Goal: Information Seeking & Learning: Learn about a topic

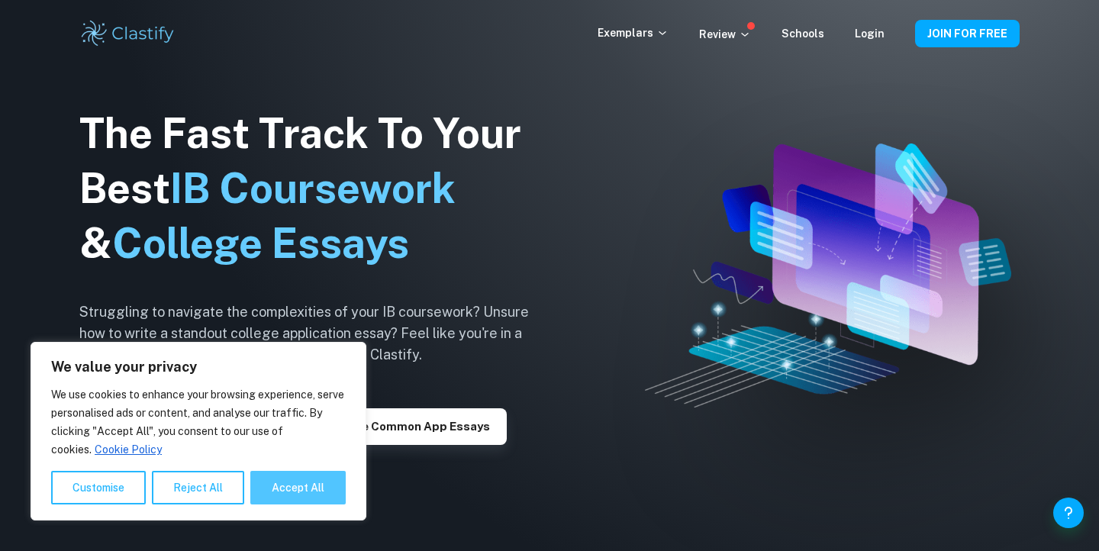
click at [309, 501] on button "Accept All" at bounding box center [297, 488] width 95 height 34
checkbox input "true"
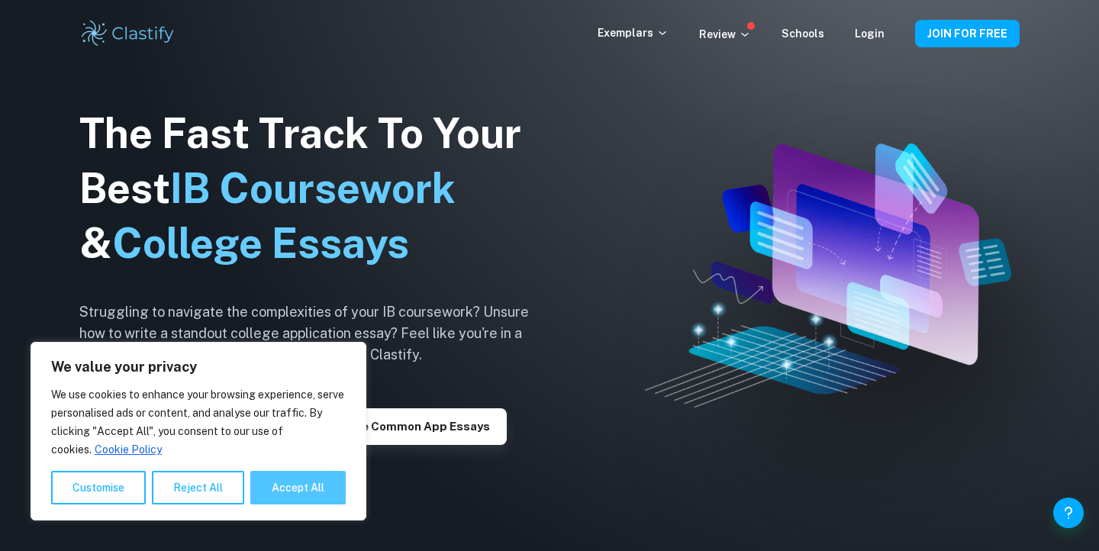
checkbox input "true"
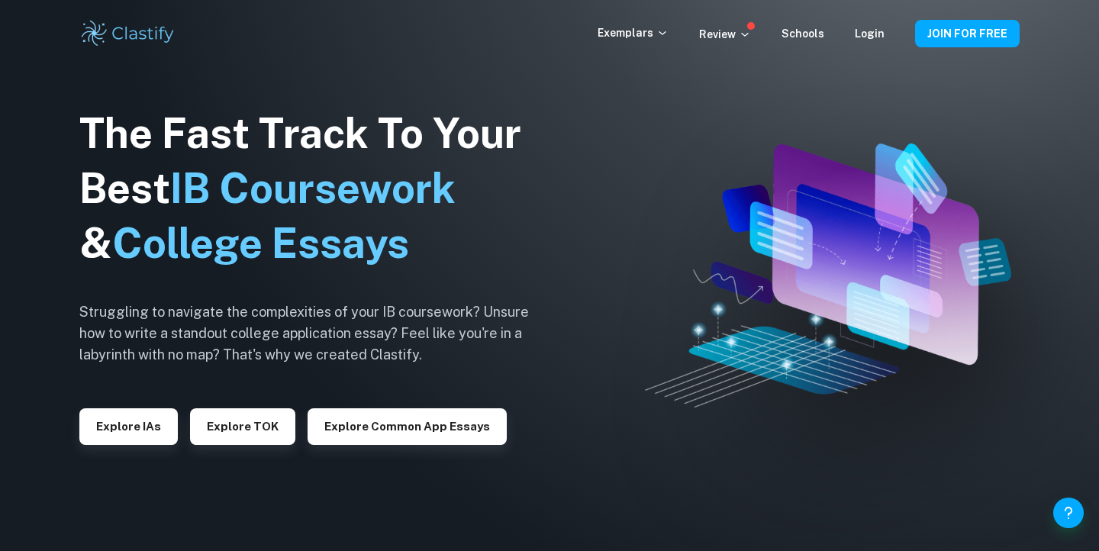
click at [889, 39] on div "Exemplars Review Schools Login" at bounding box center [757, 33] width 318 height 18
click at [876, 35] on link "Login" at bounding box center [870, 33] width 30 height 12
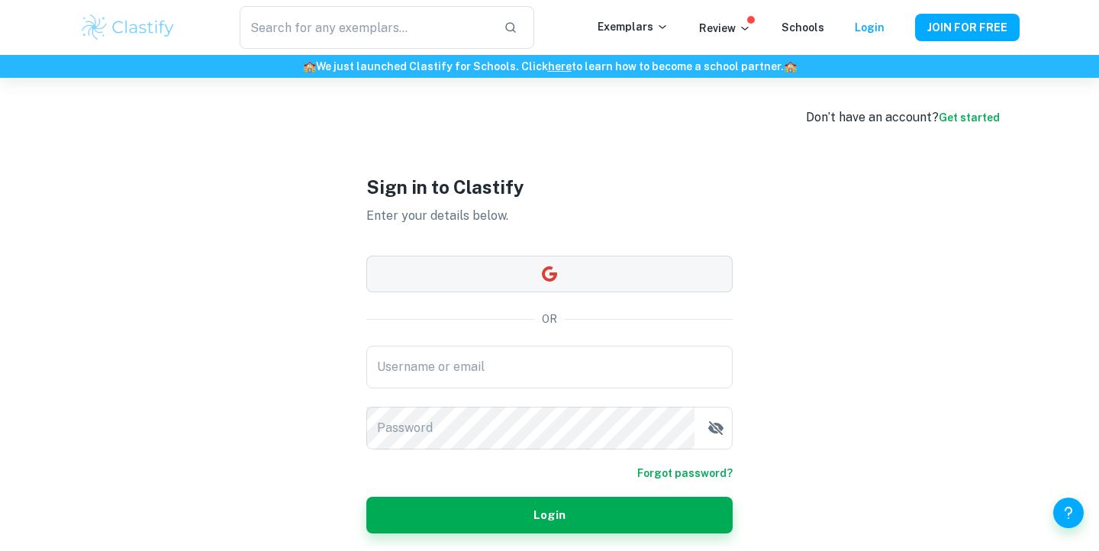
click at [552, 262] on button "button" at bounding box center [549, 274] width 366 height 37
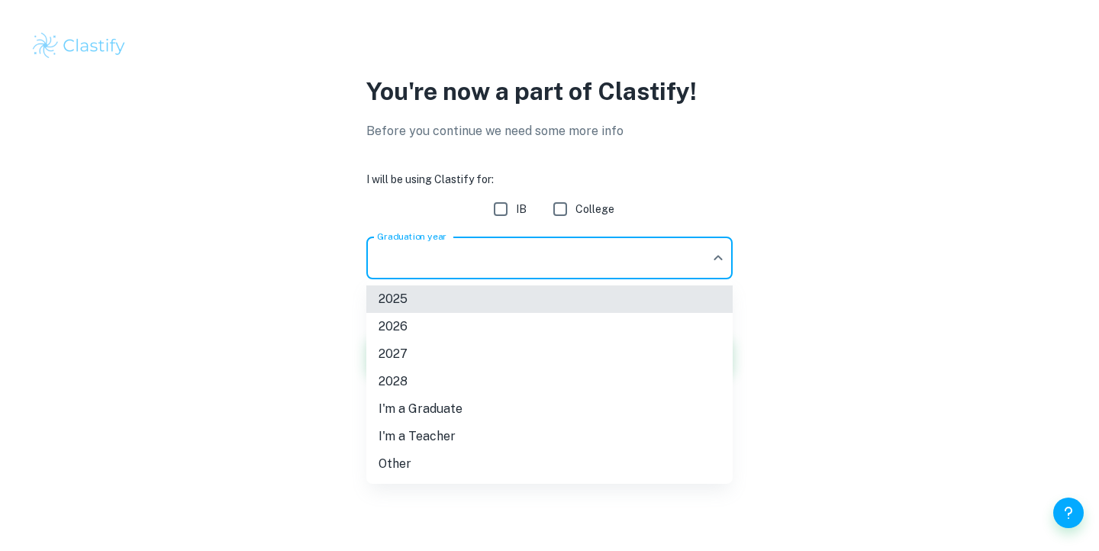
click at [581, 253] on body "We value your privacy We use cookies to enhance your browsing experience, serve…" at bounding box center [549, 275] width 1099 height 551
click at [440, 372] on li "2028" at bounding box center [549, 381] width 366 height 27
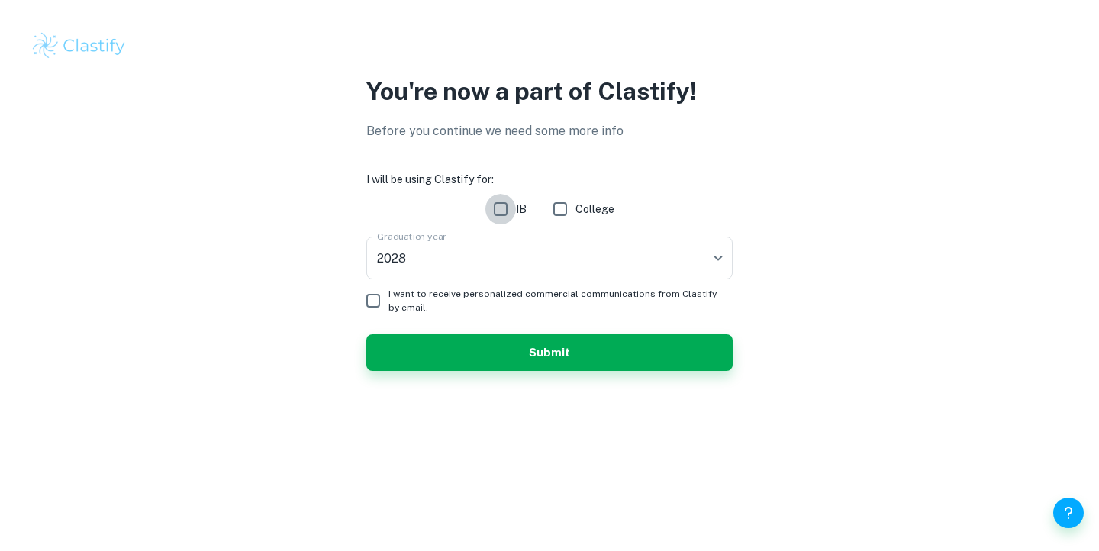
click at [510, 212] on input "IB" at bounding box center [501, 209] width 31 height 31
checkbox input "true"
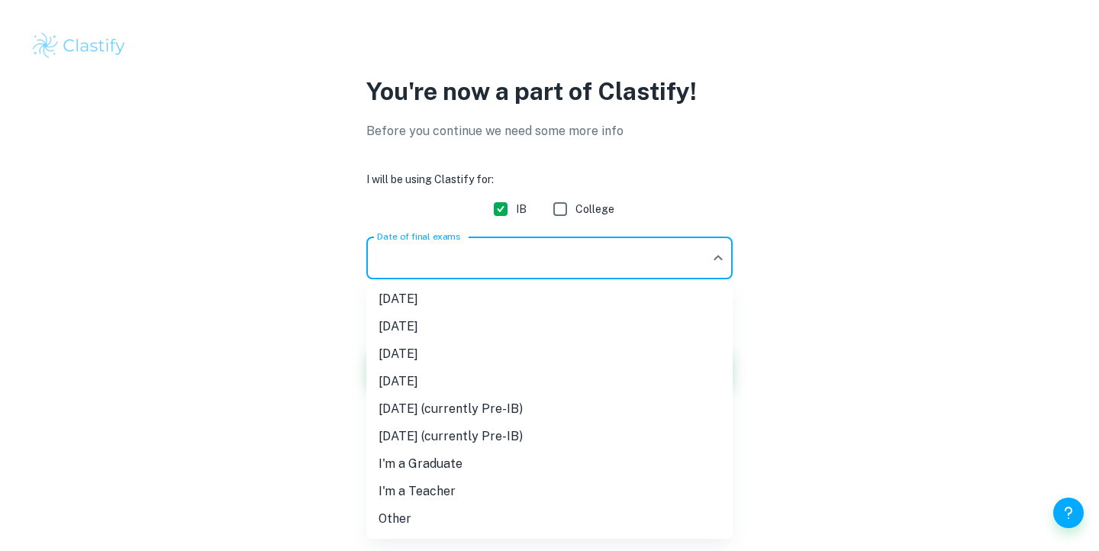
click at [429, 245] on body "We value your privacy We use cookies to enhance your browsing experience, serve…" at bounding box center [549, 275] width 1099 height 551
click at [478, 405] on li "[DATE] (currently Pre-IB)" at bounding box center [549, 408] width 366 height 27
type input "M27"
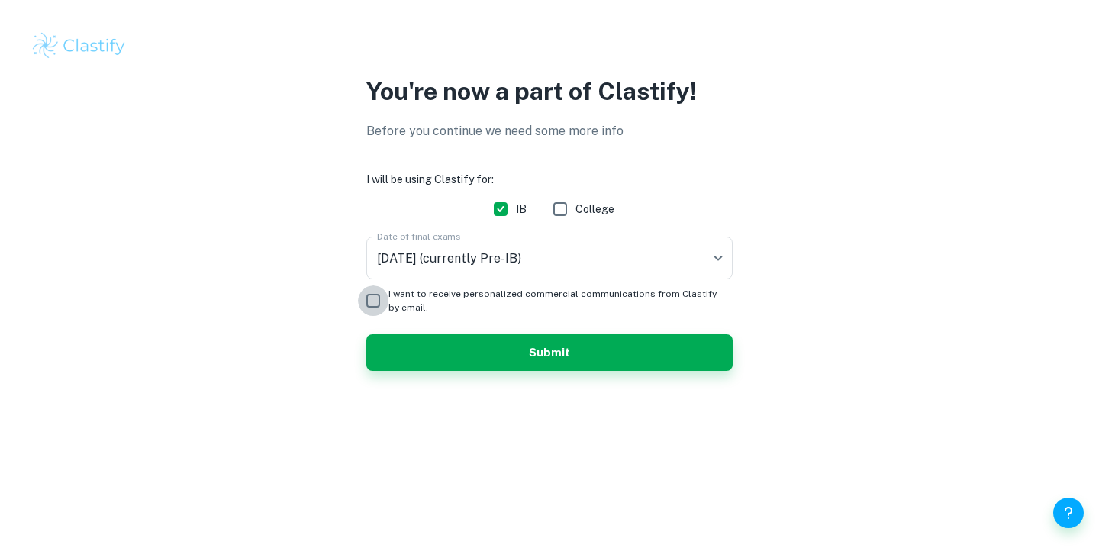
click at [371, 296] on input "I want to receive personalized commercial communications from Clastify by email." at bounding box center [373, 301] width 31 height 31
click at [356, 302] on div "You're now a part of Clastify! Before you continue we need some more info I wil…" at bounding box center [549, 231] width 977 height 316
click at [373, 302] on input "I want to receive personalized commercial communications from Clastify by email." at bounding box center [373, 301] width 31 height 31
checkbox input "false"
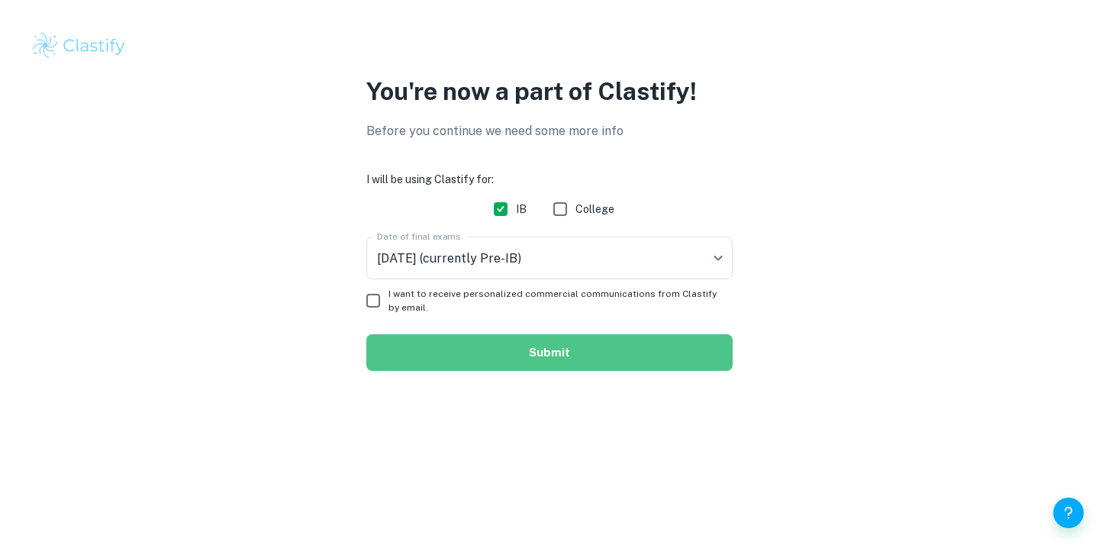
click at [427, 344] on button "Submit" at bounding box center [549, 352] width 366 height 37
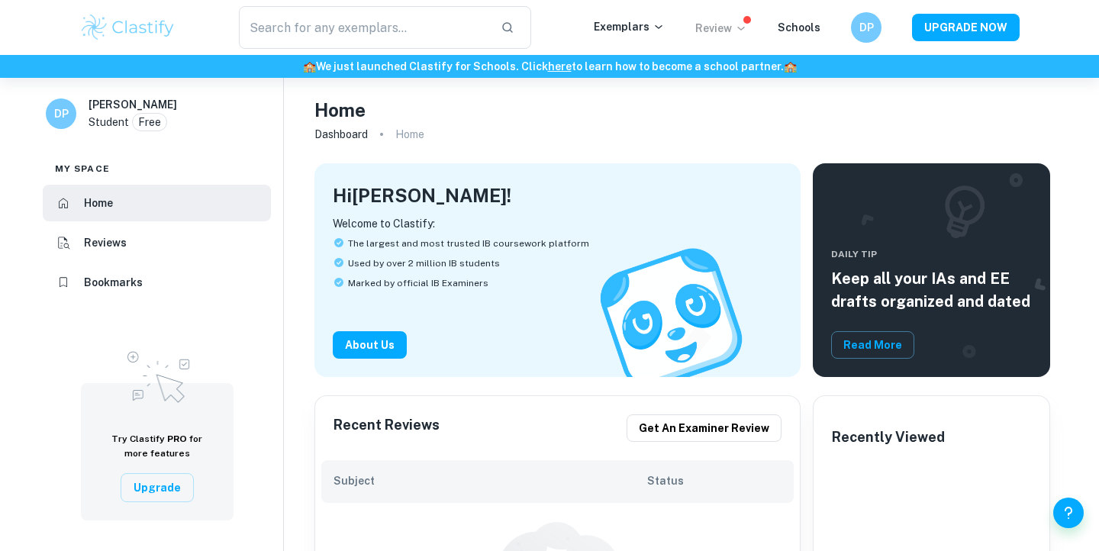
click at [730, 29] on p "Review" at bounding box center [721, 28] width 52 height 17
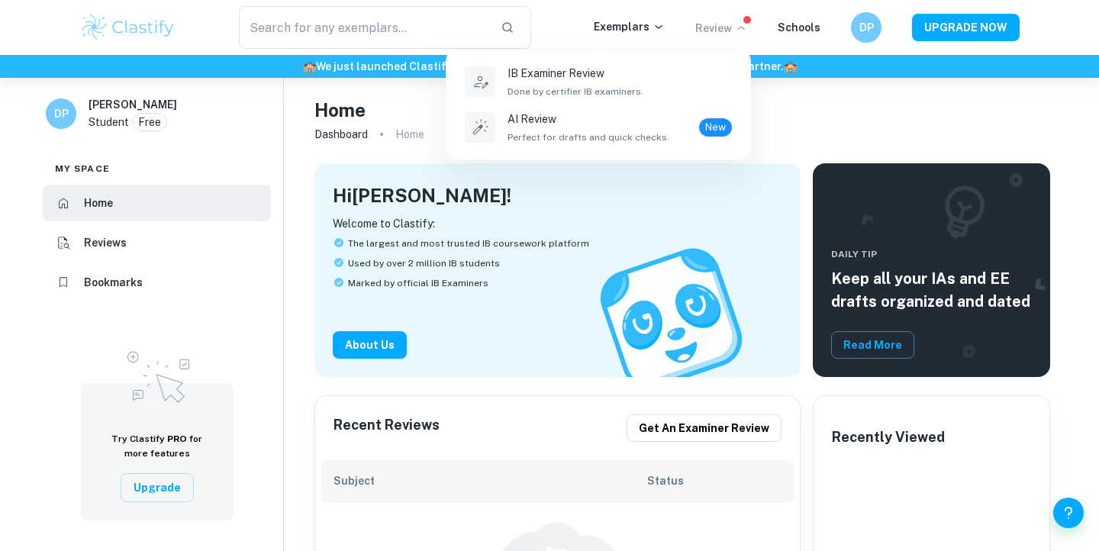
click at [638, 25] on div at bounding box center [549, 275] width 1099 height 551
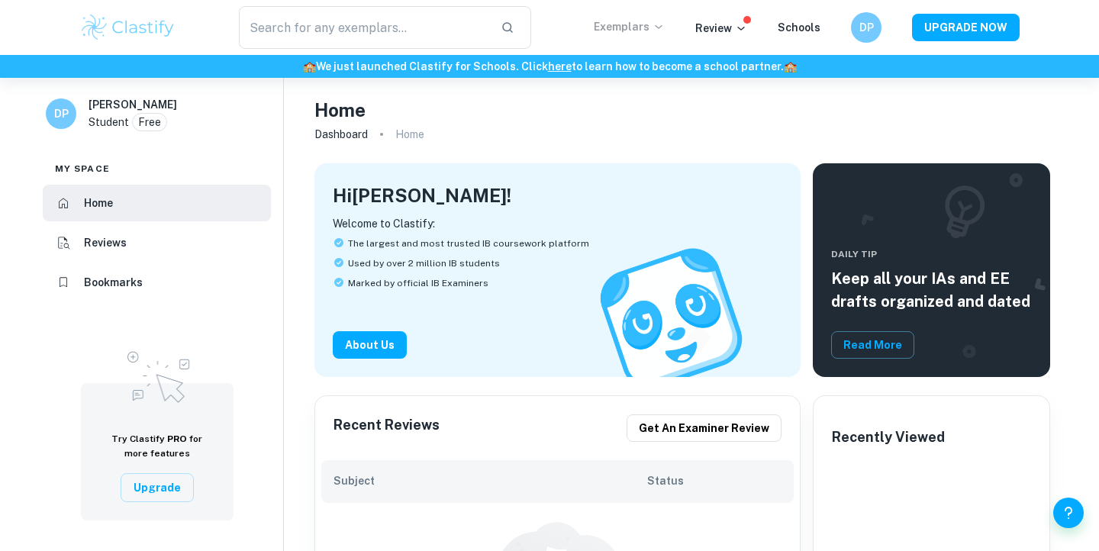
click at [657, 24] on p "Exemplars" at bounding box center [629, 26] width 71 height 17
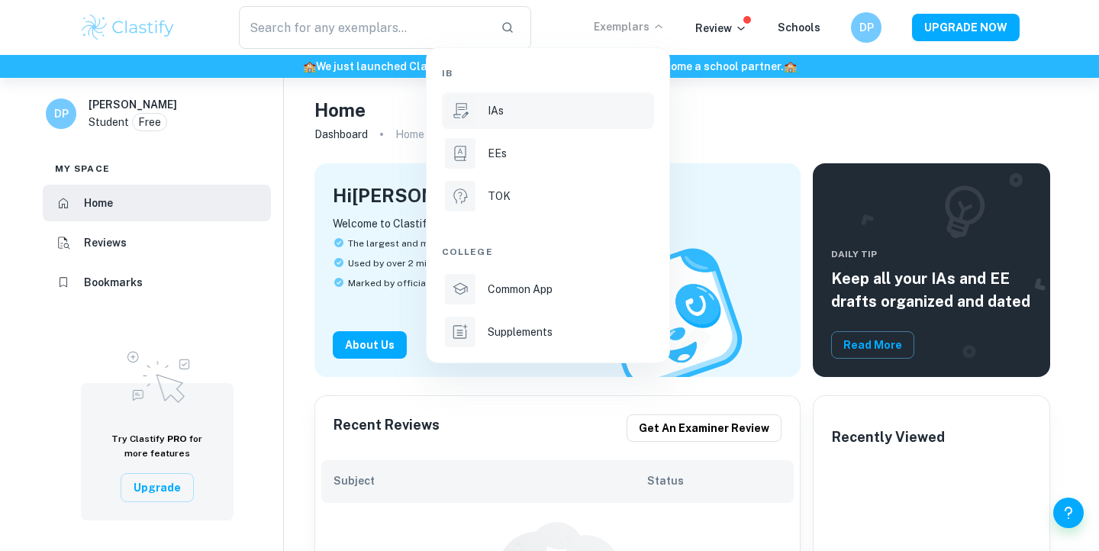
click at [517, 113] on div "IAs" at bounding box center [569, 110] width 163 height 17
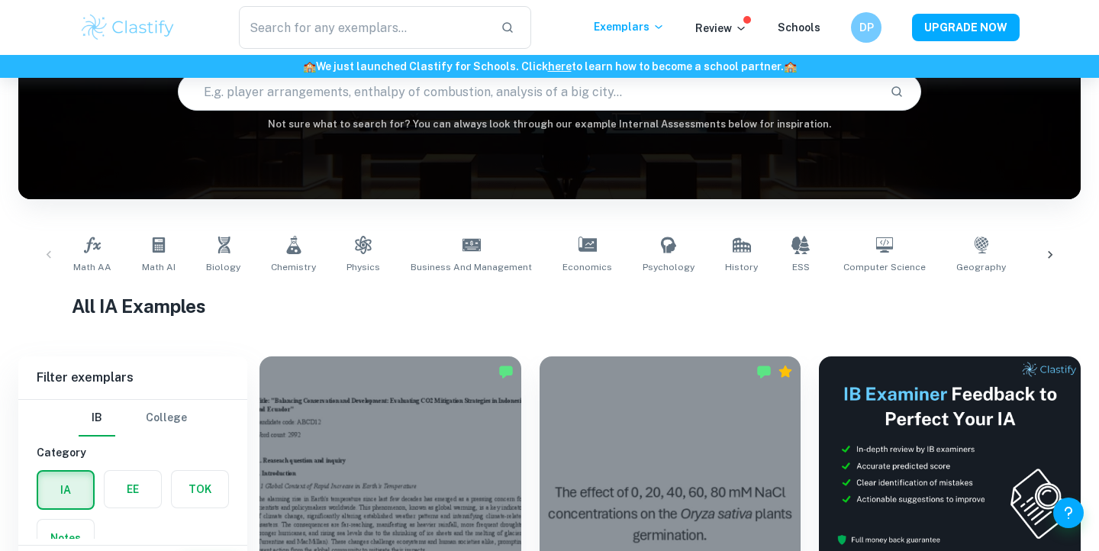
scroll to position [163, 0]
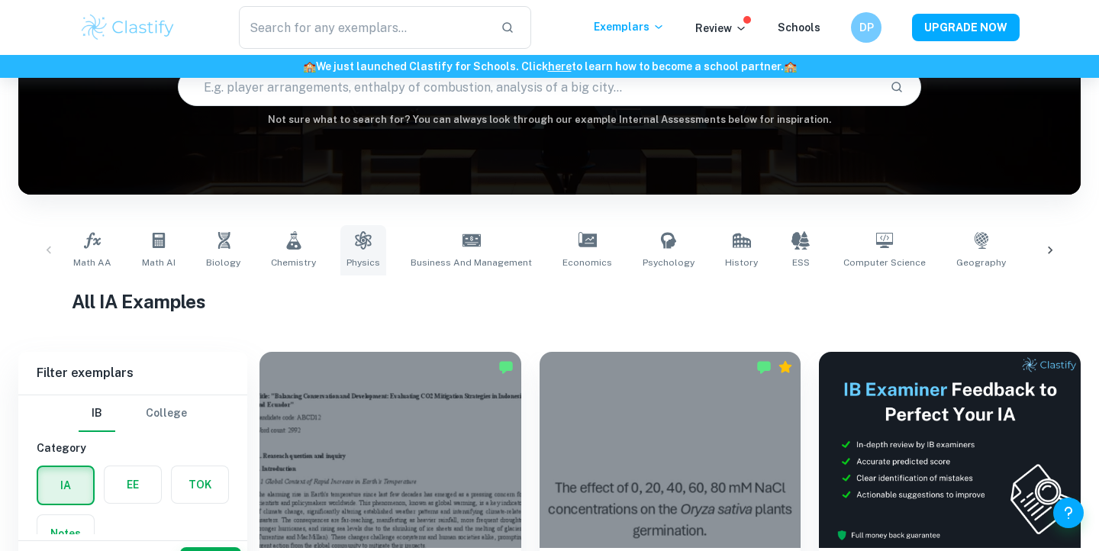
click at [358, 248] on icon at bounding box center [363, 240] width 16 height 18
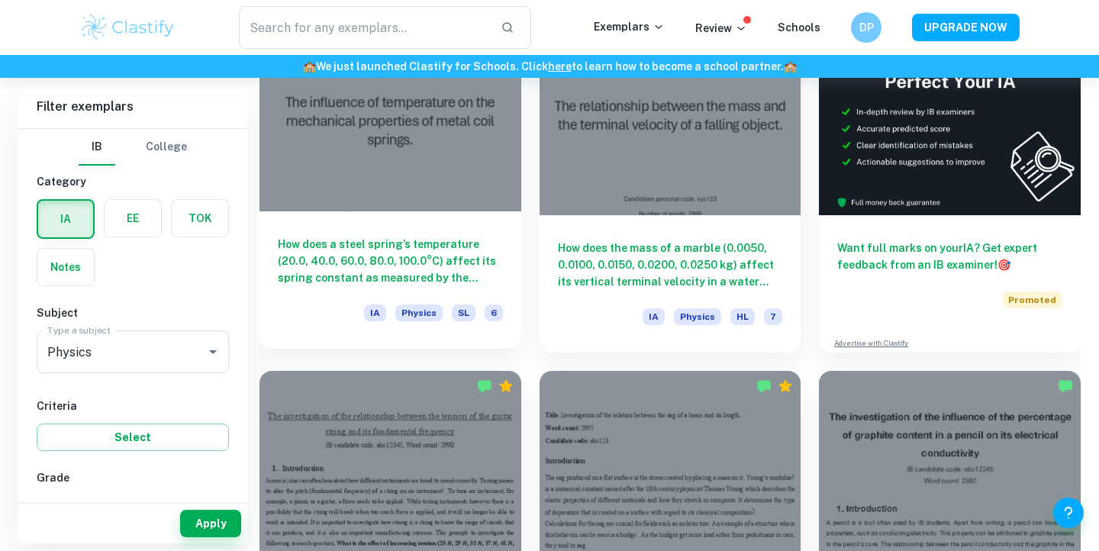
scroll to position [486, 0]
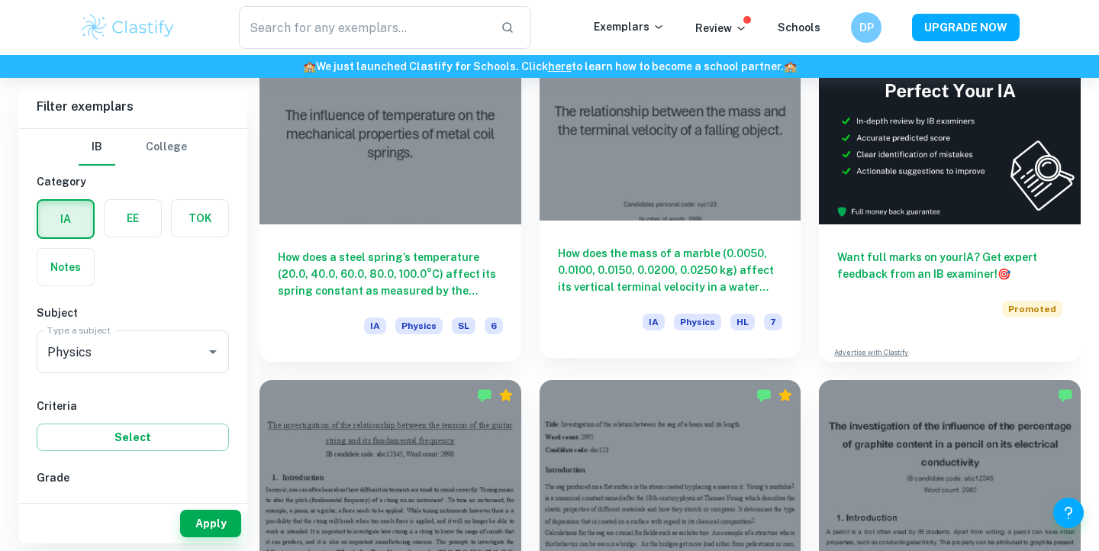
click at [688, 276] on h6 "How does the mass of a marble (0.0050, 0.0100, 0.0150, 0.0200, 0.0250 kg) affec…" at bounding box center [670, 270] width 225 height 50
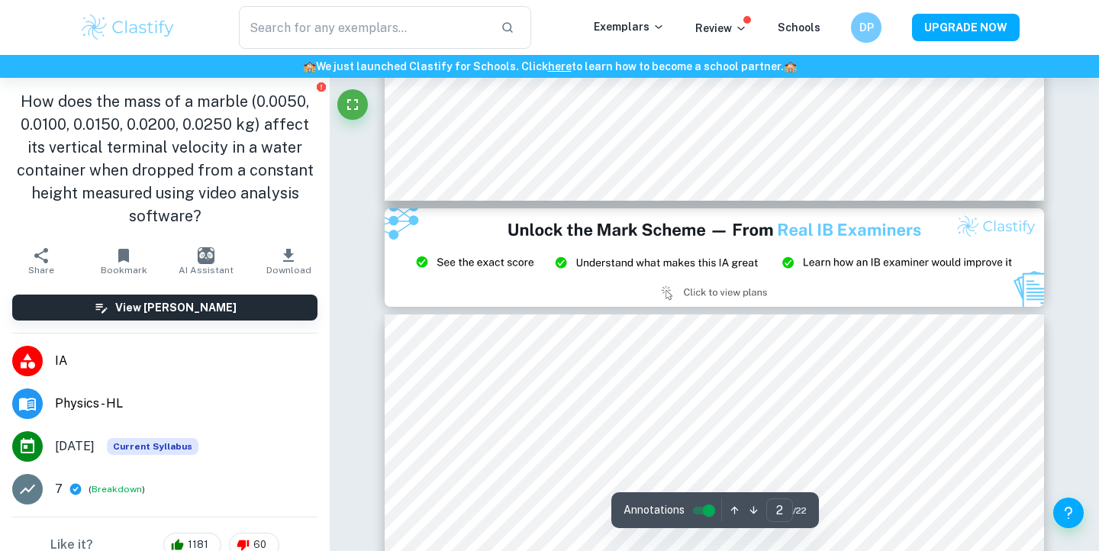
scroll to position [1872, 0]
type input "3"
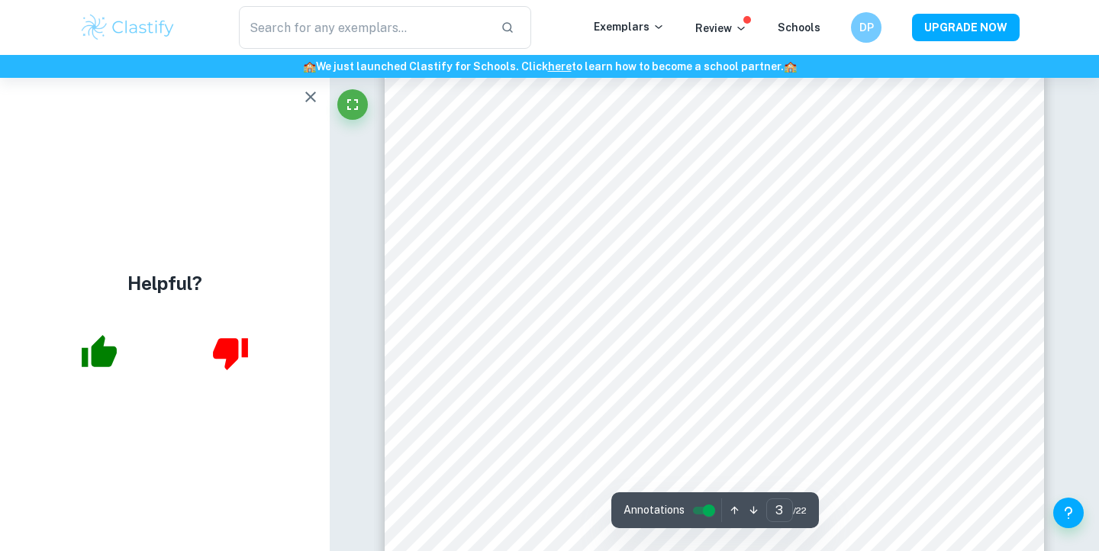
scroll to position [2516, 0]
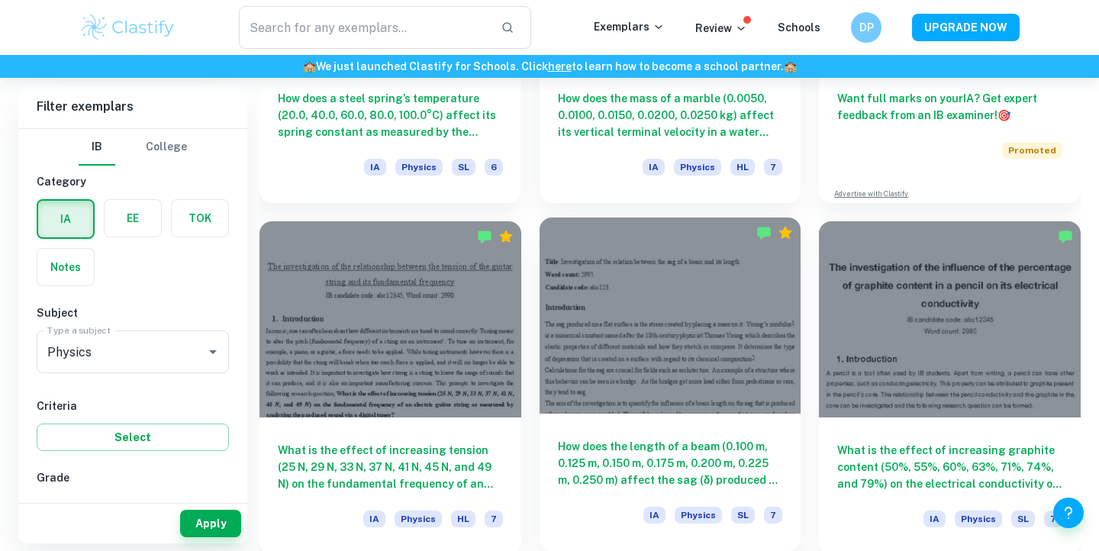
scroll to position [733, 0]
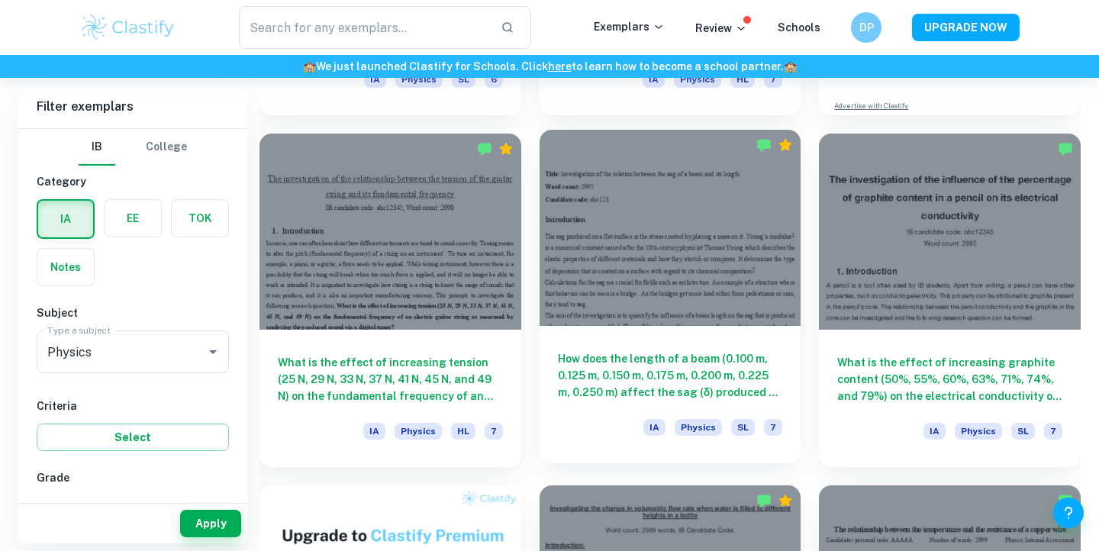
click at [647, 260] on div at bounding box center [671, 228] width 262 height 196
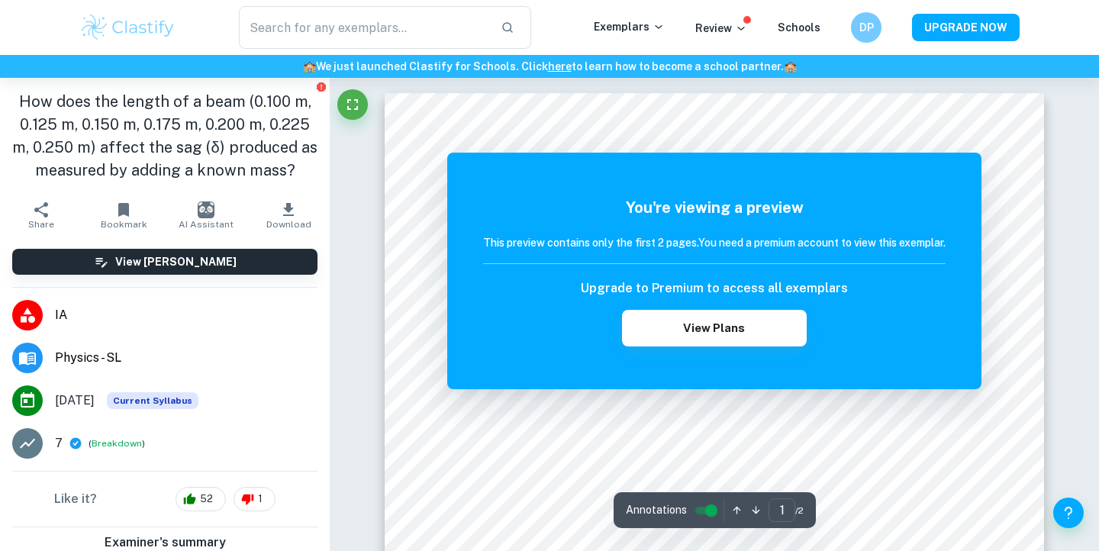
click at [718, 379] on div "You're viewing a preview This preview contains only the first 2 pages. You need…" at bounding box center [714, 271] width 534 height 237
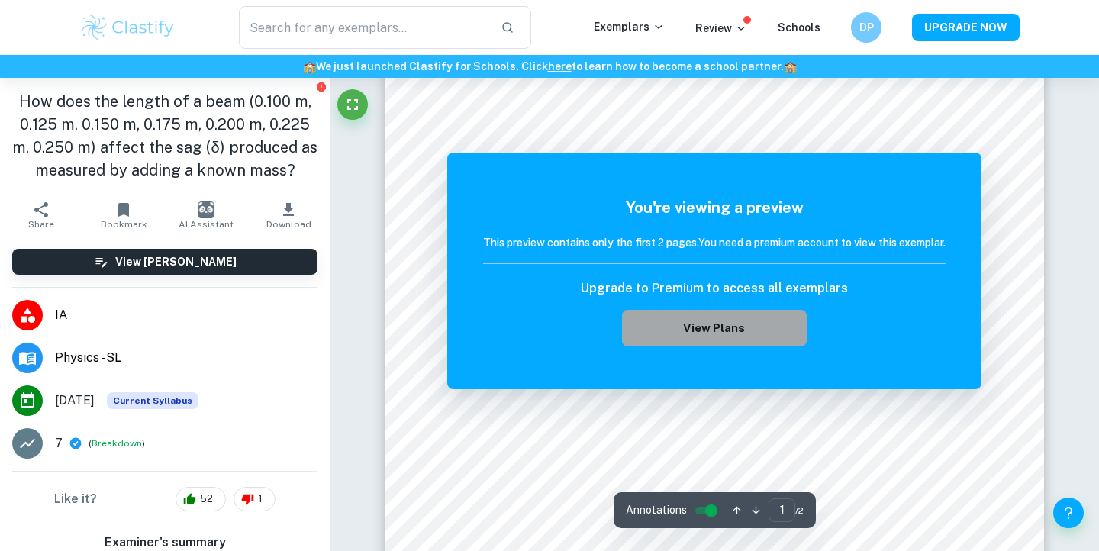
click at [729, 341] on button "View Plans" at bounding box center [714, 328] width 185 height 37
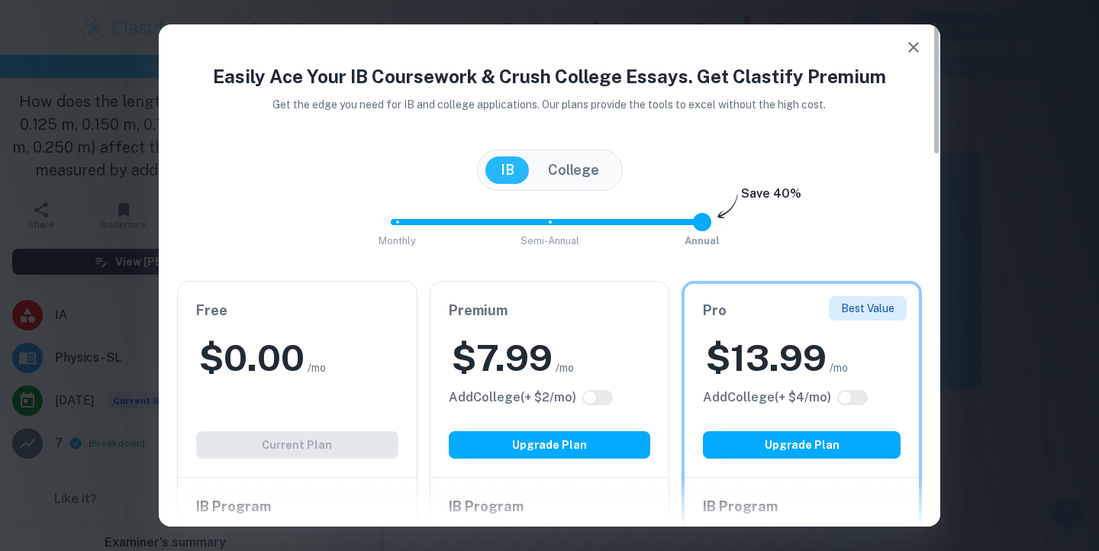
scroll to position [0, 0]
click at [911, 45] on icon "button" at bounding box center [913, 47] width 11 height 11
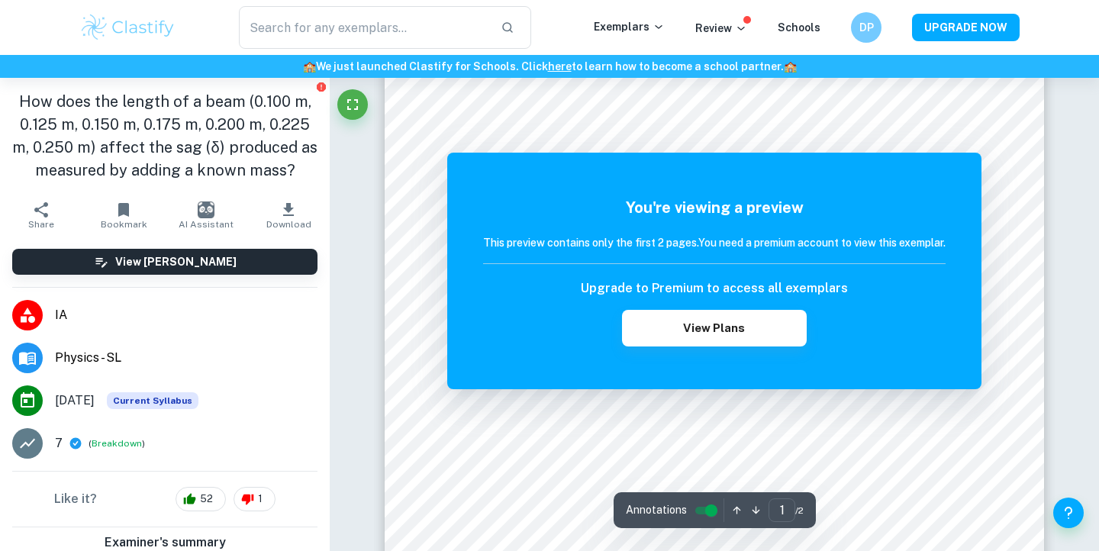
click at [911, 216] on h5 "You're viewing a preview" at bounding box center [714, 207] width 463 height 23
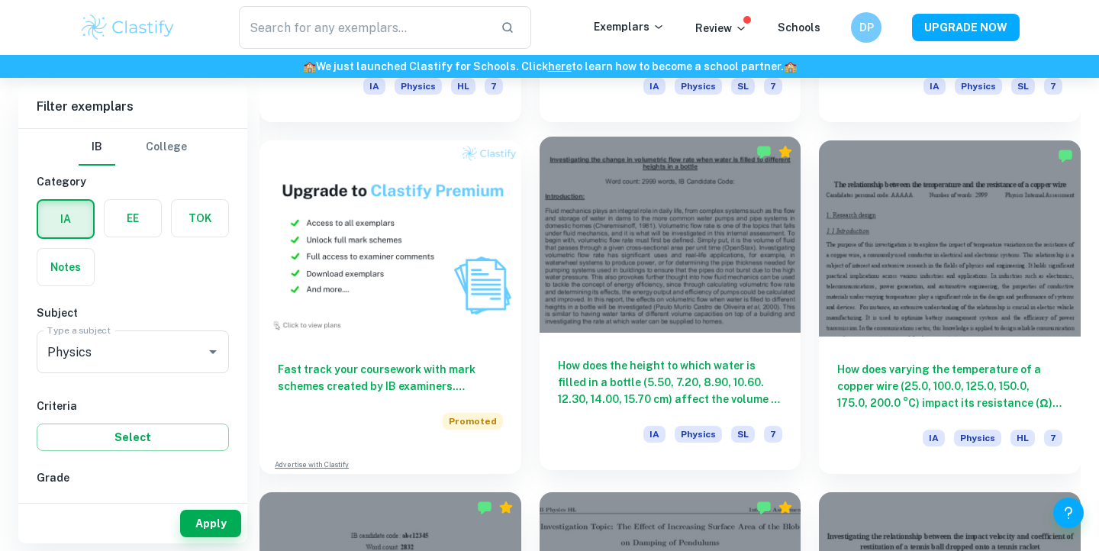
scroll to position [1097, 0]
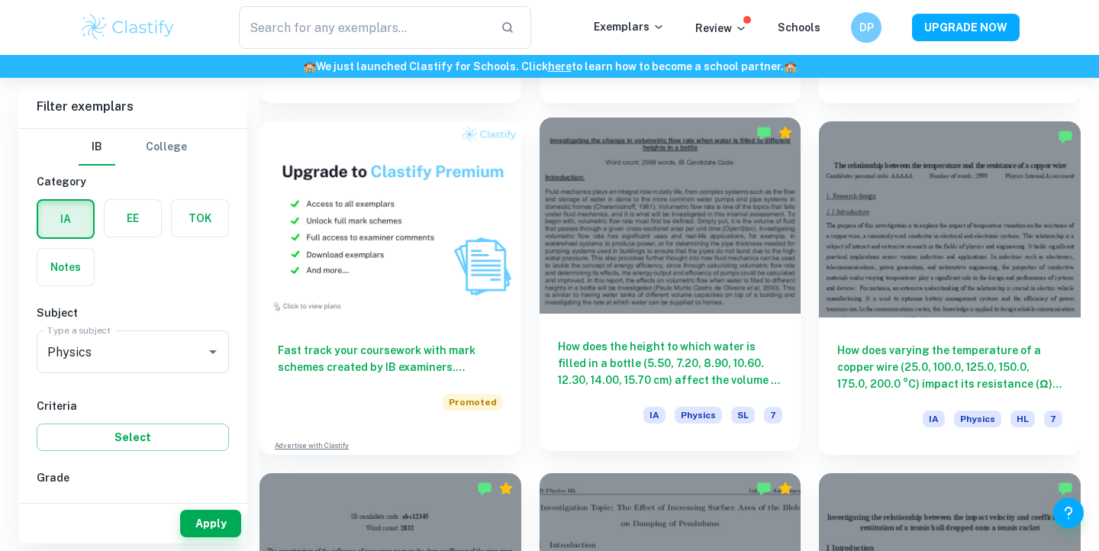
click at [633, 257] on div at bounding box center [671, 216] width 262 height 196
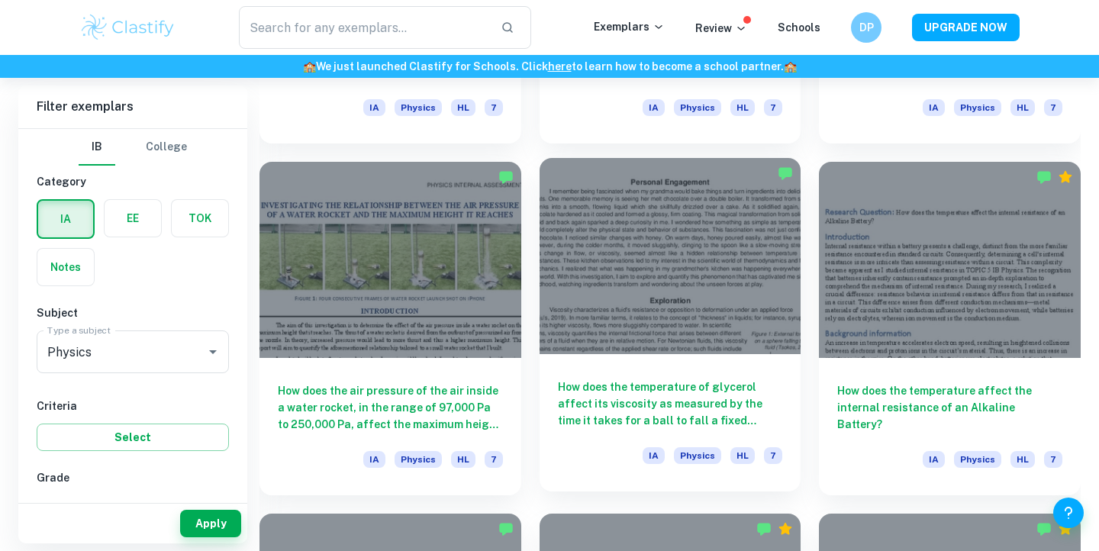
scroll to position [1761, 0]
click at [658, 233] on div at bounding box center [671, 255] width 262 height 196
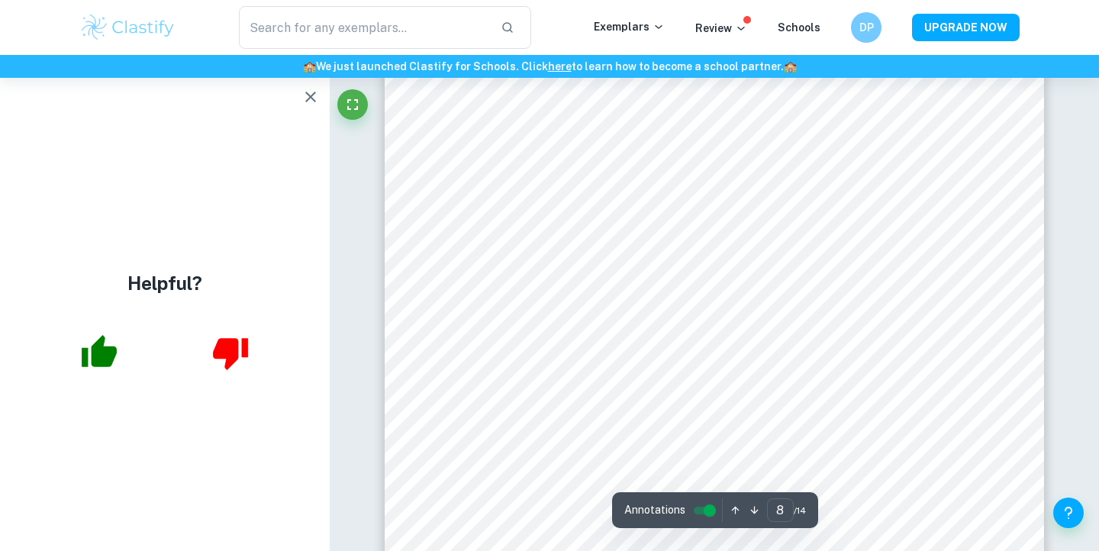
scroll to position [6598, 0]
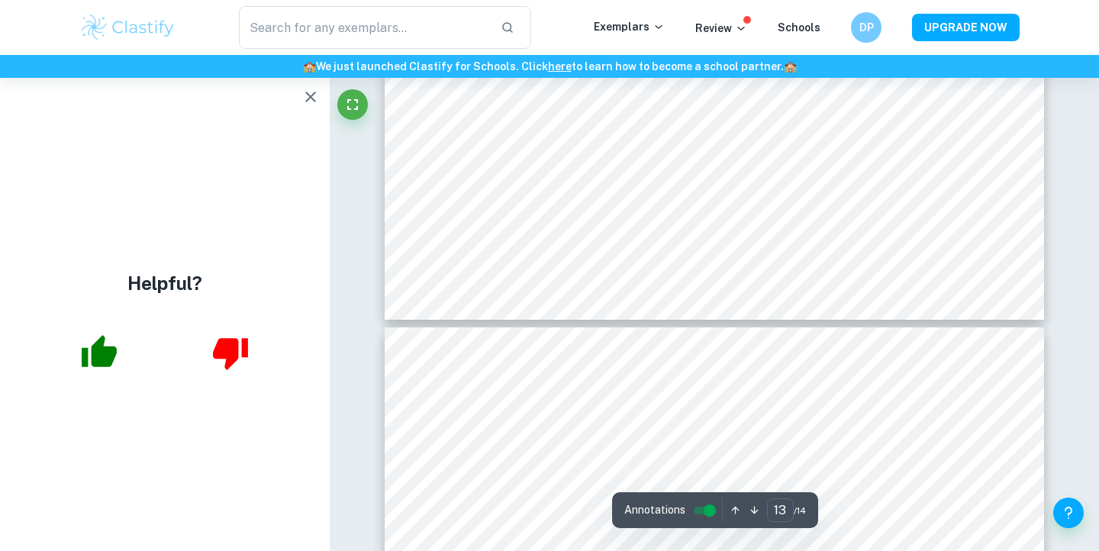
type input "14"
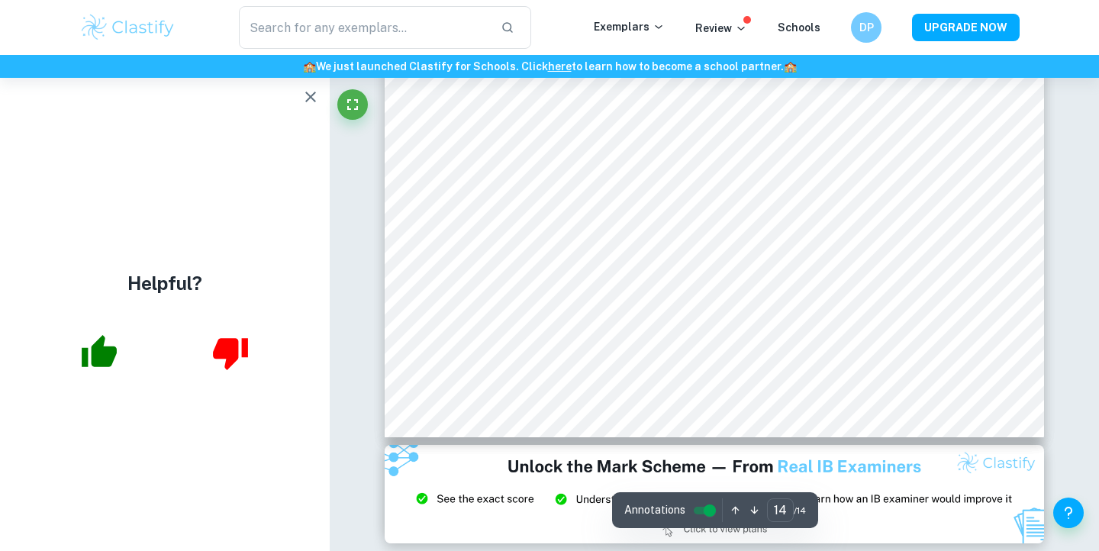
scroll to position [12024, 0]
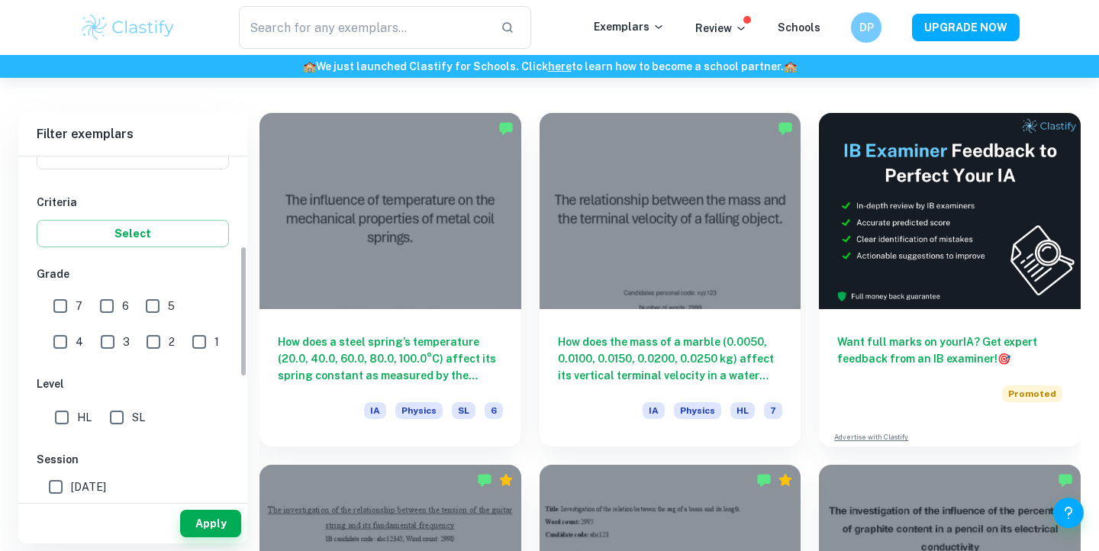
scroll to position [232, 0]
click at [184, 344] on input "1" at bounding box center [199, 341] width 31 height 31
checkbox input "true"
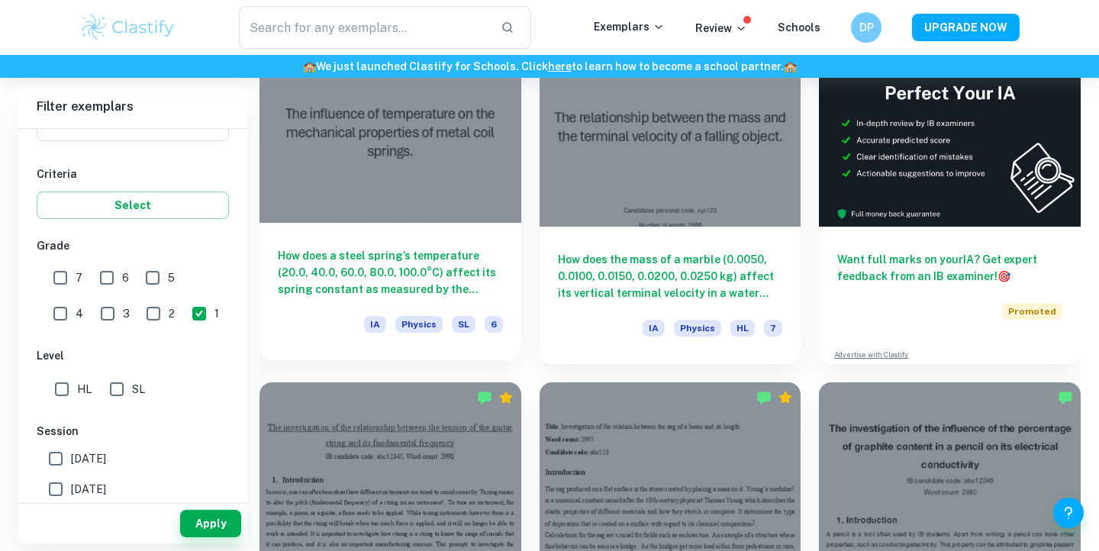
scroll to position [482, 0]
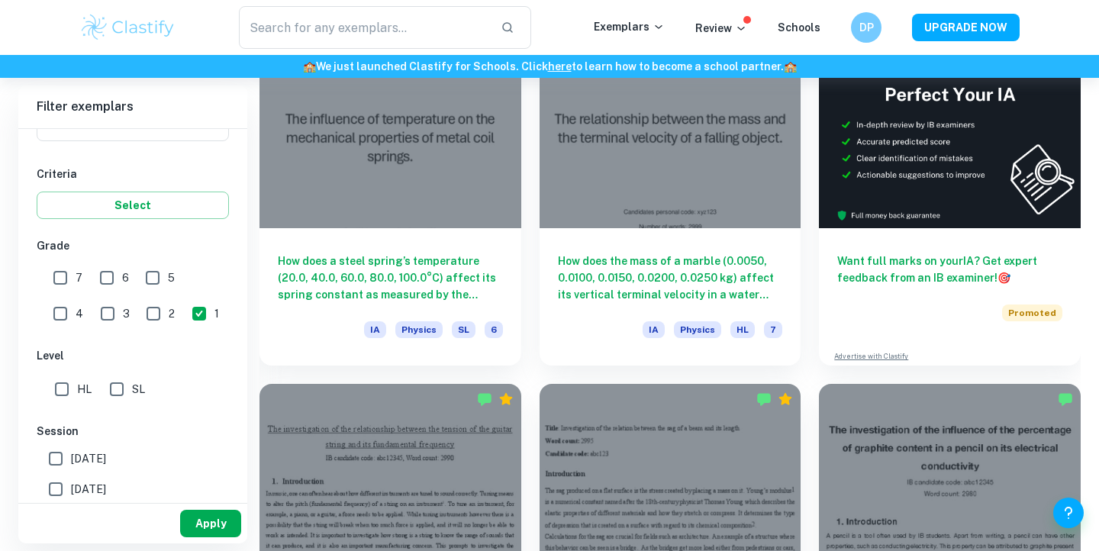
click at [203, 514] on button "Apply" at bounding box center [210, 523] width 61 height 27
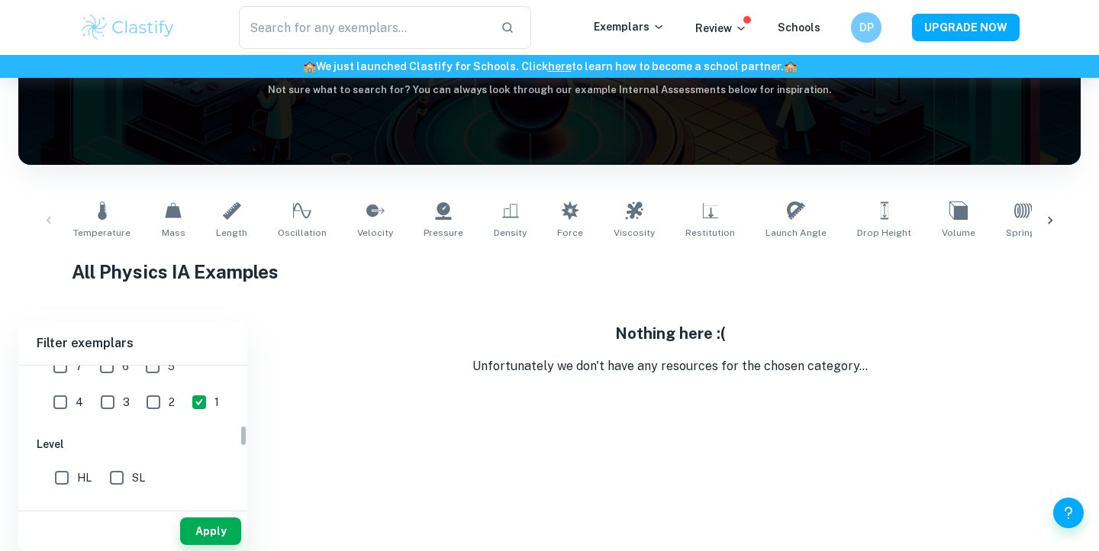
scroll to position [374, 0]
click at [138, 407] on input "2" at bounding box center [153, 408] width 31 height 31
checkbox input "true"
click at [123, 403] on span "3" at bounding box center [126, 408] width 7 height 17
click at [92, 403] on input "3" at bounding box center [107, 408] width 31 height 31
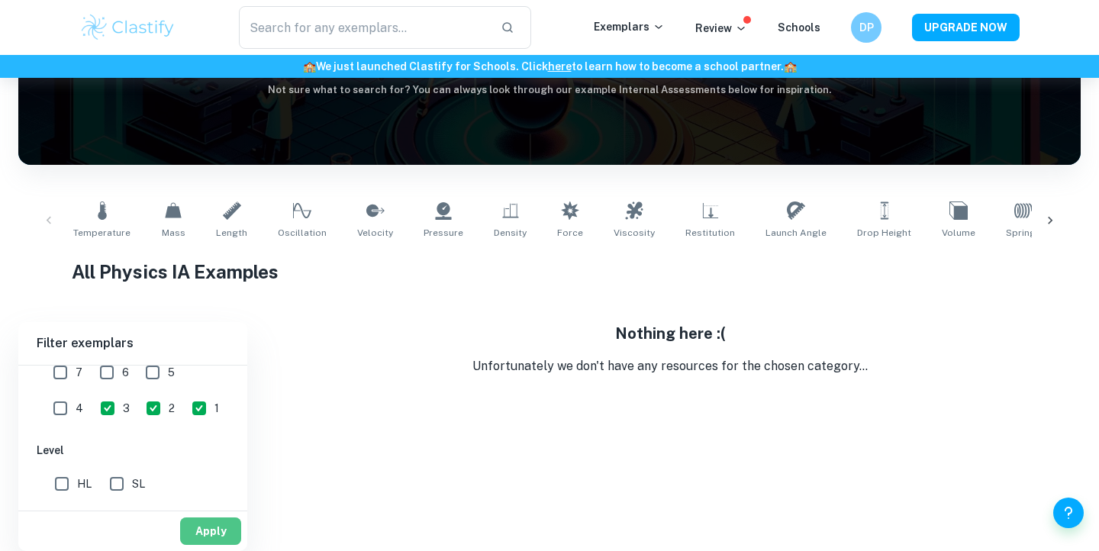
click at [224, 531] on button "Apply" at bounding box center [210, 531] width 61 height 27
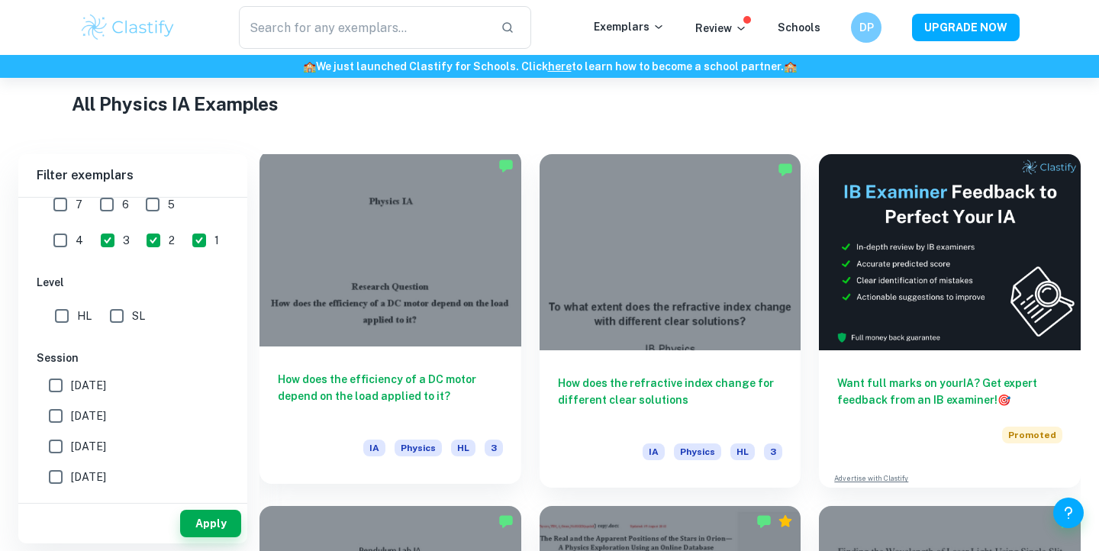
scroll to position [372, 0]
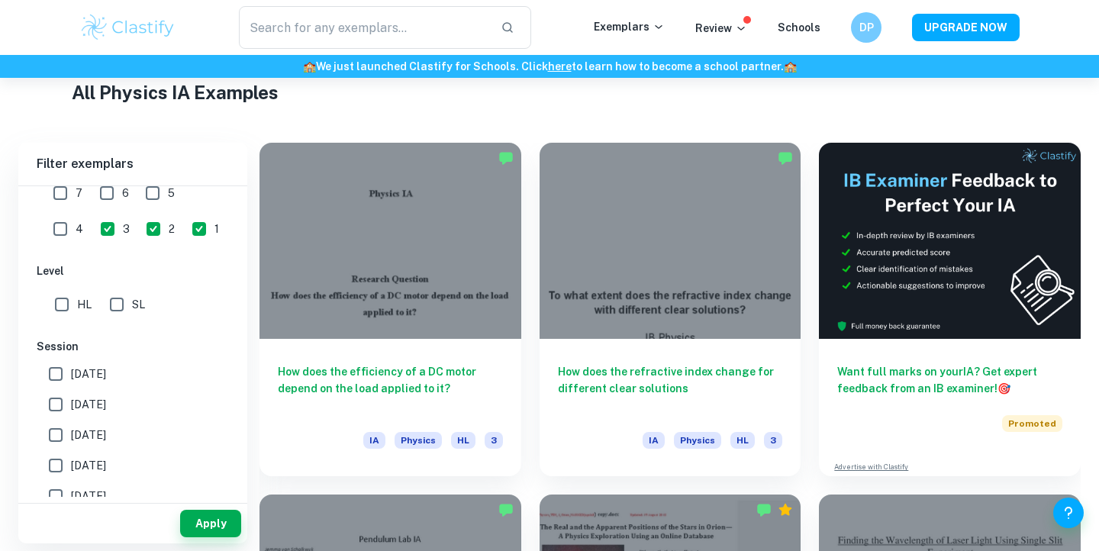
click at [92, 227] on input "3" at bounding box center [107, 229] width 31 height 31
checkbox input "false"
click at [221, 529] on button "Apply" at bounding box center [210, 523] width 61 height 27
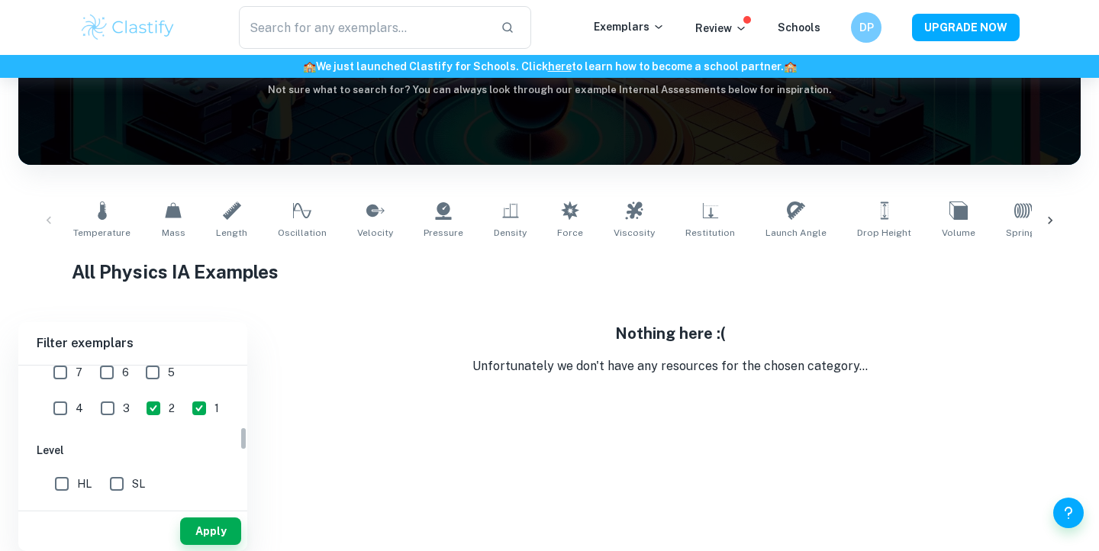
scroll to position [192, 0]
click at [61, 382] on input "7" at bounding box center [60, 372] width 31 height 31
checkbox input "true"
click at [92, 394] on input "3" at bounding box center [107, 408] width 31 height 31
checkbox input "true"
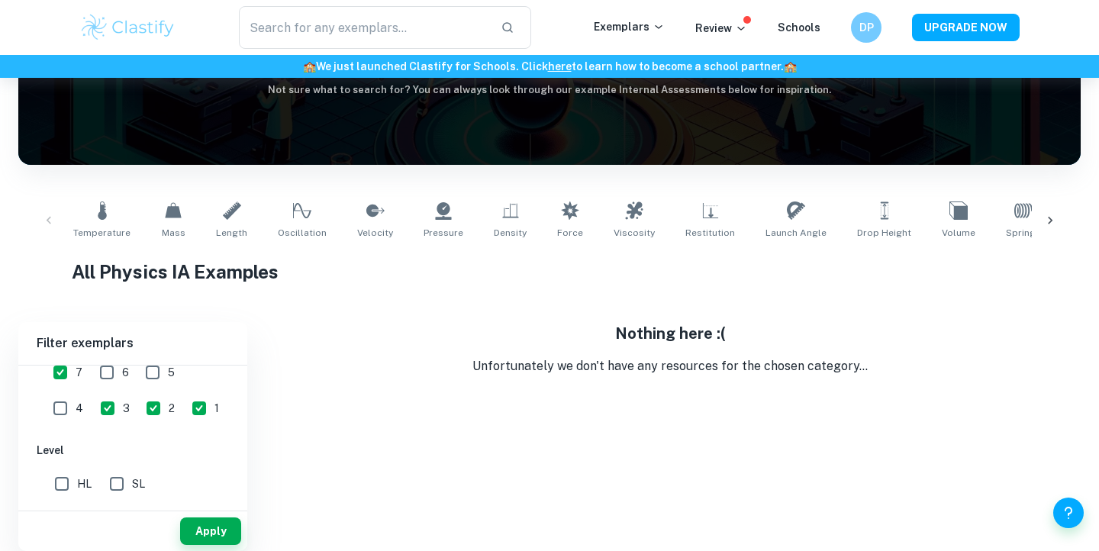
click at [61, 383] on input "7" at bounding box center [60, 372] width 31 height 31
checkbox input "false"
click at [138, 408] on input "2" at bounding box center [153, 408] width 31 height 31
checkbox input "false"
click at [184, 408] on input "1" at bounding box center [199, 408] width 31 height 31
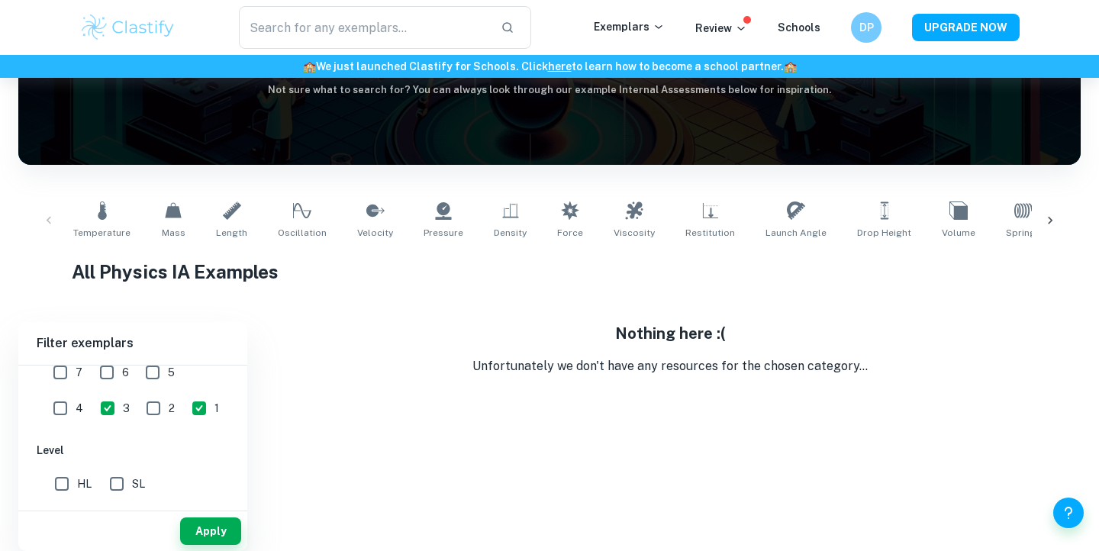
checkbox input "false"
click at [209, 528] on button "Apply" at bounding box center [210, 531] width 61 height 27
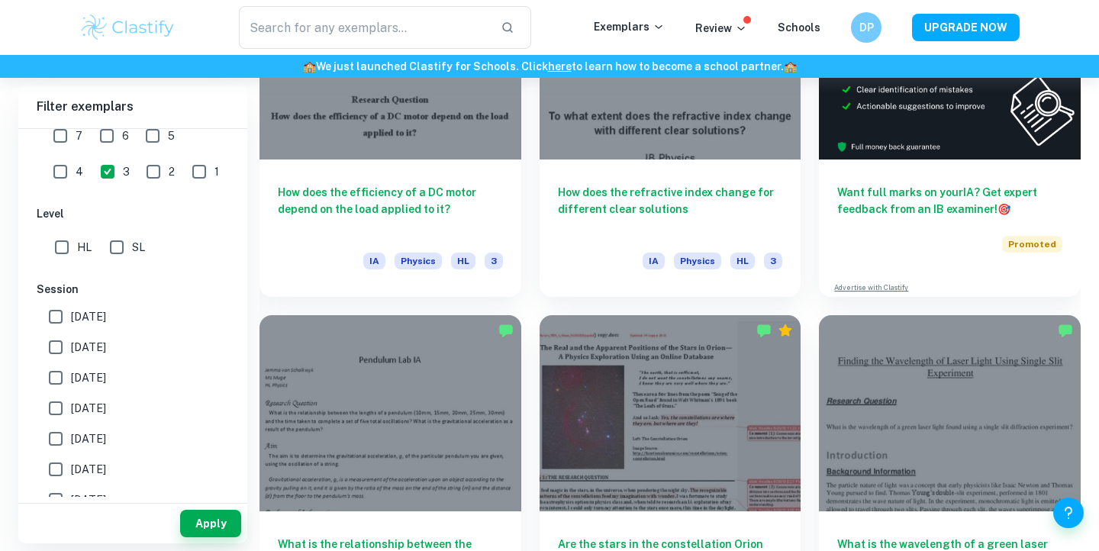
scroll to position [552, 0]
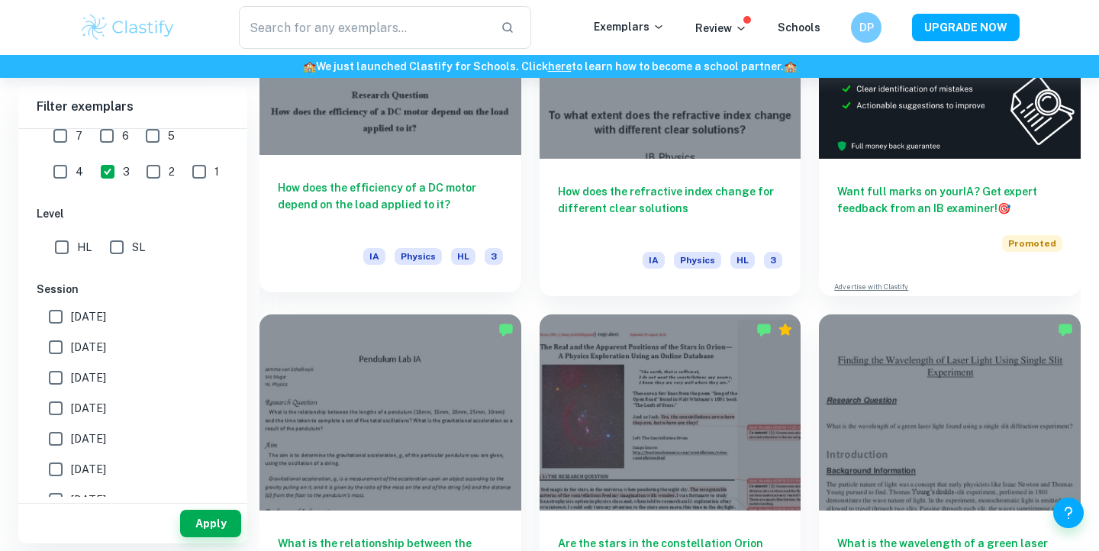
click at [442, 173] on div "How does the efficiency of a DC motor depend on the load applied to it? IA Phys…" at bounding box center [391, 223] width 262 height 137
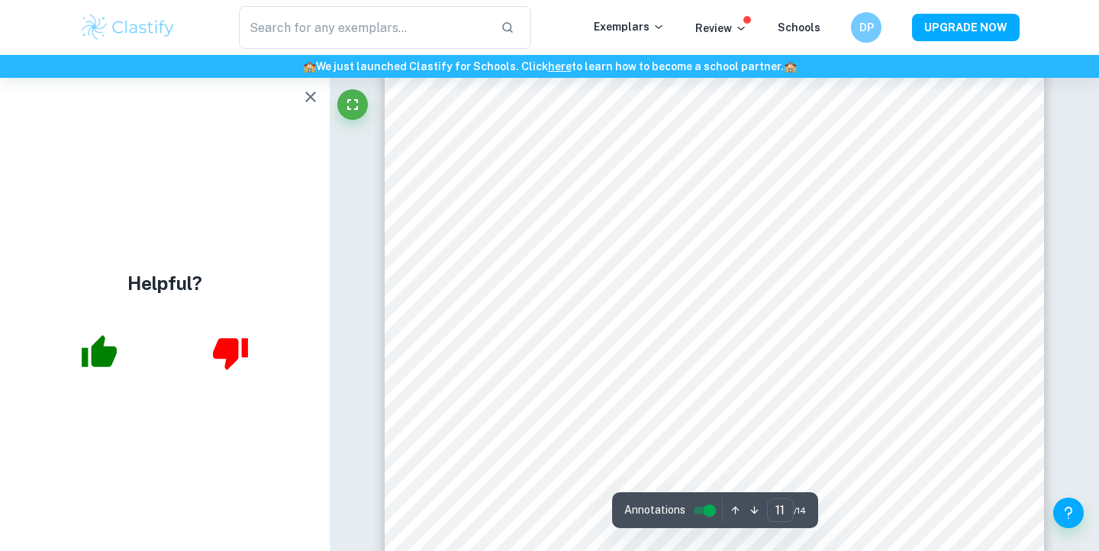
scroll to position [8985, 0]
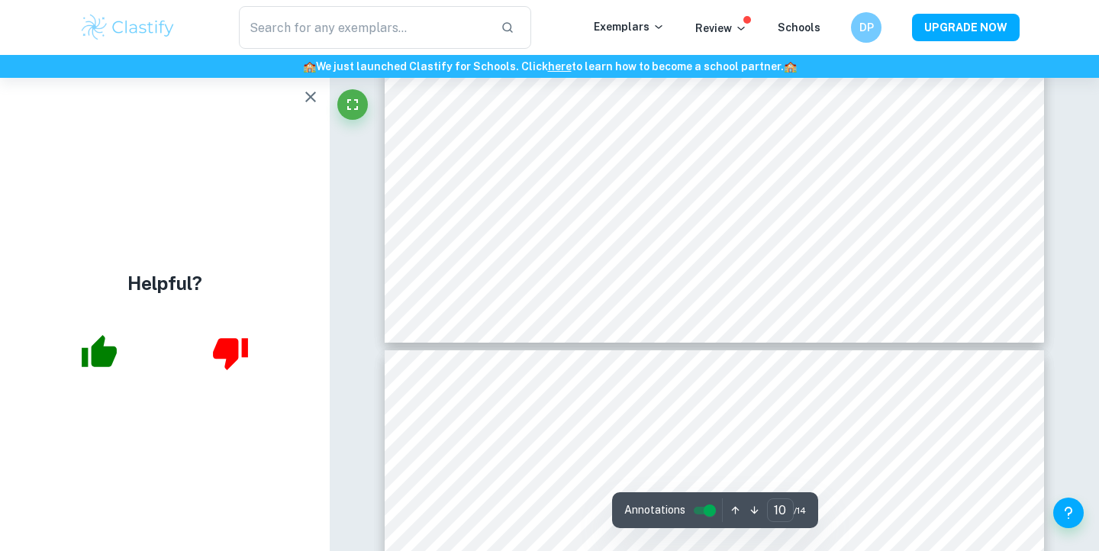
type input "9"
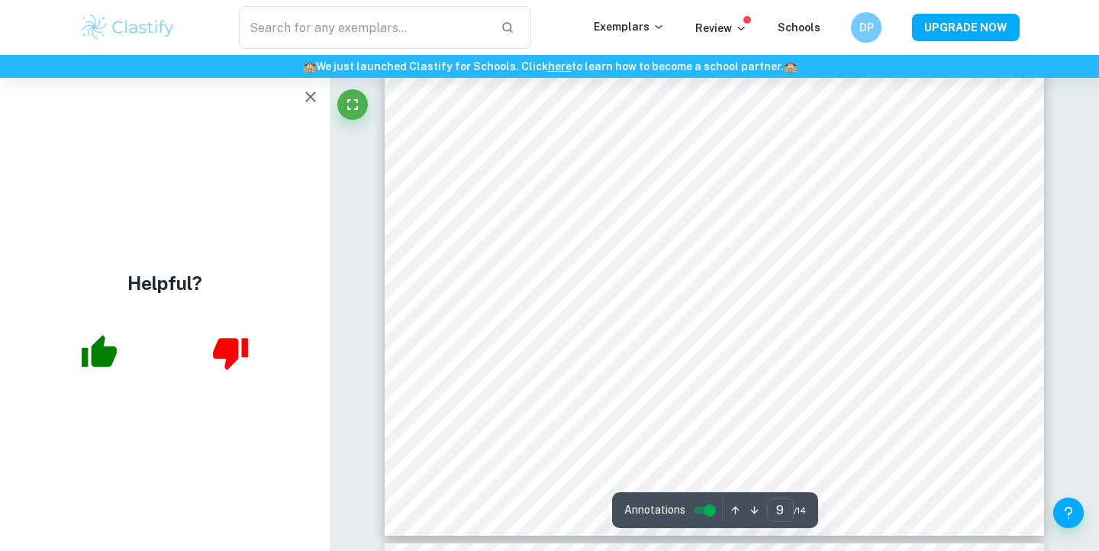
scroll to position [7051, 0]
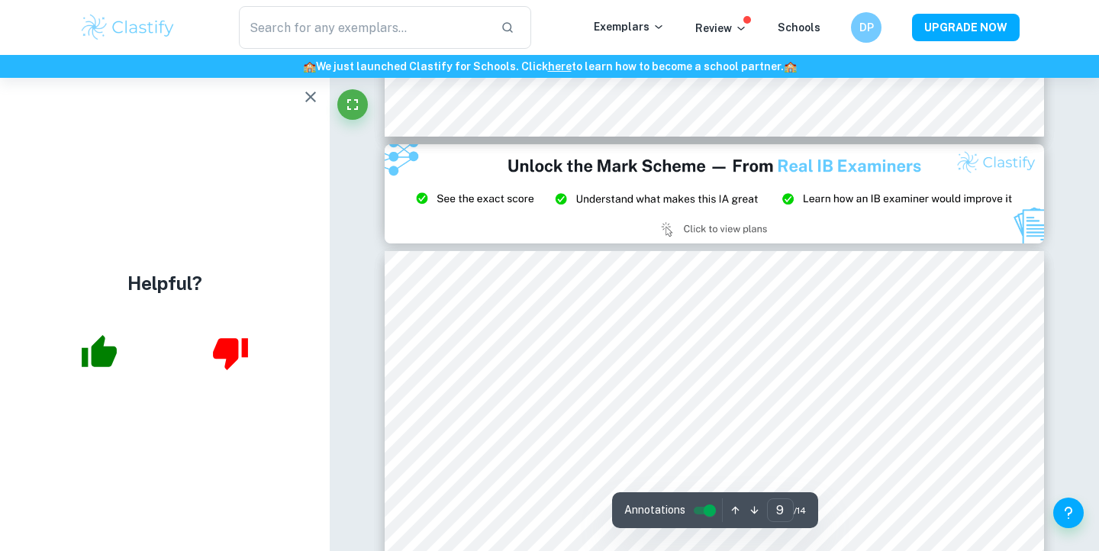
click at [313, 102] on icon "button" at bounding box center [311, 97] width 18 height 18
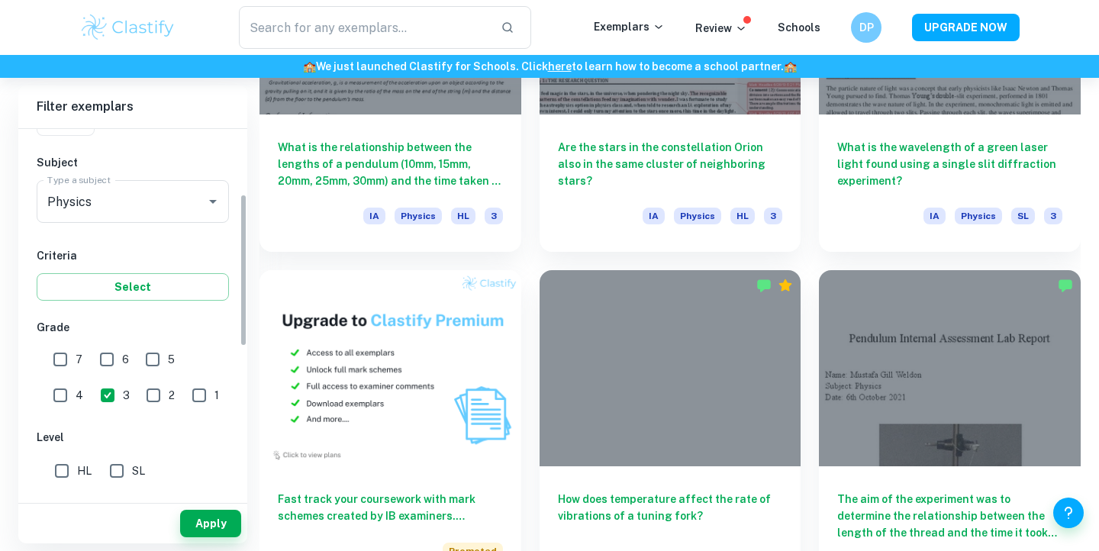
scroll to position [156, 0]
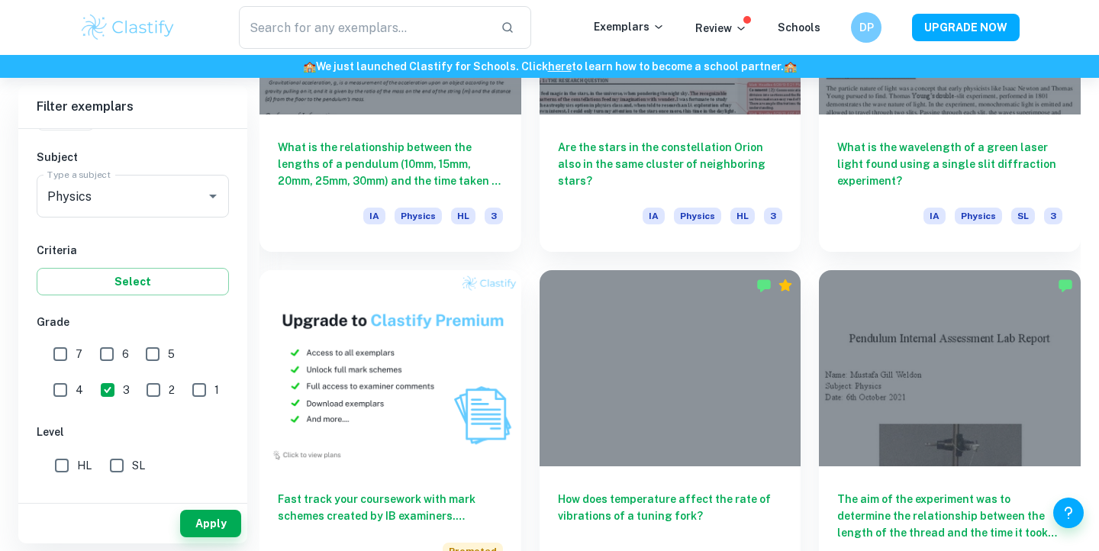
click at [62, 360] on input "7" at bounding box center [60, 354] width 31 height 31
checkbox input "true"
click at [92, 386] on input "3" at bounding box center [107, 390] width 31 height 31
checkbox input "false"
click at [218, 538] on div "Apply" at bounding box center [132, 524] width 229 height 40
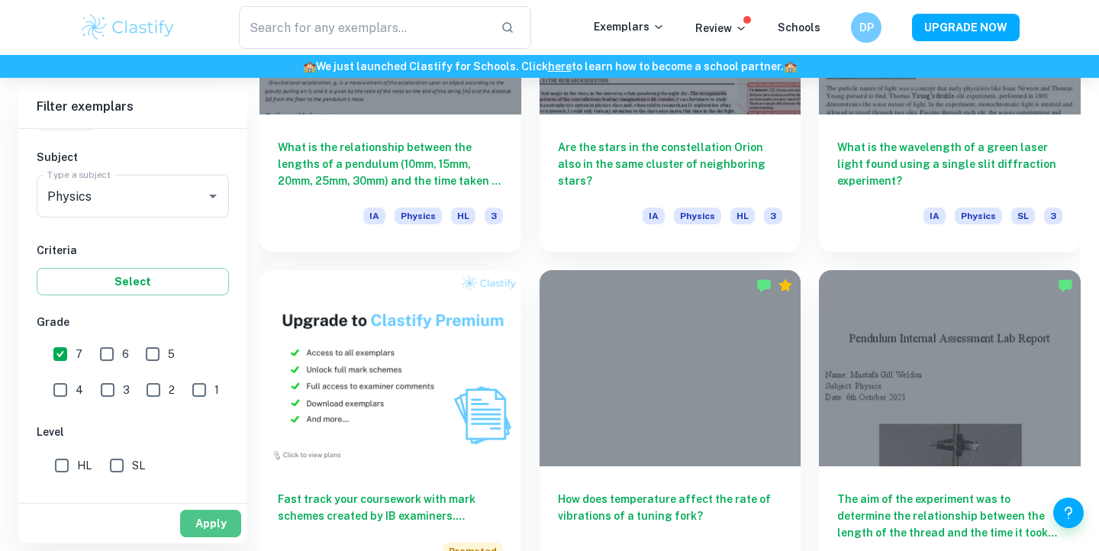
click at [222, 526] on button "Apply" at bounding box center [210, 523] width 61 height 27
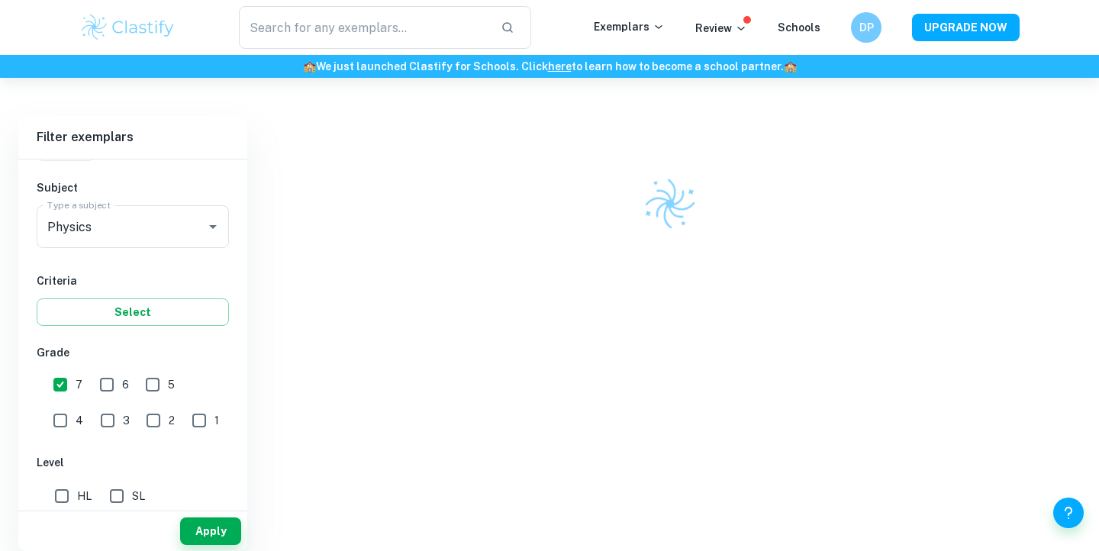
scroll to position [383, 0]
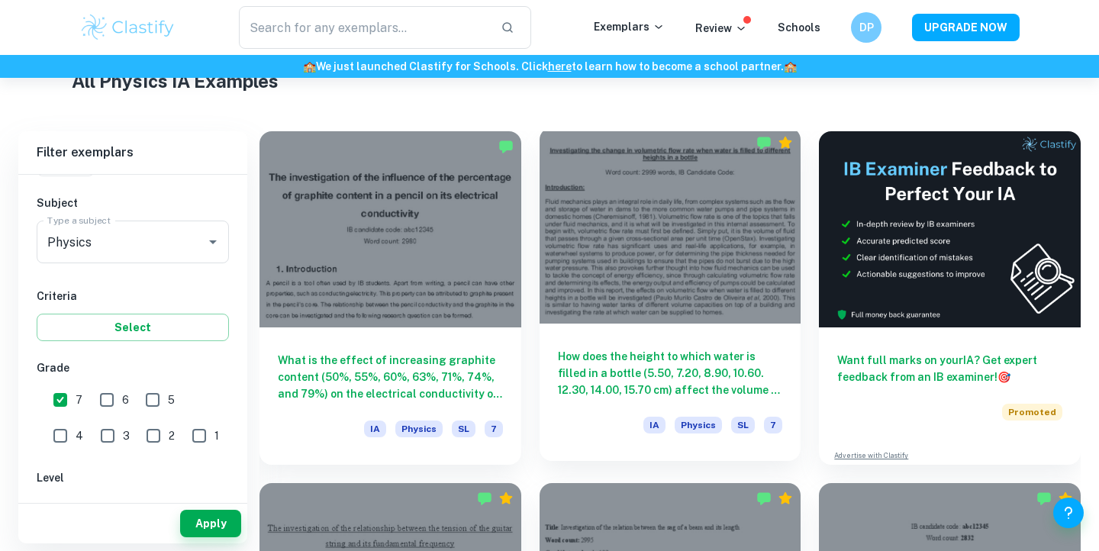
click at [671, 219] on div at bounding box center [671, 225] width 262 height 196
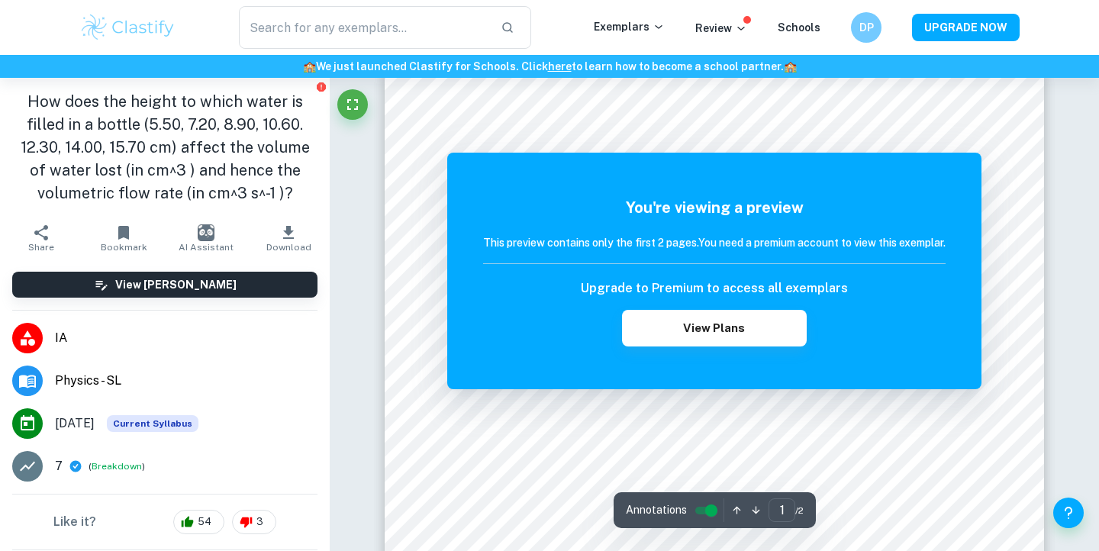
scroll to position [30, 0]
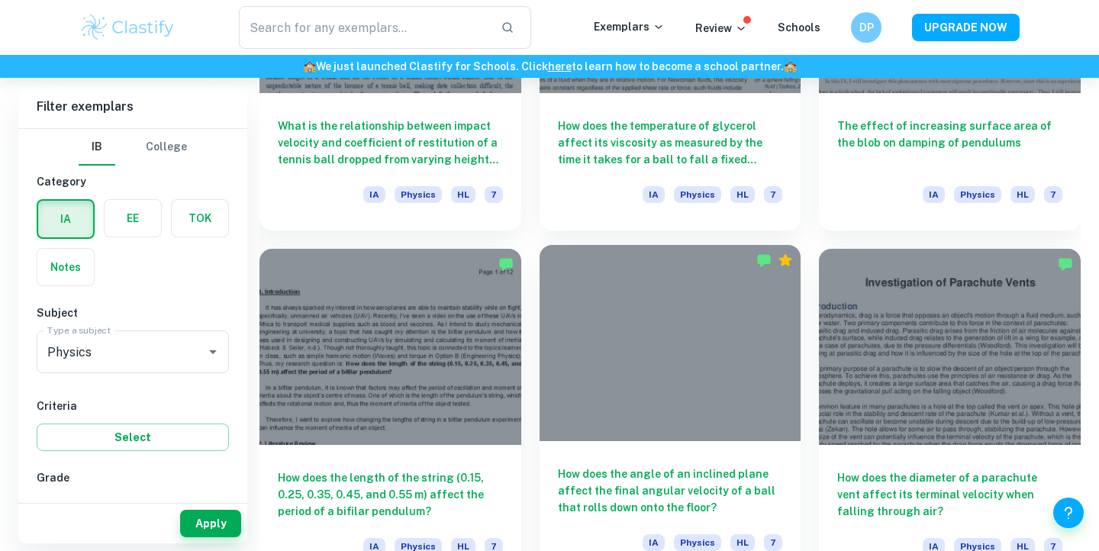
scroll to position [1513, 0]
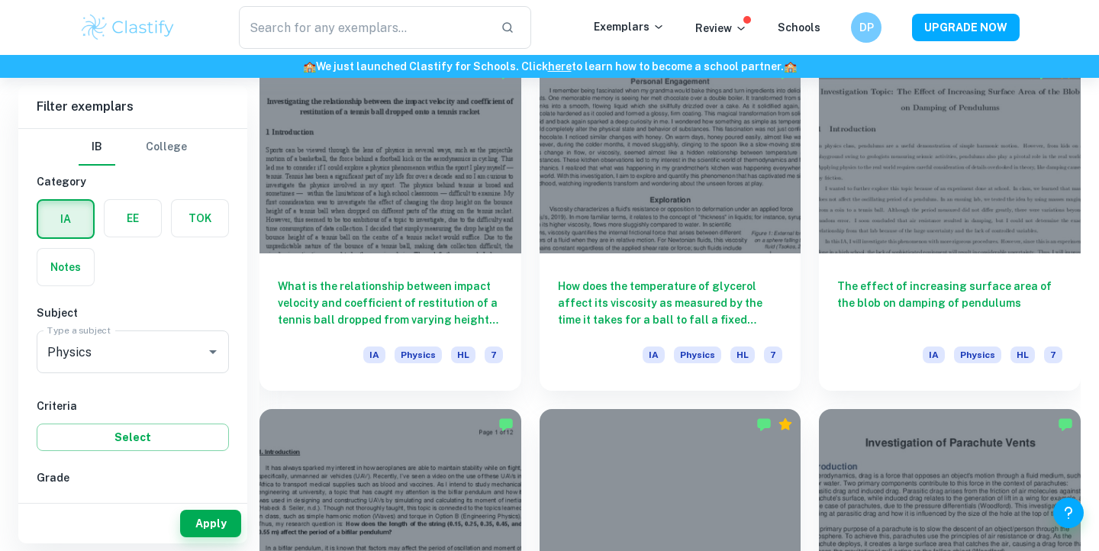
click at [460, 0] on div "​ Exemplars Review Schools DP UPGRADE NOW" at bounding box center [549, 27] width 1099 height 55
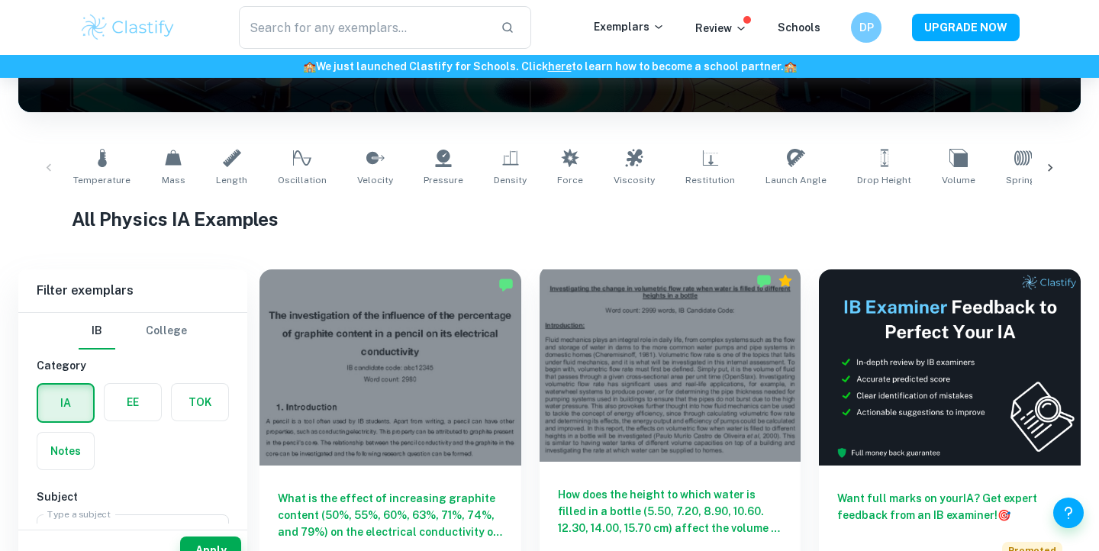
scroll to position [274, 0]
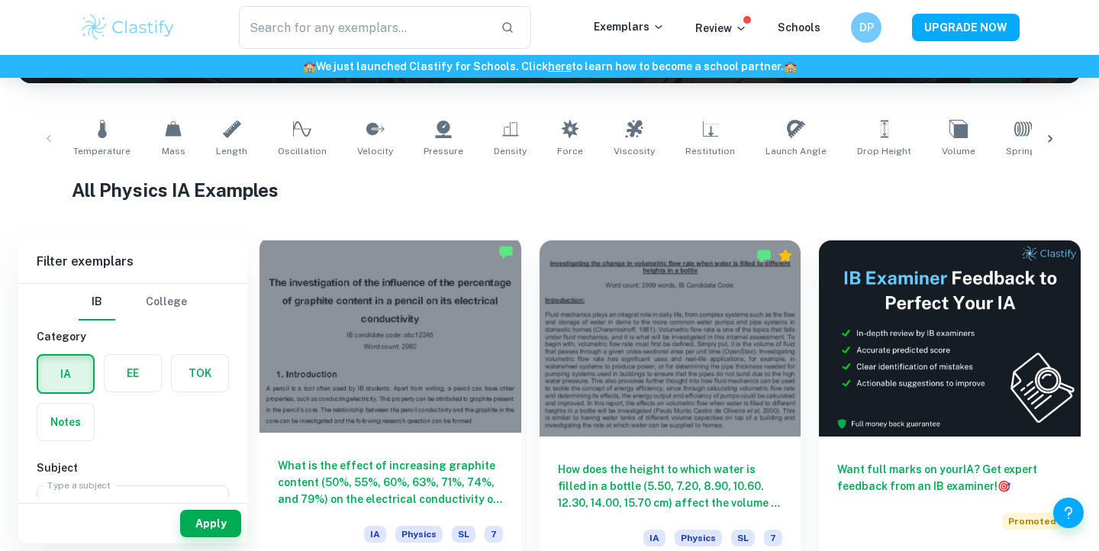
click at [460, 346] on div at bounding box center [391, 335] width 262 height 196
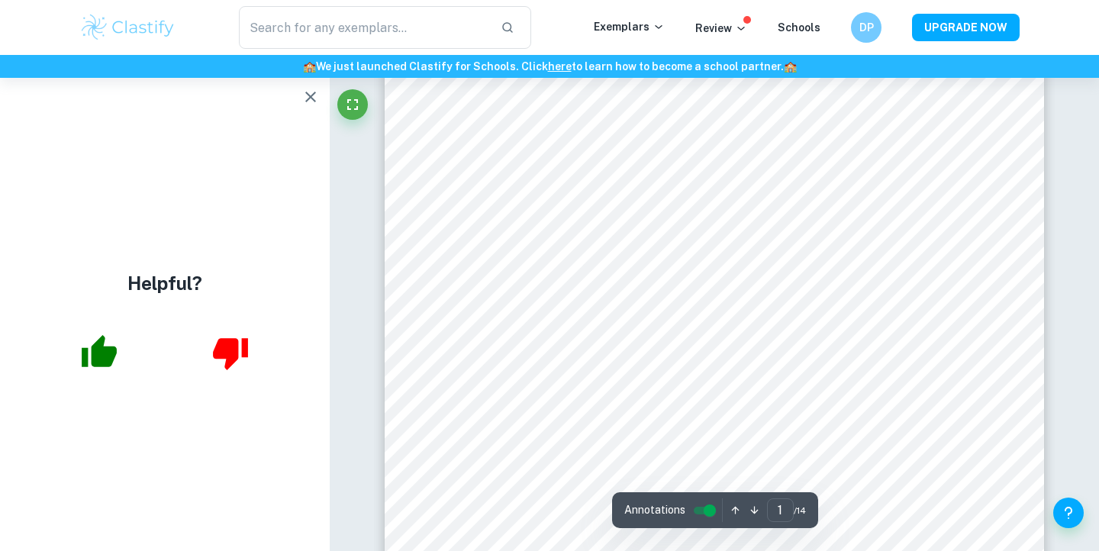
scroll to position [134, 0]
click at [302, 101] on icon "button" at bounding box center [311, 97] width 18 height 18
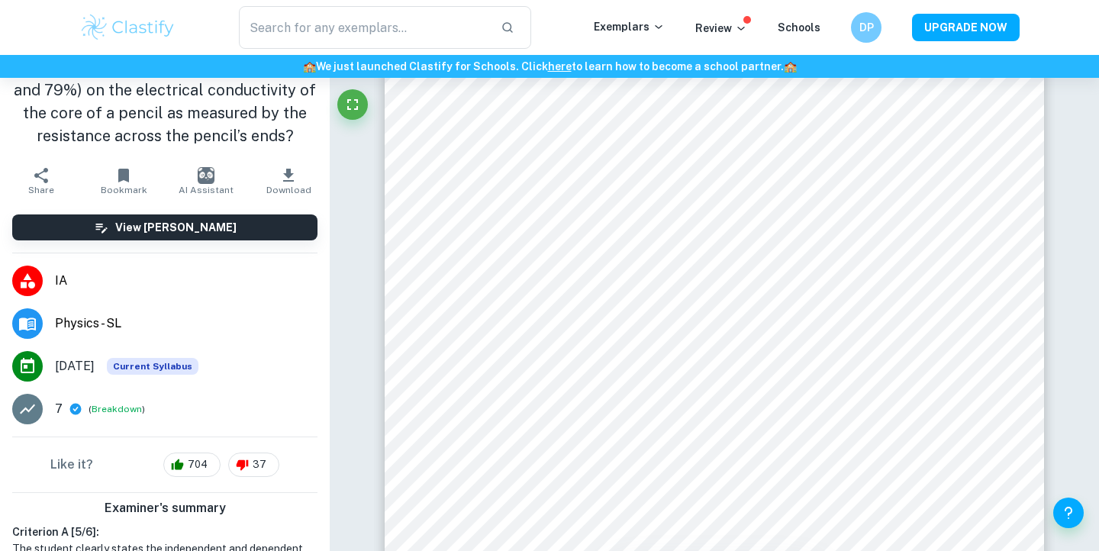
scroll to position [58, 0]
click at [210, 179] on img "button" at bounding box center [206, 174] width 17 height 17
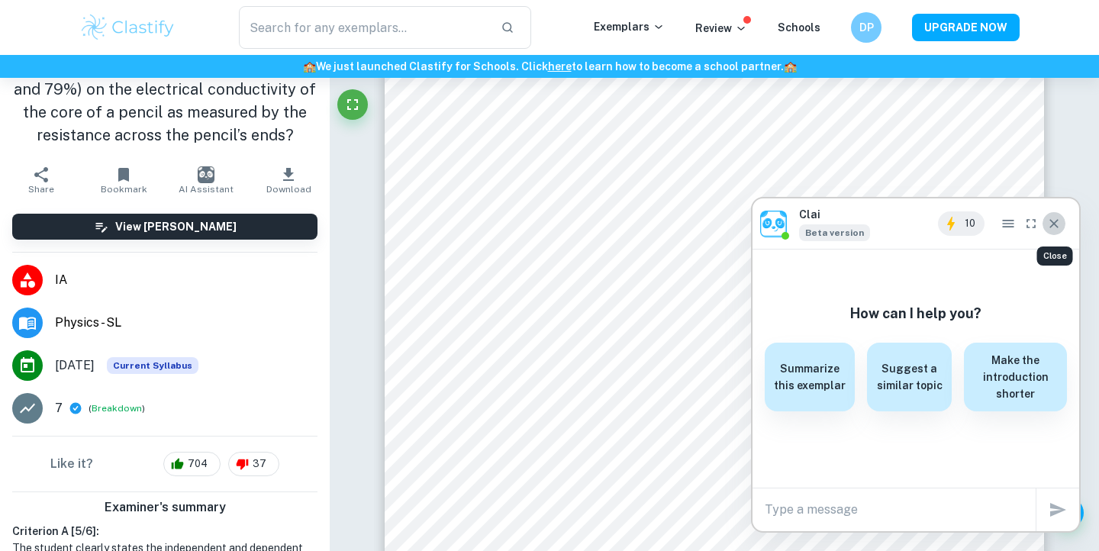
click at [1055, 232] on button "Close" at bounding box center [1054, 223] width 23 height 24
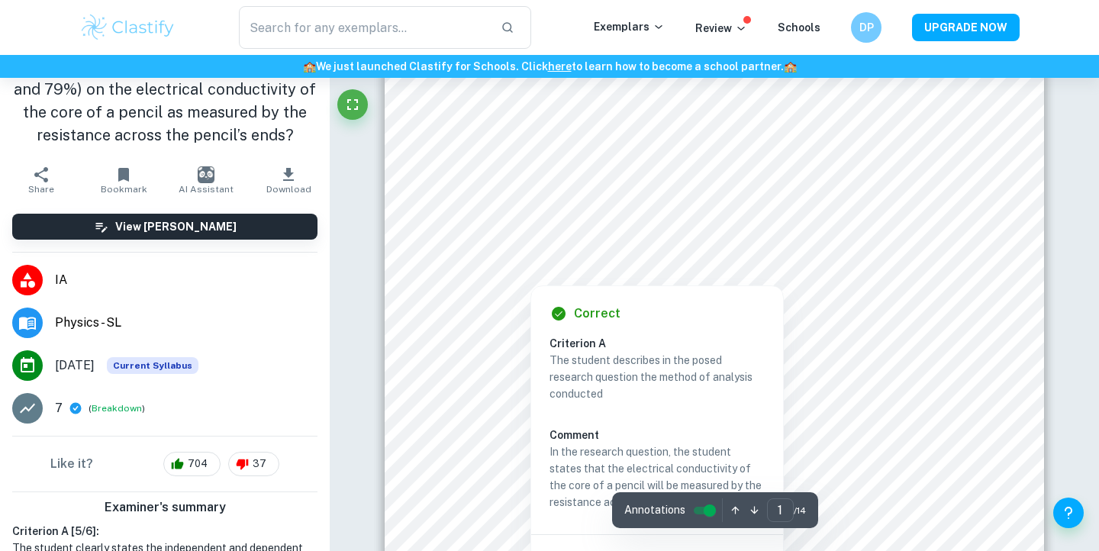
scroll to position [340, 0]
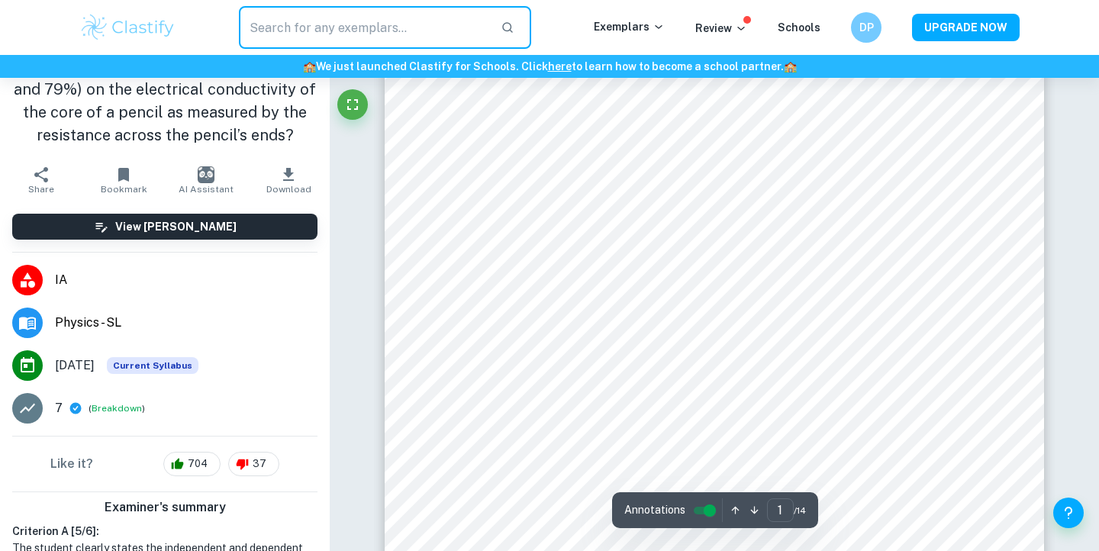
click at [392, 37] on input "text" at bounding box center [364, 27] width 250 height 43
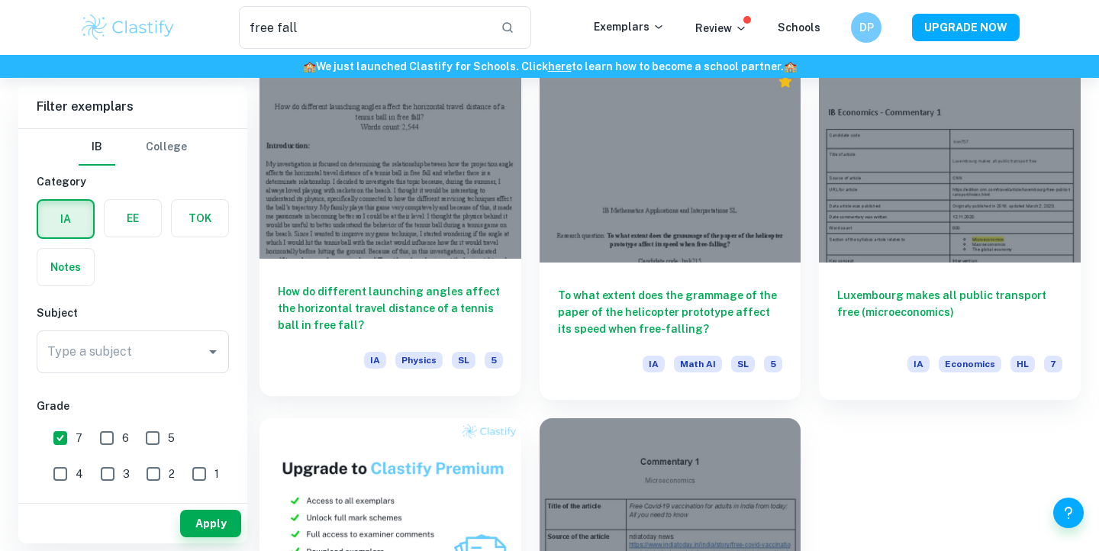
scroll to position [454, 0]
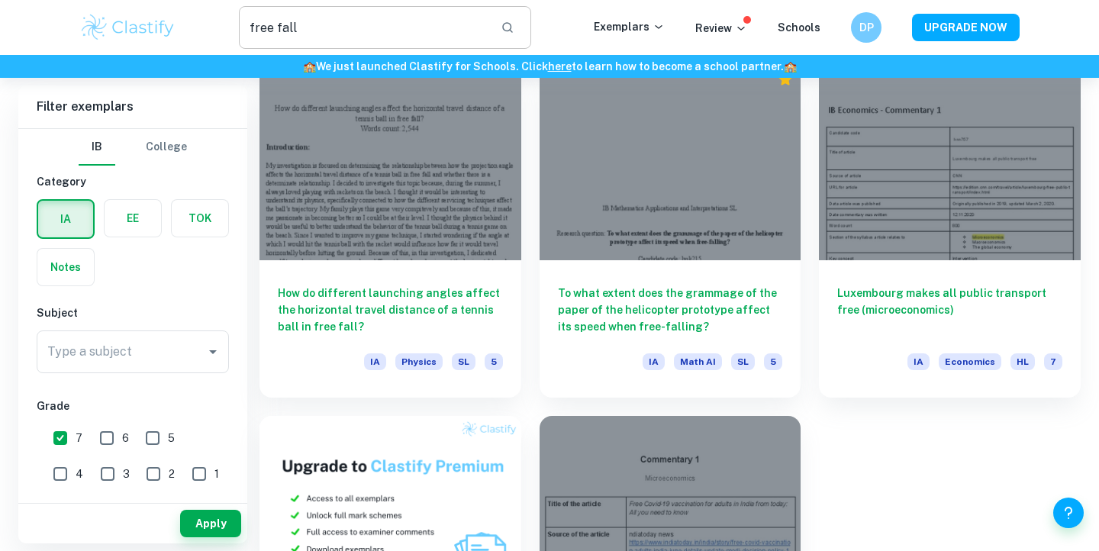
click at [440, 36] on input "free fall" at bounding box center [364, 27] width 250 height 43
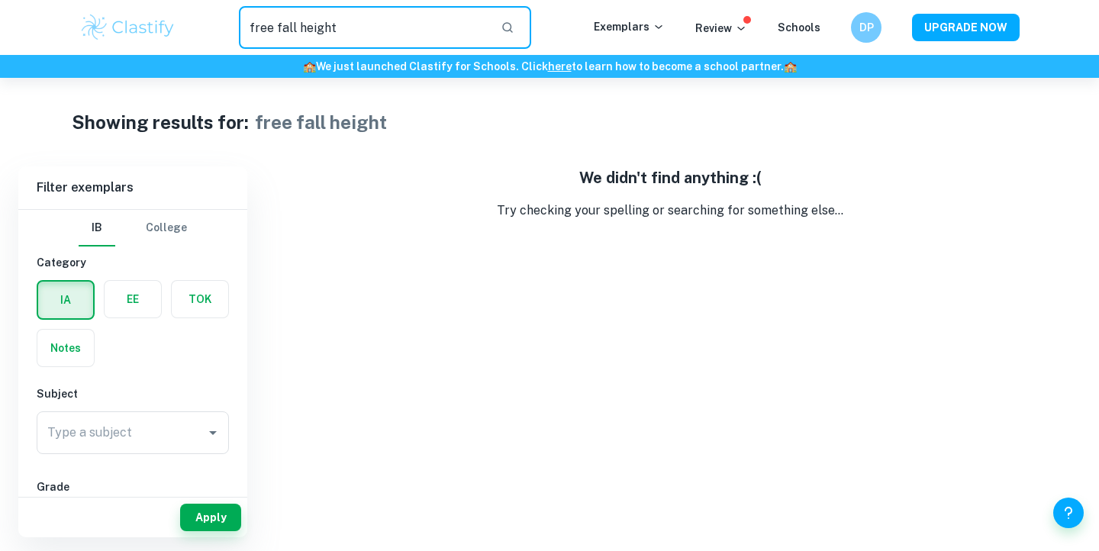
drag, startPoint x: 355, startPoint y: 19, endPoint x: 234, endPoint y: 19, distance: 121.4
click at [234, 19] on div "free fall height ​" at bounding box center [385, 27] width 418 height 43
click at [295, 35] on input "free fall height" at bounding box center [364, 27] width 250 height 43
drag, startPoint x: 299, startPoint y: 27, endPoint x: 213, endPoint y: 23, distance: 86.4
click at [213, 23] on div "free fall height ​" at bounding box center [385, 27] width 418 height 43
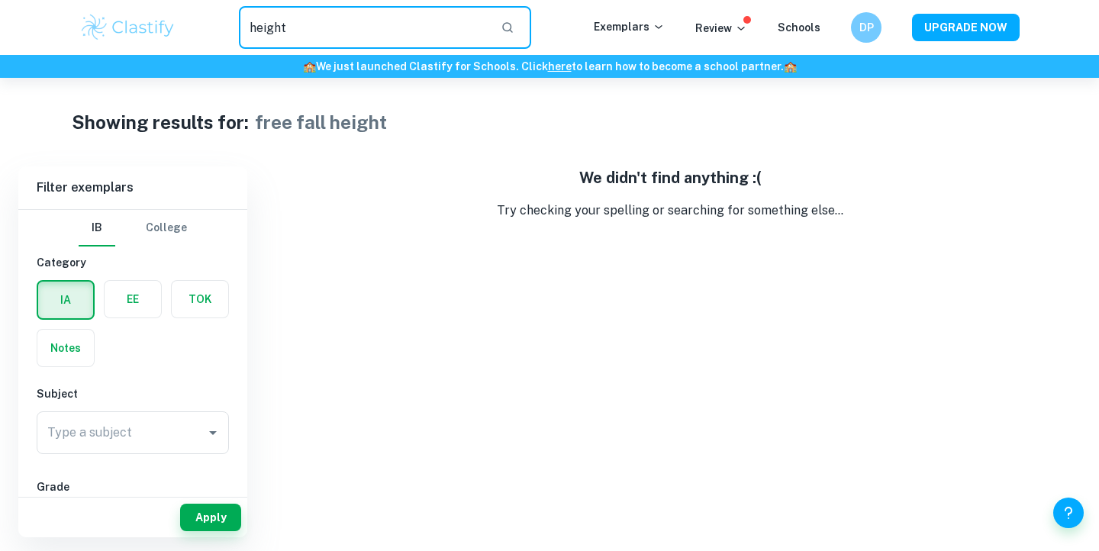
type input "height"
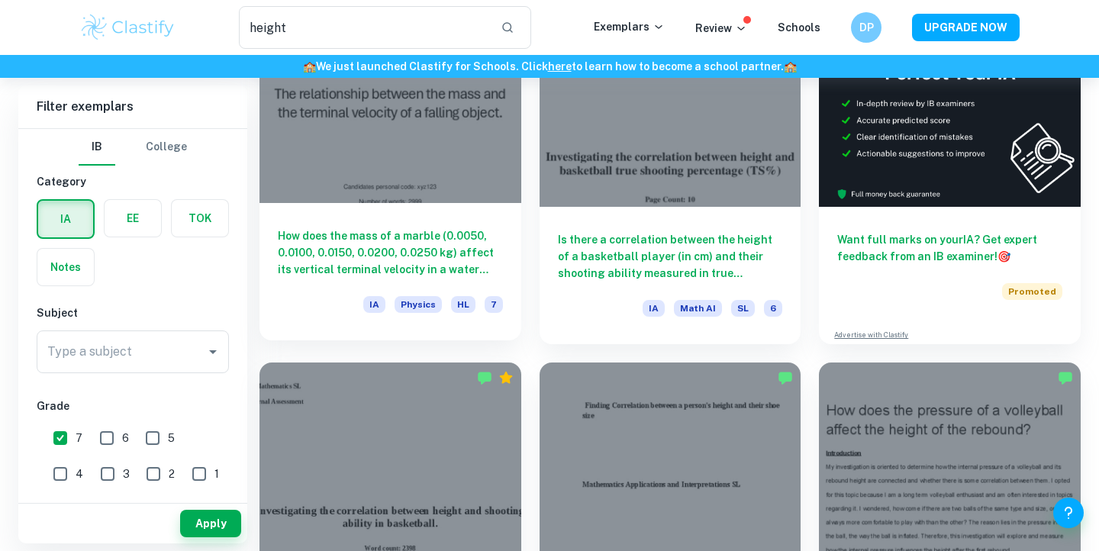
scroll to position [157, 0]
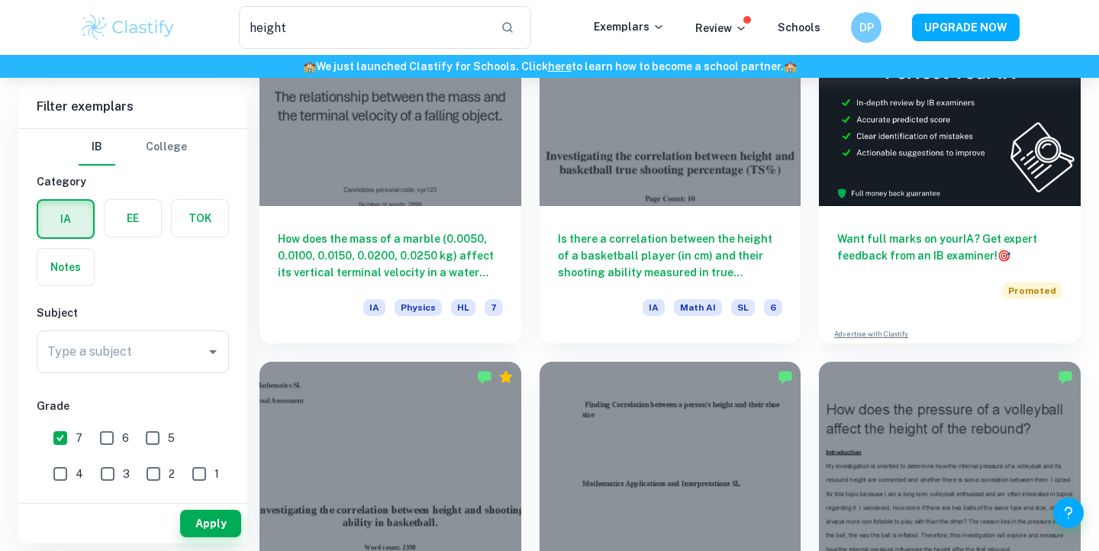
click at [463, 2] on div "height ​ Exemplars Review Schools DP UPGRADE NOW" at bounding box center [549, 27] width 1099 height 55
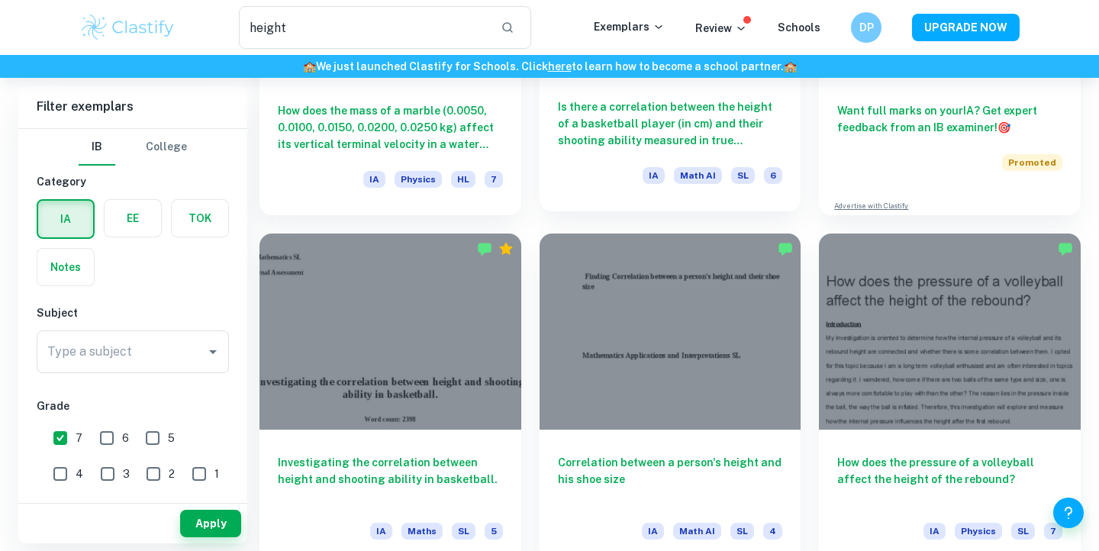
scroll to position [284, 0]
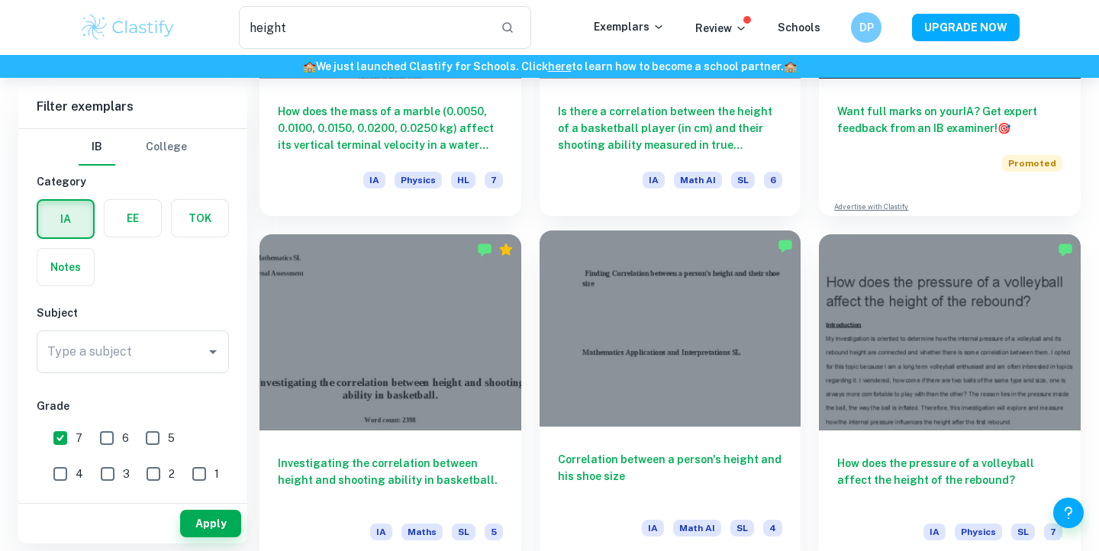
click at [670, 320] on div at bounding box center [671, 329] width 262 height 196
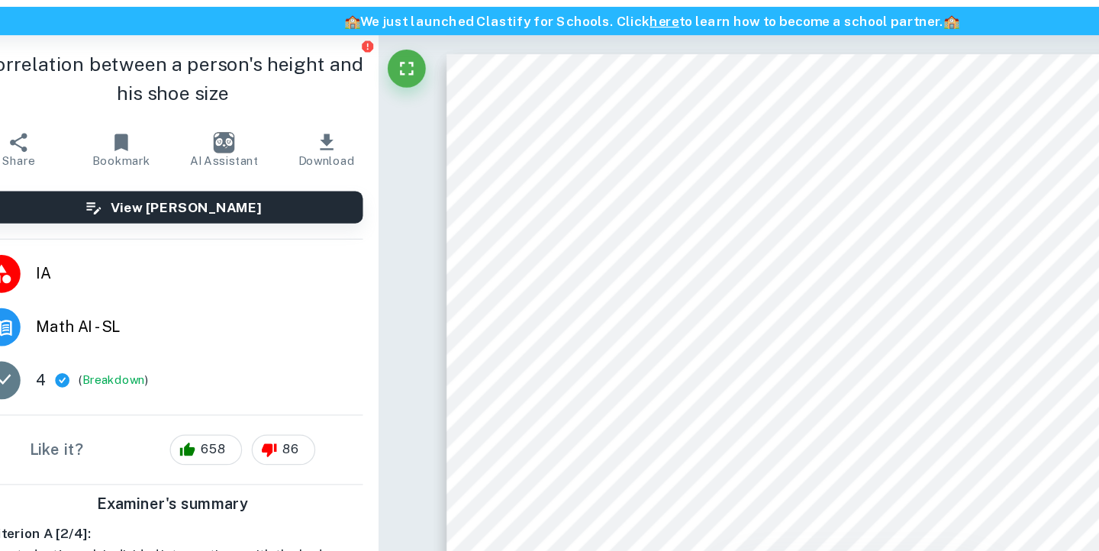
scroll to position [24, 0]
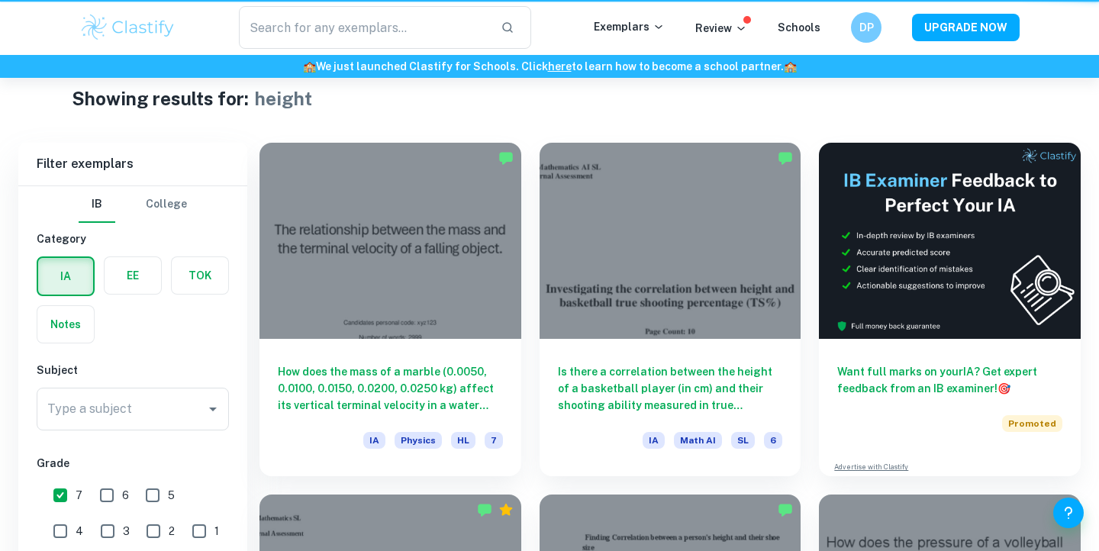
type input "height"
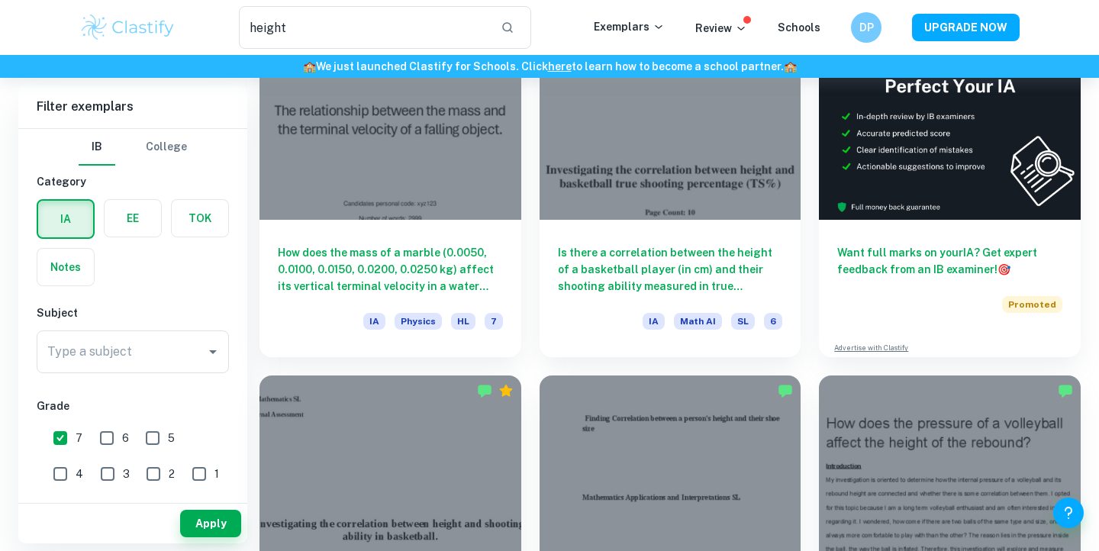
scroll to position [144, 0]
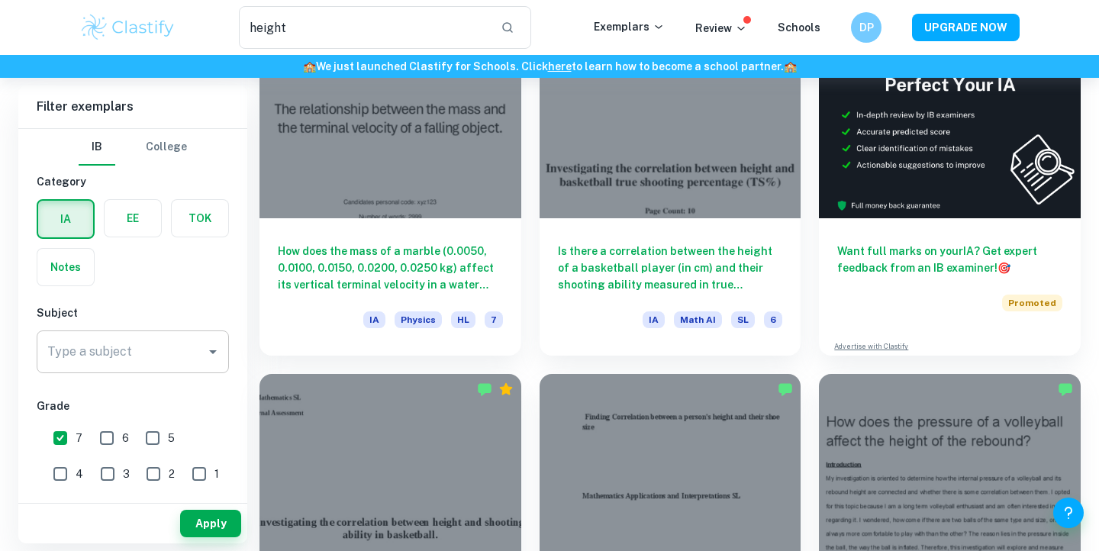
click at [118, 334] on div "Type a subject" at bounding box center [133, 352] width 192 height 43
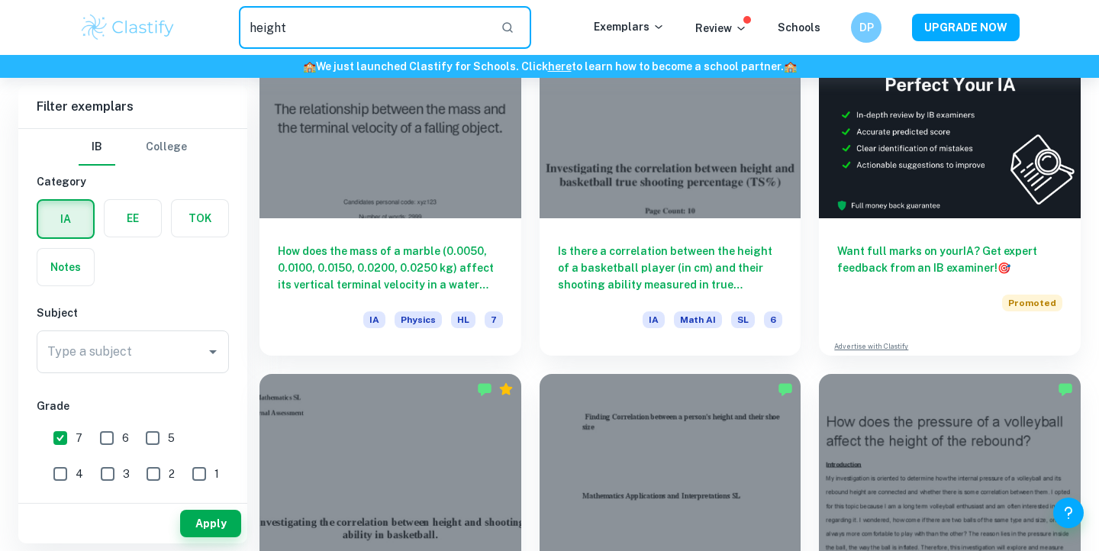
click at [489, 40] on input "height" at bounding box center [364, 27] width 250 height 43
drag, startPoint x: 428, startPoint y: 29, endPoint x: 171, endPoint y: 25, distance: 257.3
click at [171, 25] on div "height ​ Exemplars Review Schools DP UPGRADE NOW" at bounding box center [549, 27] width 977 height 43
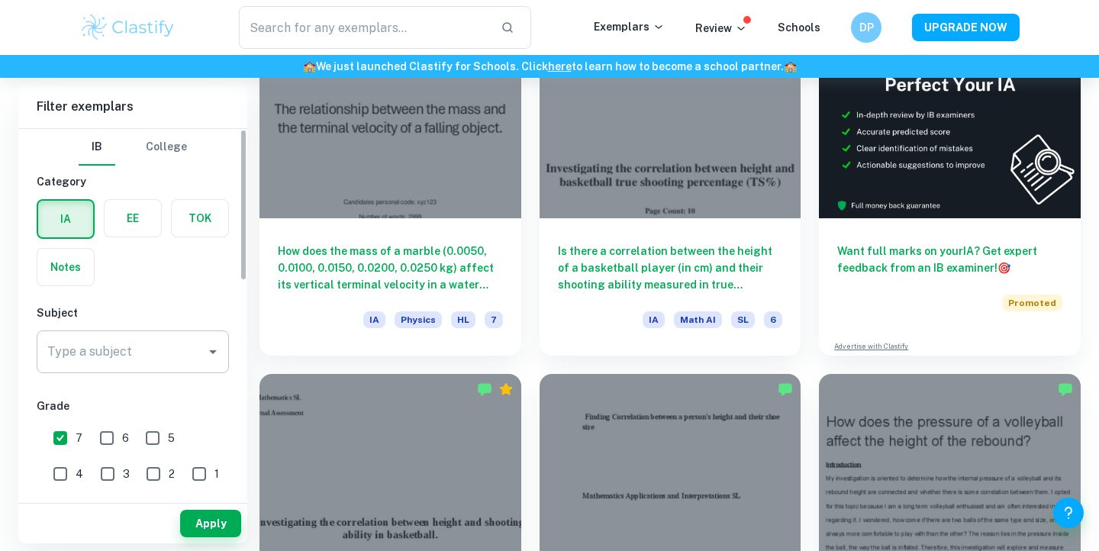
click at [94, 336] on div "Type a subject" at bounding box center [133, 352] width 192 height 43
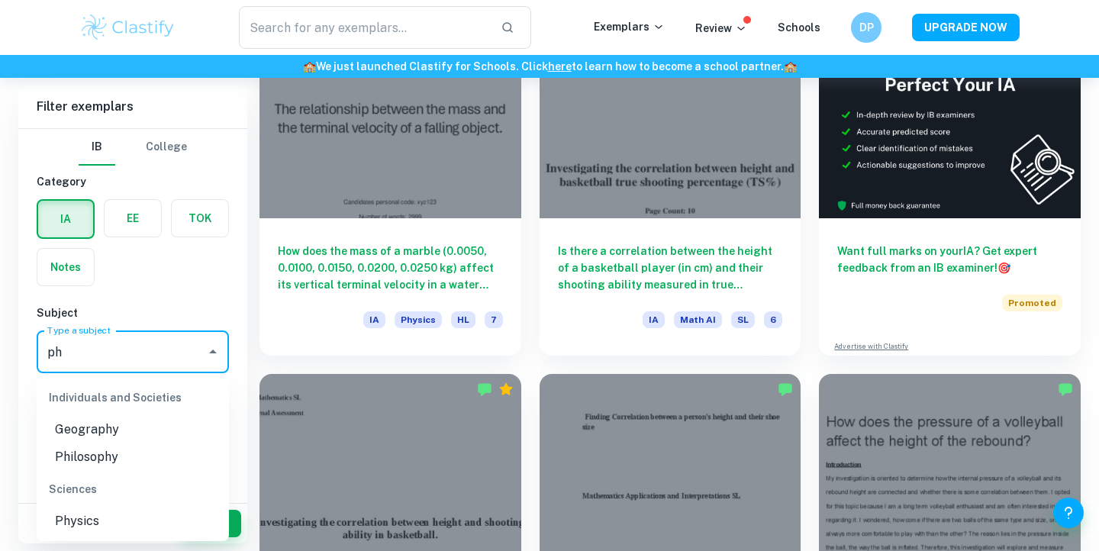
type input "p"
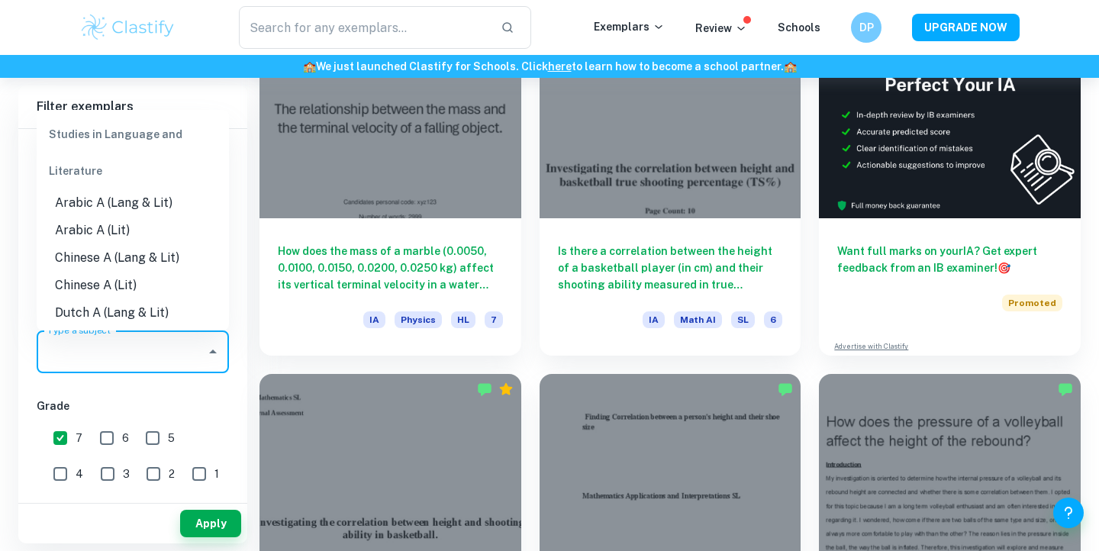
click at [92, 277] on li "Chinese A (Lit)" at bounding box center [133, 285] width 192 height 27
type input "Chinese A (Lit)"
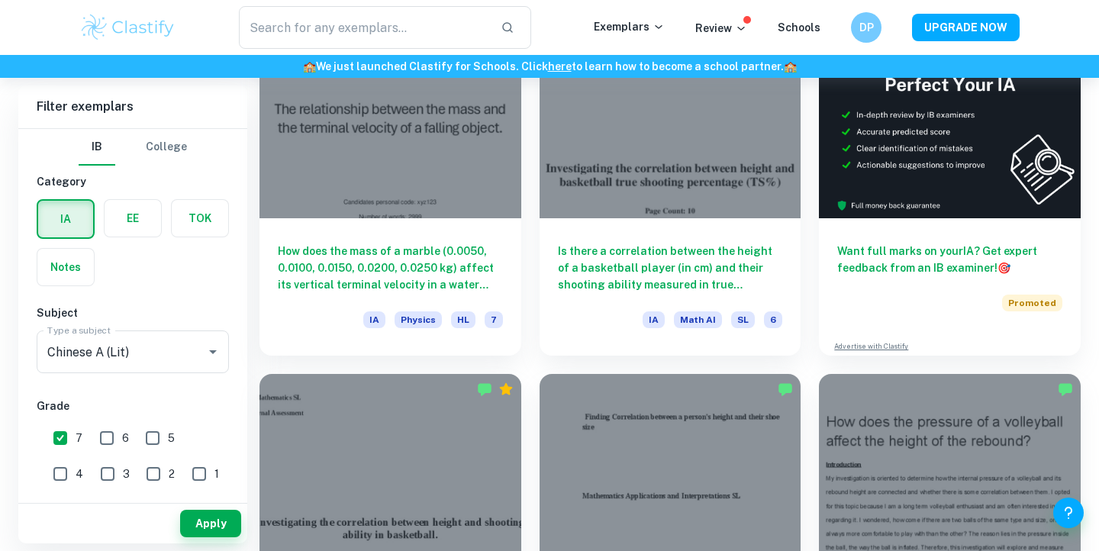
click at [197, 507] on div "Apply" at bounding box center [132, 524] width 229 height 40
click at [209, 531] on button "Apply" at bounding box center [210, 523] width 61 height 27
type input "height"
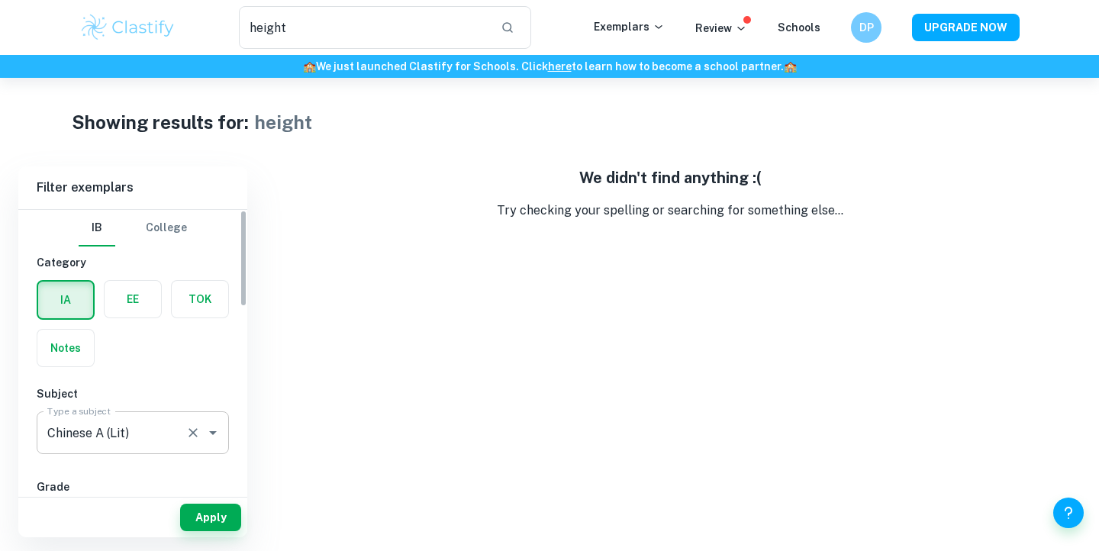
click at [134, 432] on input "Chinese A (Lit)" at bounding box center [112, 432] width 136 height 29
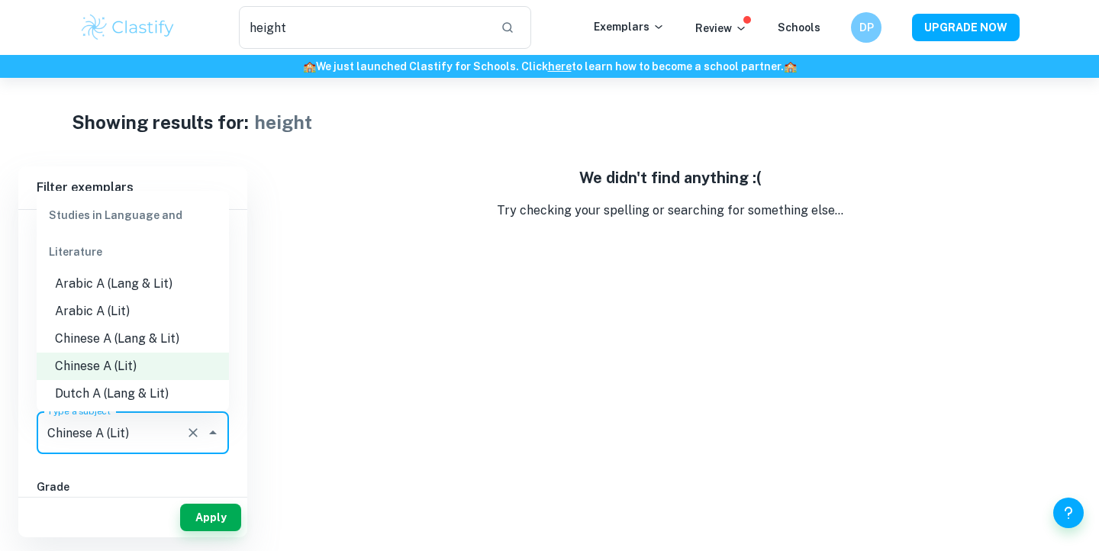
click at [157, 340] on li "Chinese A (Lang & Lit)" at bounding box center [133, 338] width 192 height 27
type input "Chinese A (Lang & Lit)"
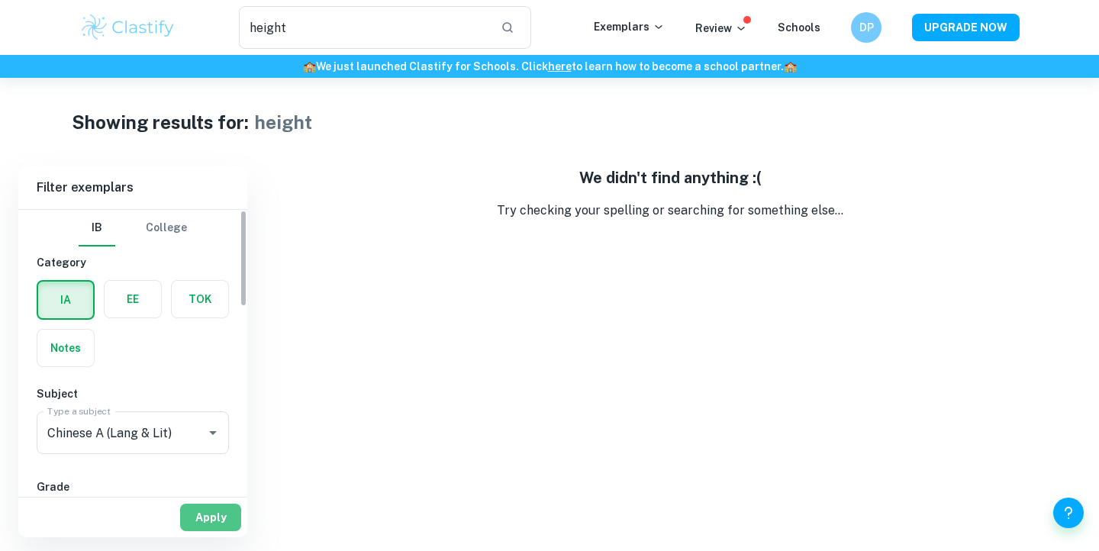
click at [200, 505] on button "Apply" at bounding box center [210, 517] width 61 height 27
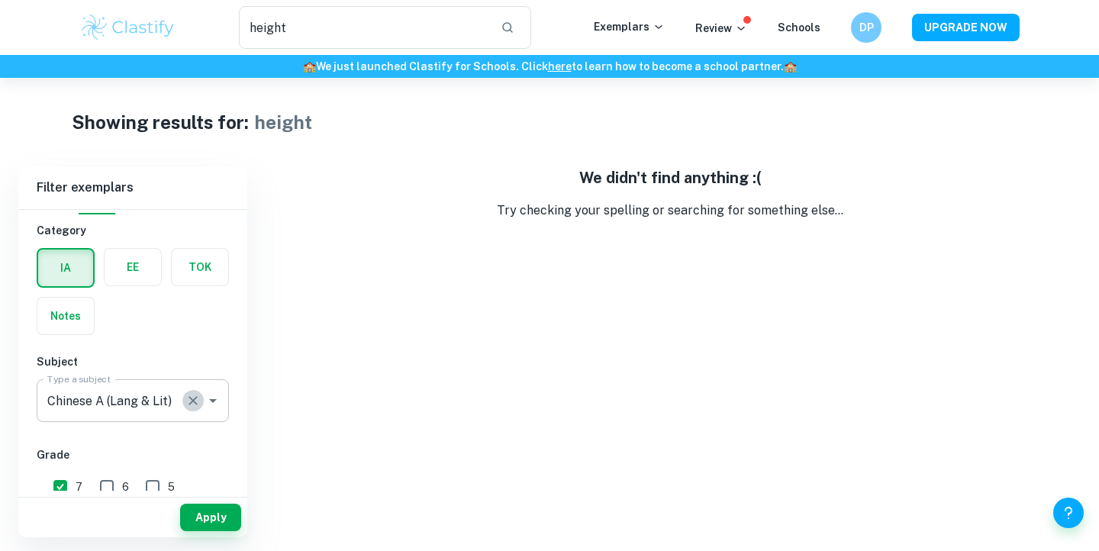
click at [187, 410] on button "Clear" at bounding box center [192, 400] width 21 height 21
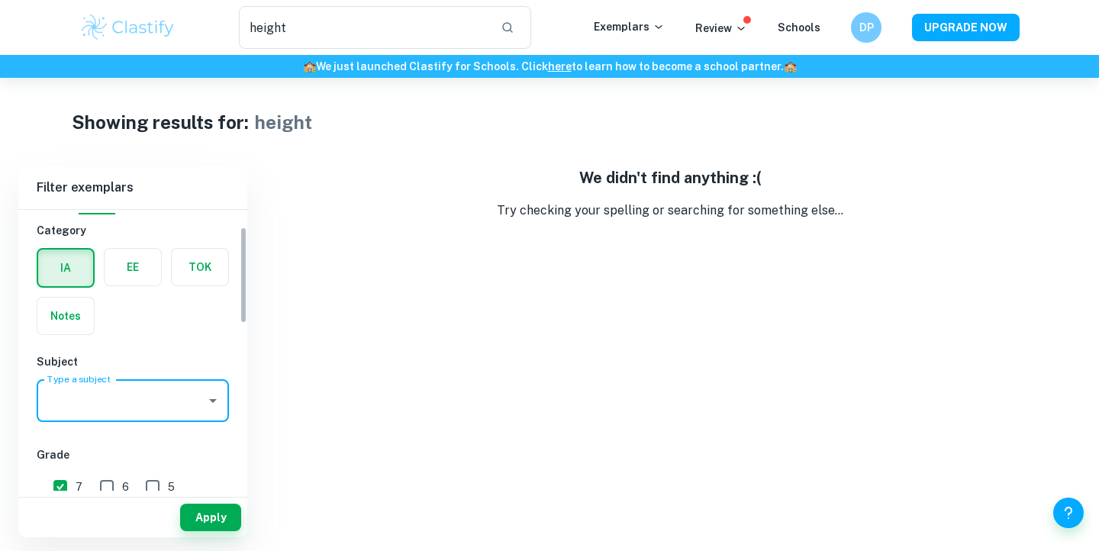
scroll to position [82, 0]
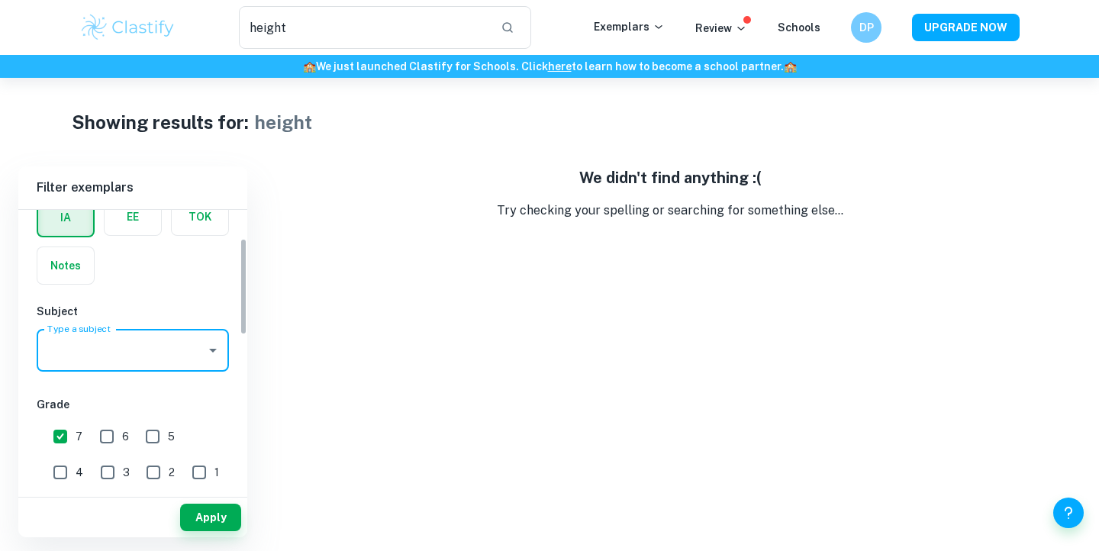
click at [70, 435] on input "7" at bounding box center [60, 436] width 31 height 31
checkbox input "false"
click at [123, 366] on div "Type a subject" at bounding box center [133, 350] width 192 height 43
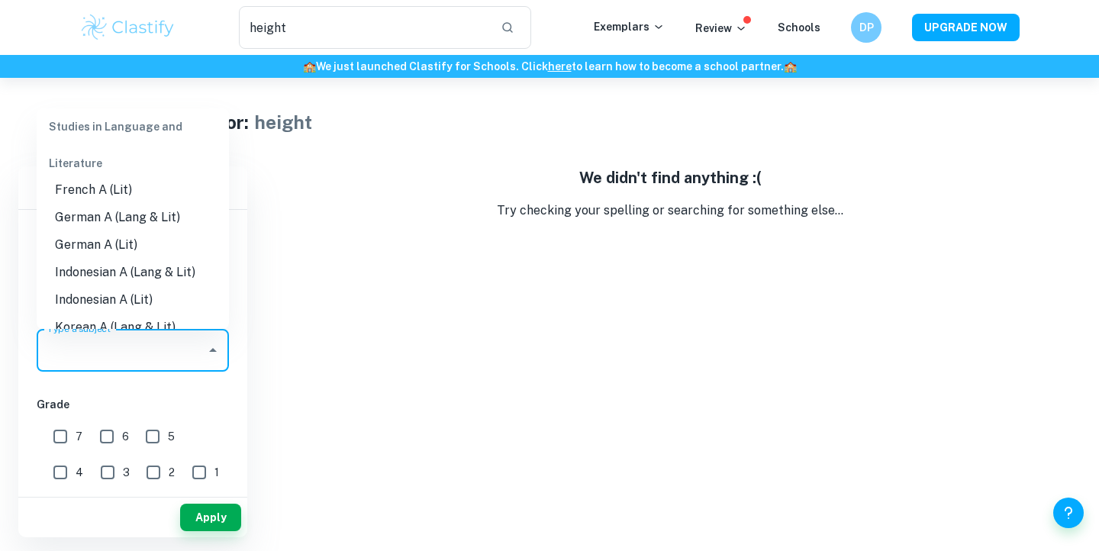
scroll to position [360, 0]
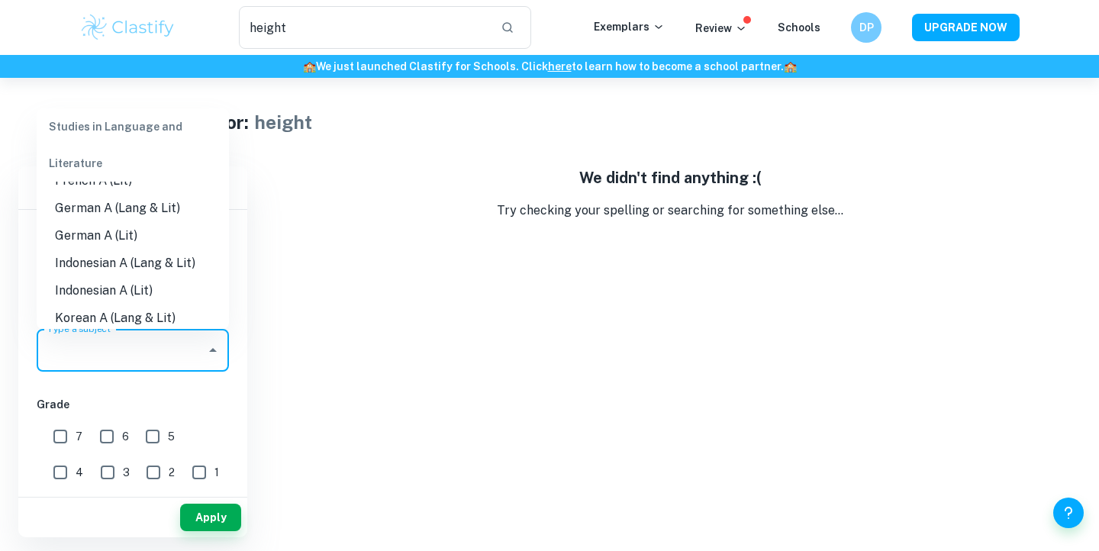
click at [144, 250] on li "Indonesian A (Lang & Lit)" at bounding box center [133, 263] width 192 height 27
type input "Indonesian A (Lang & Lit)"
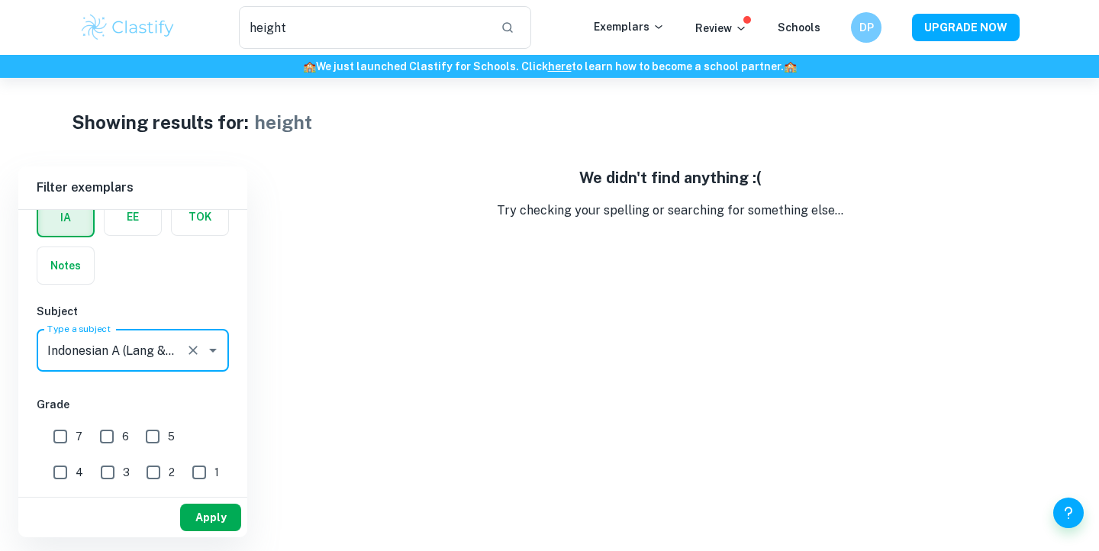
click at [207, 510] on button "Apply" at bounding box center [210, 517] width 61 height 27
click at [211, 507] on button "Apply" at bounding box center [210, 517] width 61 height 27
click at [211, 513] on button "Apply" at bounding box center [210, 517] width 61 height 27
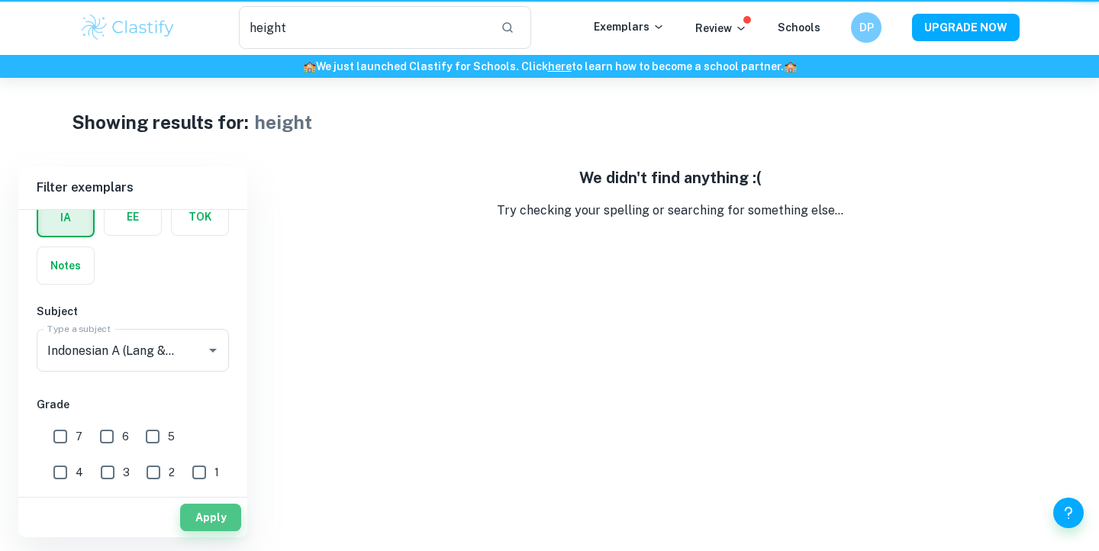
click at [211, 513] on button "Apply" at bounding box center [210, 517] width 61 height 27
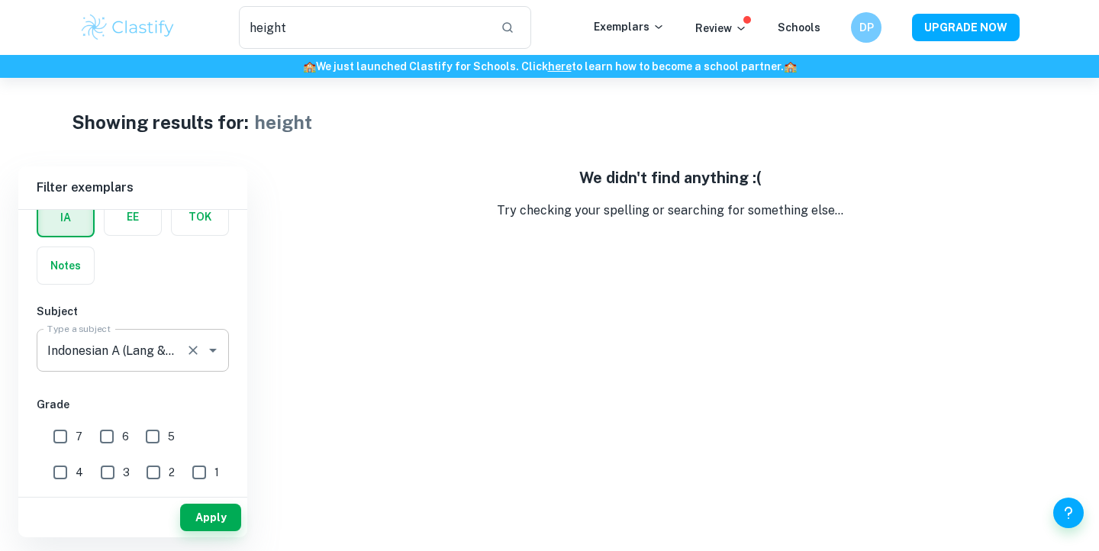
click at [189, 362] on div "Indonesian A (Lang & Lit) Type a subject" at bounding box center [133, 350] width 192 height 43
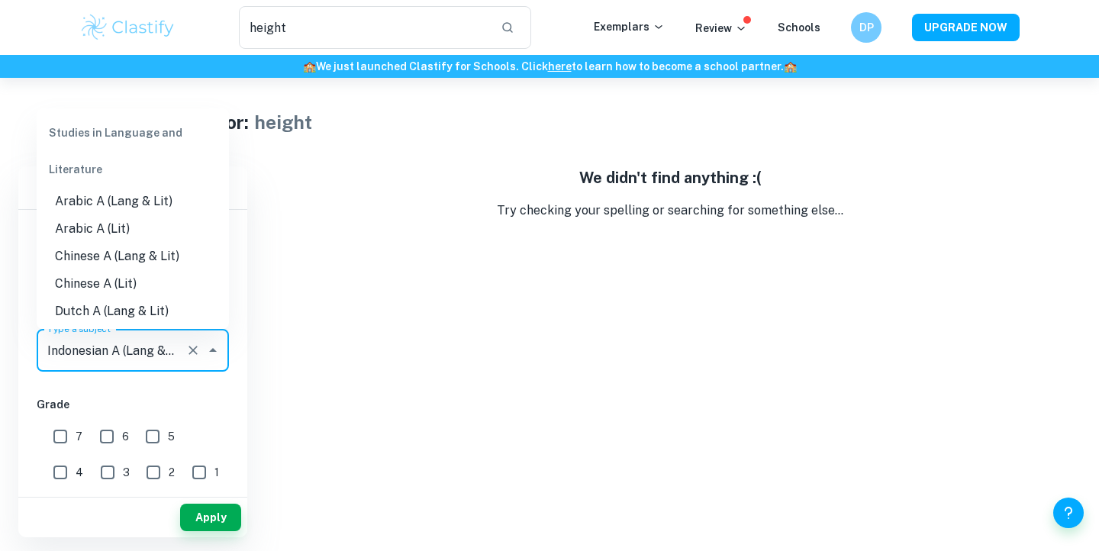
scroll to position [289, 0]
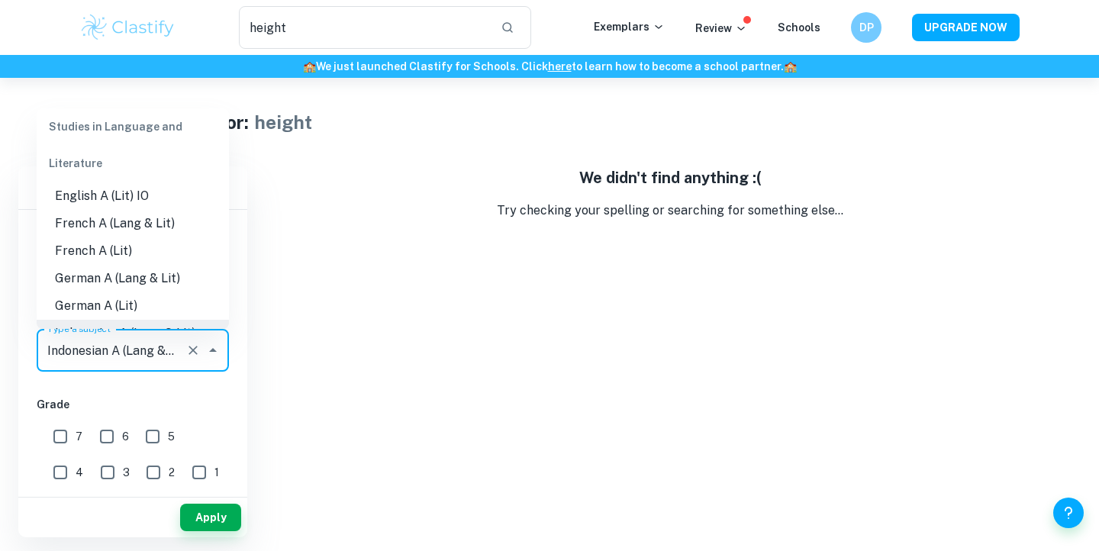
click at [310, 325] on div "We didn't find anything :( Try checking your spelling or searching for somethin…" at bounding box center [670, 351] width 821 height 371
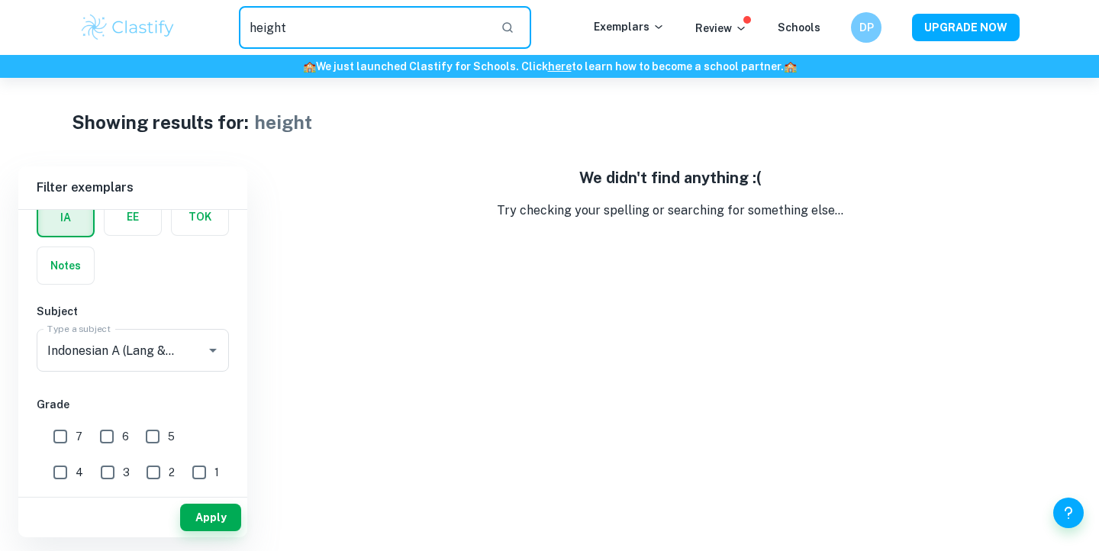
drag, startPoint x: 424, startPoint y: 44, endPoint x: 158, endPoint y: 37, distance: 266.5
click at [158, 37] on div "height ​ Exemplars Review Schools DP UPGRADE NOW" at bounding box center [549, 27] width 977 height 43
drag, startPoint x: 282, startPoint y: 32, endPoint x: 168, endPoint y: 31, distance: 113.8
click at [168, 31] on div "height ​ Exemplars Review Schools DP UPGRADE NOW" at bounding box center [549, 27] width 977 height 43
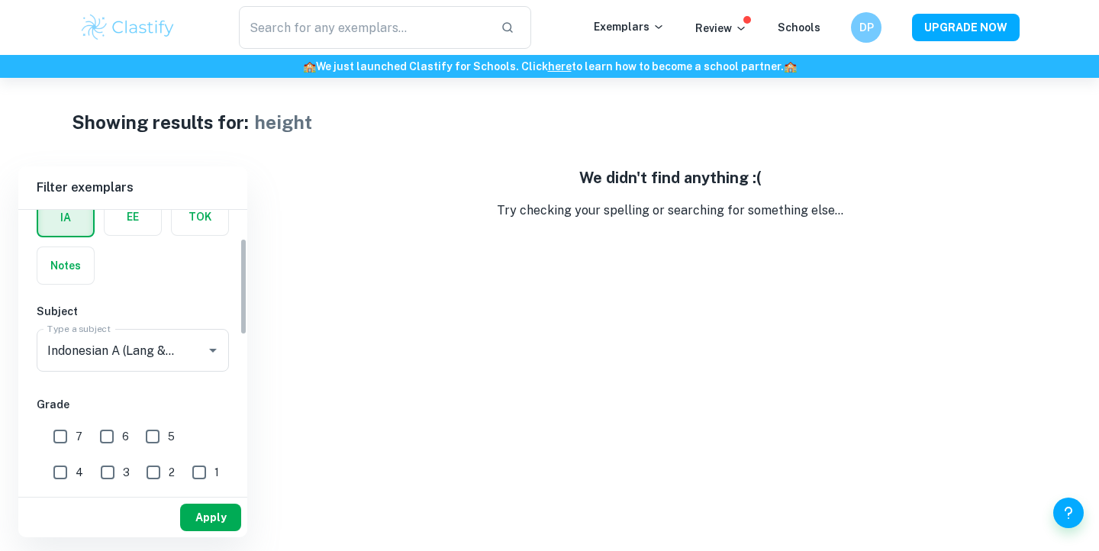
click at [212, 525] on button "Apply" at bounding box center [210, 517] width 61 height 27
type input "height"
click at [311, 383] on div "We didn't find anything :( Try checking your spelling or searching for somethin…" at bounding box center [670, 351] width 821 height 371
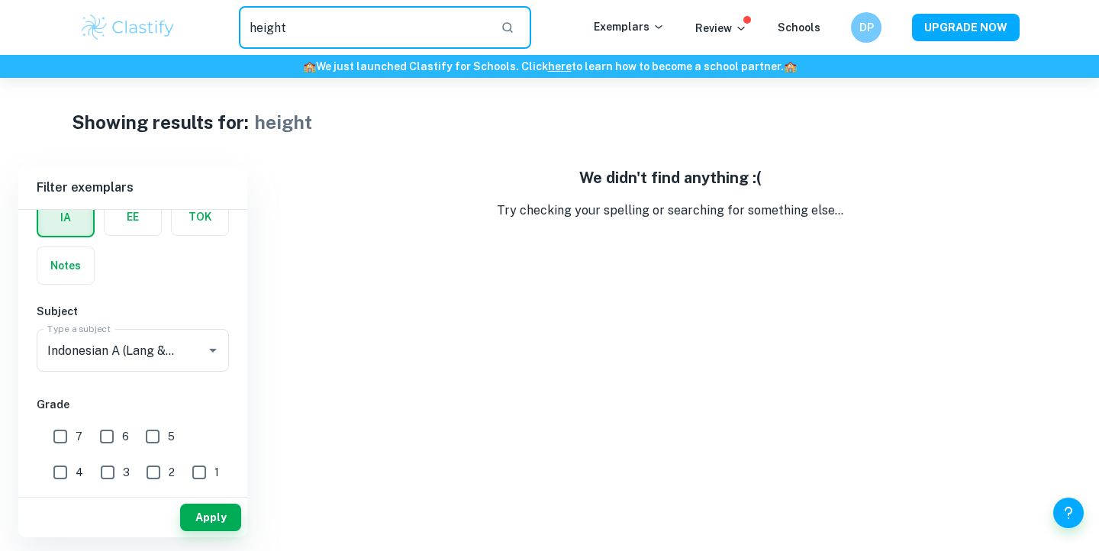
drag, startPoint x: 414, startPoint y: 33, endPoint x: 186, endPoint y: 8, distance: 229.6
click at [186, 8] on div "height ​" at bounding box center [385, 27] width 418 height 43
click at [511, 24] on icon "button" at bounding box center [508, 28] width 14 height 14
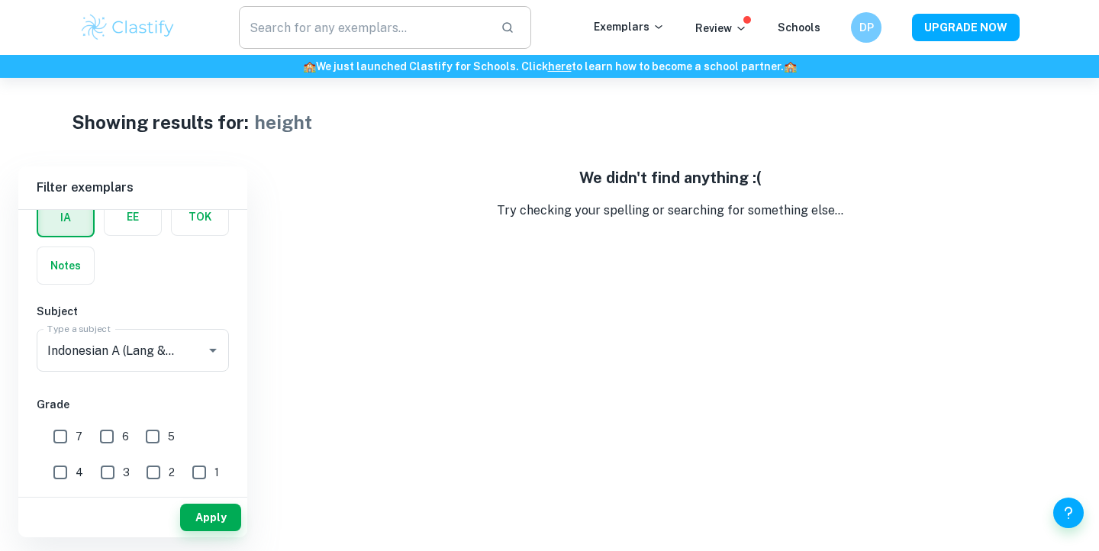
click at [511, 24] on icon "button" at bounding box center [508, 28] width 14 height 14
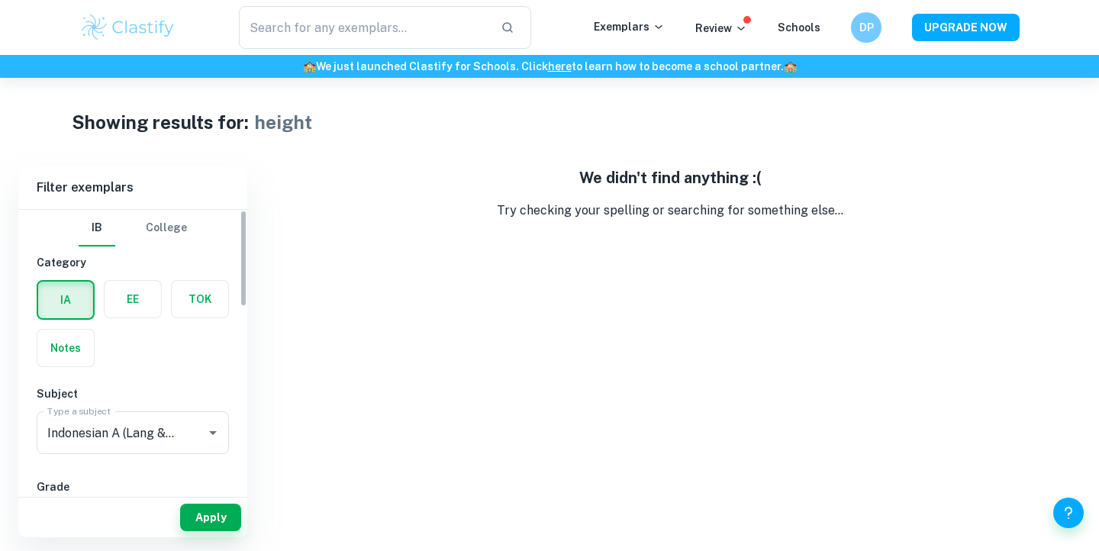
scroll to position [0, 0]
click at [179, 230] on button "College" at bounding box center [166, 228] width 41 height 37
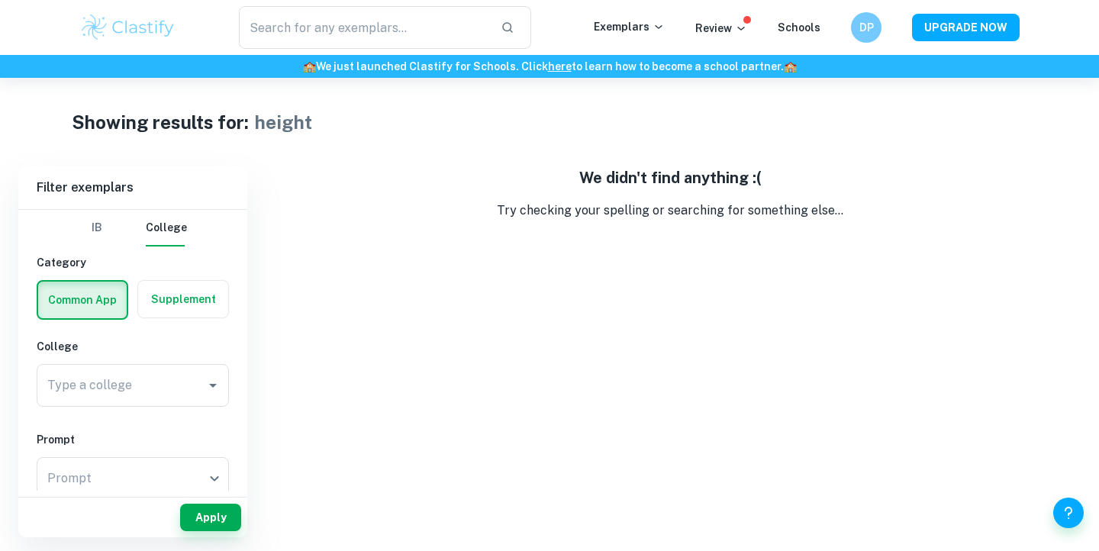
click at [96, 235] on button "IB" at bounding box center [97, 228] width 37 height 37
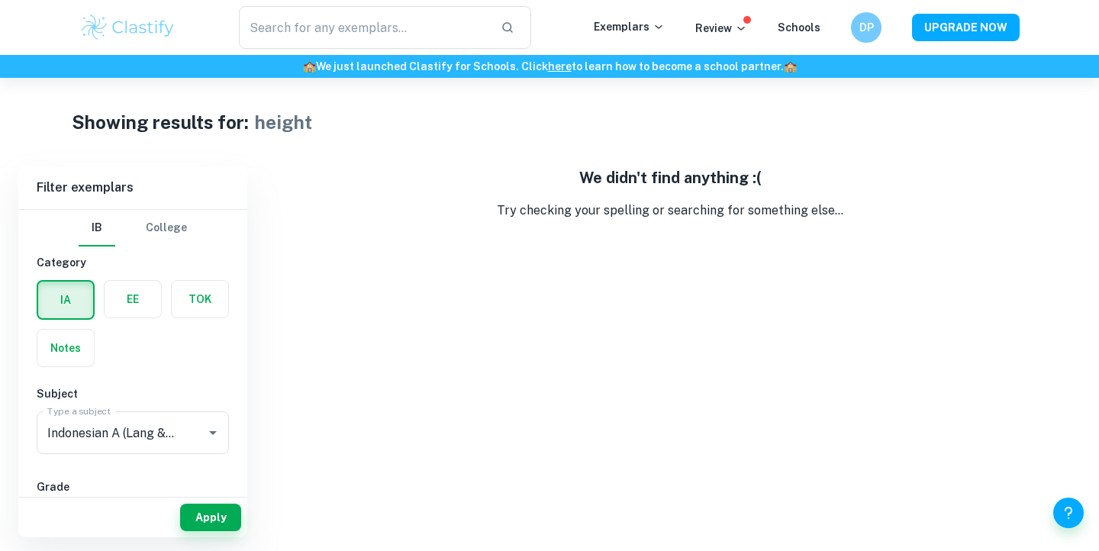
click at [128, 304] on label "button" at bounding box center [133, 299] width 56 height 37
click at [0, 0] on input "radio" at bounding box center [0, 0] width 0 height 0
click at [57, 296] on label "button" at bounding box center [65, 299] width 56 height 37
click at [0, 0] on input "radio" at bounding box center [0, 0] width 0 height 0
click at [659, 24] on icon at bounding box center [659, 27] width 12 height 12
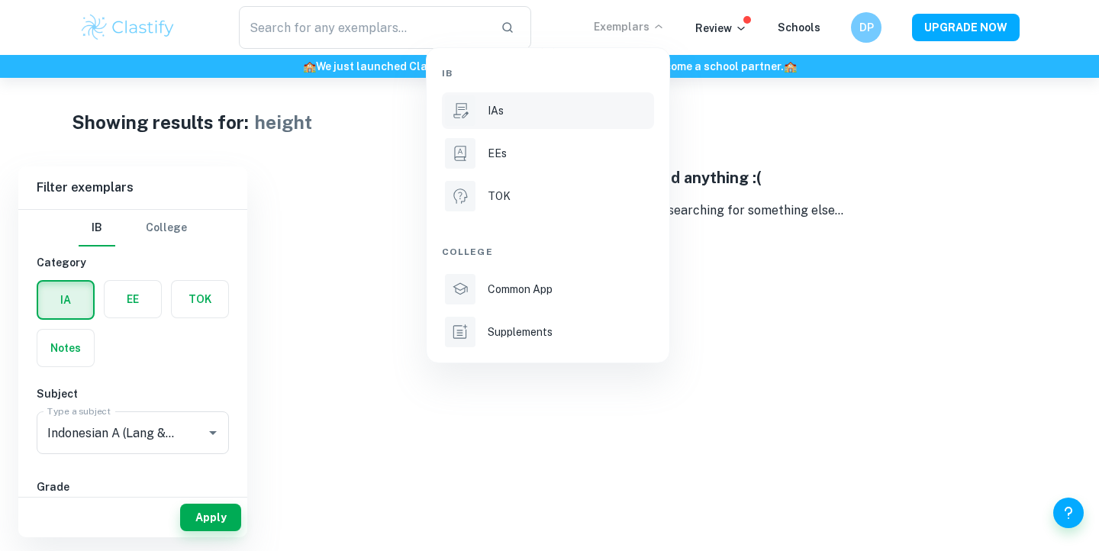
click at [584, 120] on li "IAs" at bounding box center [548, 110] width 212 height 37
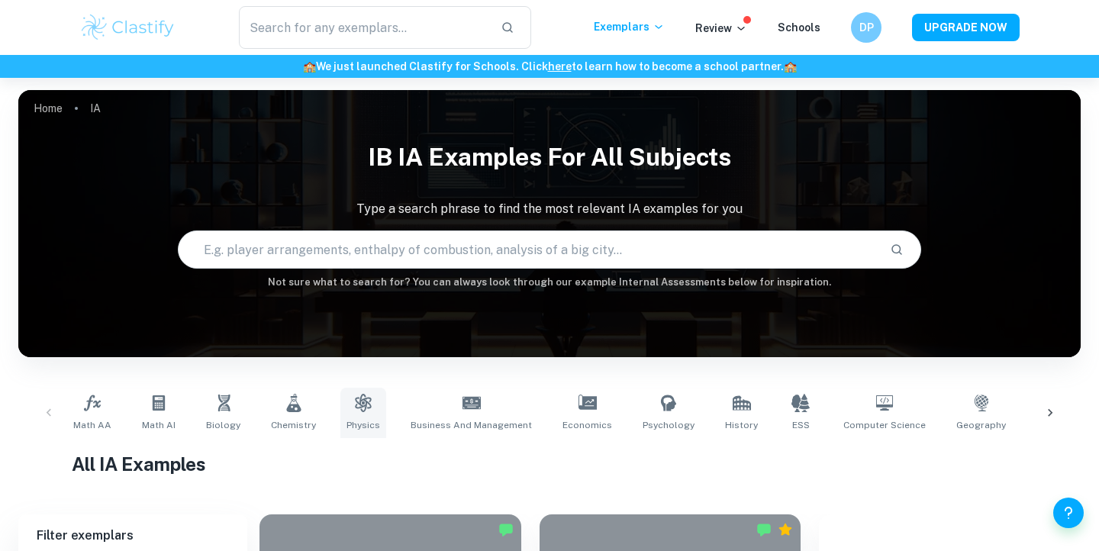
click at [350, 416] on link "Physics" at bounding box center [363, 413] width 46 height 50
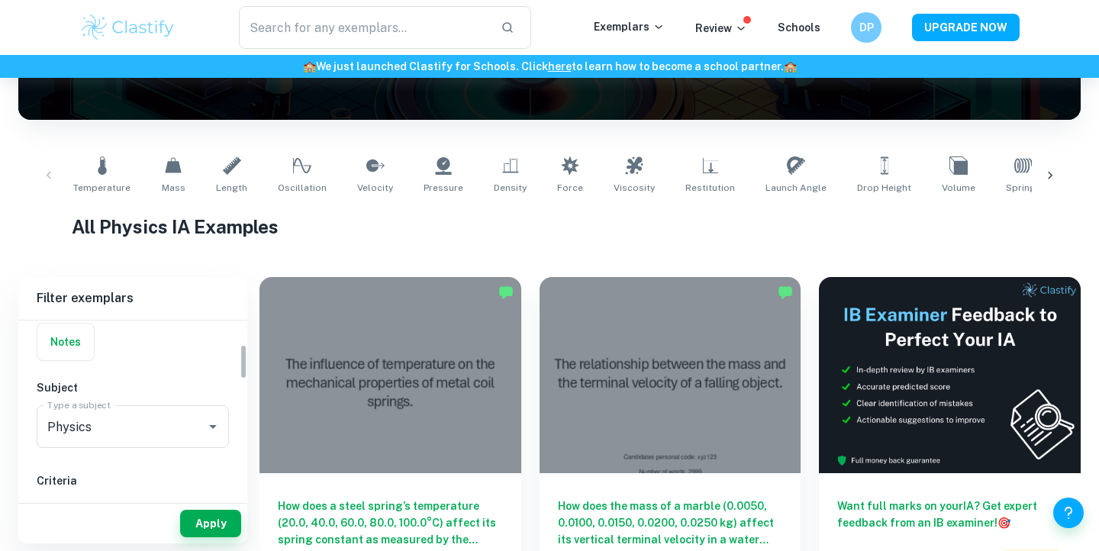
scroll to position [121, 0]
click at [161, 406] on div "Physics Type a subject" at bounding box center [133, 422] width 192 height 43
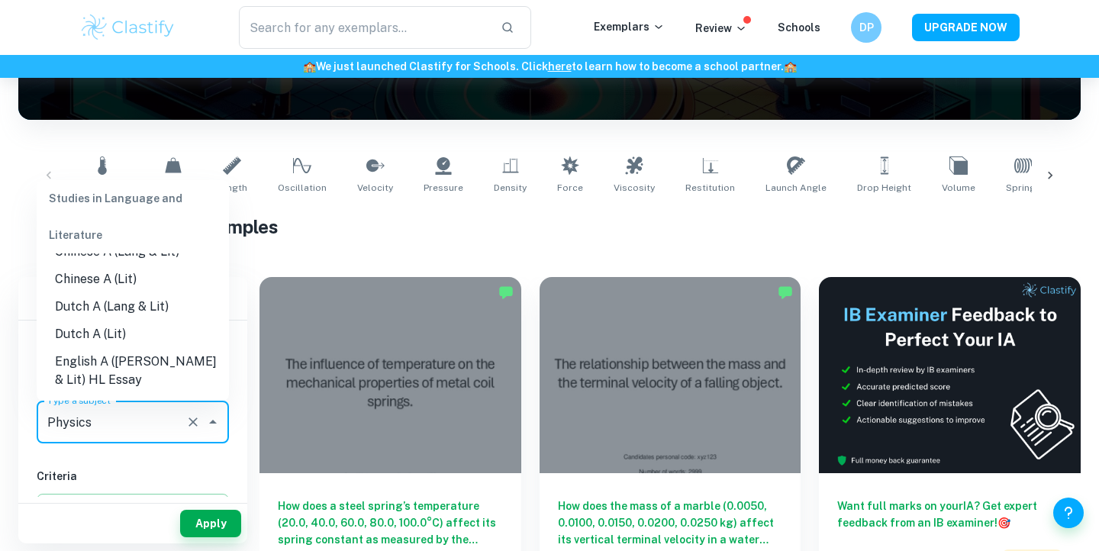
scroll to position [59, 0]
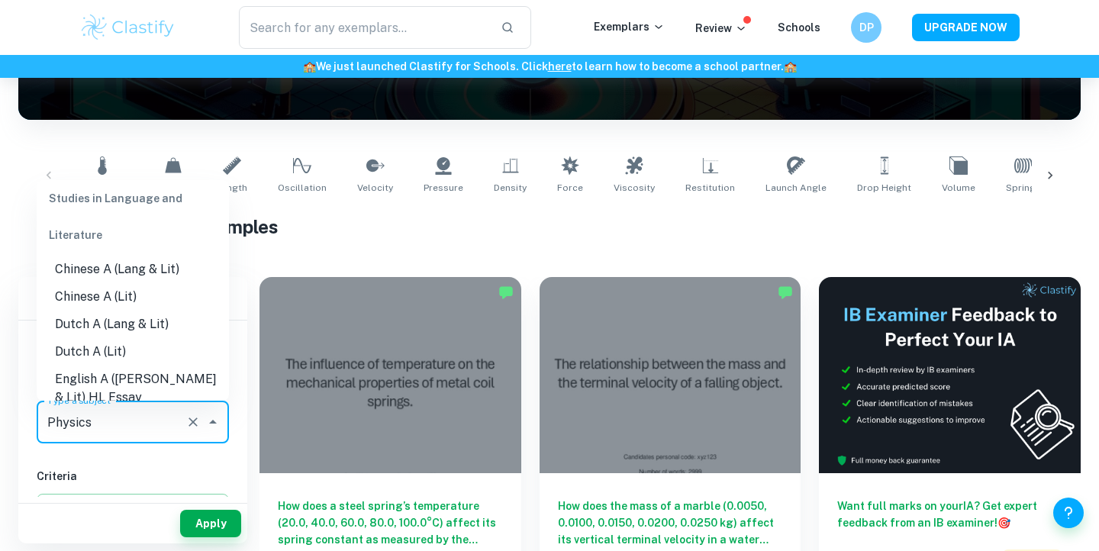
click at [130, 297] on li "Chinese A (Lit)" at bounding box center [133, 296] width 192 height 27
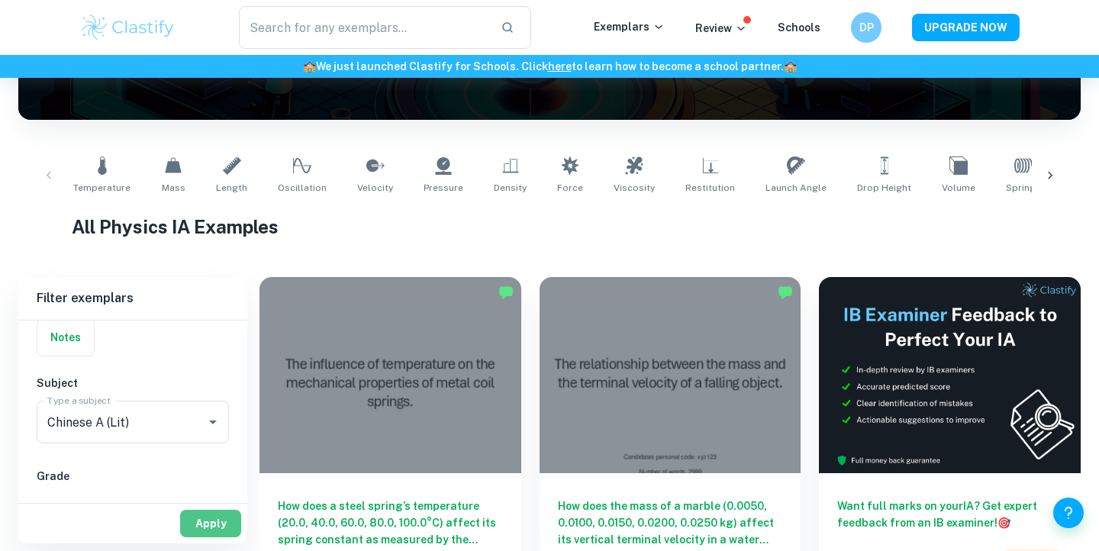
click at [218, 524] on button "Apply" at bounding box center [210, 523] width 61 height 27
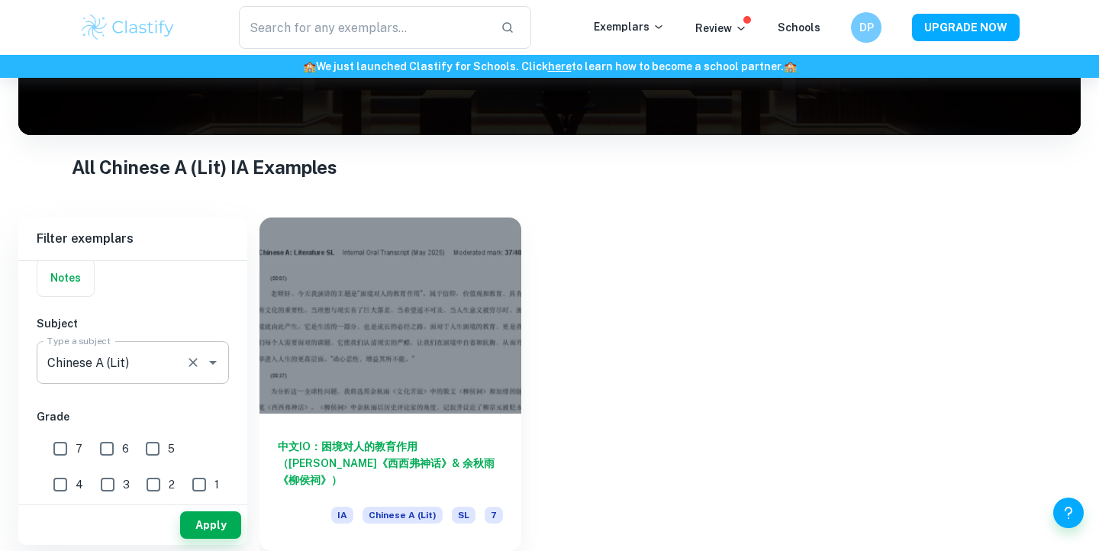
scroll to position [222, 0]
click at [198, 374] on div "Chinese A (Lit) Type a subject" at bounding box center [133, 362] width 192 height 43
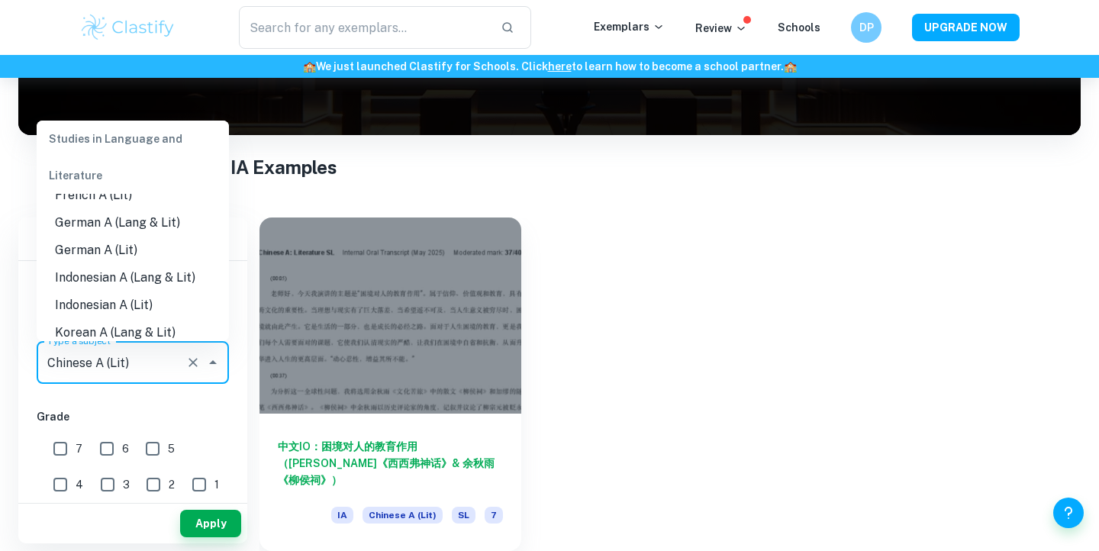
scroll to position [362, 0]
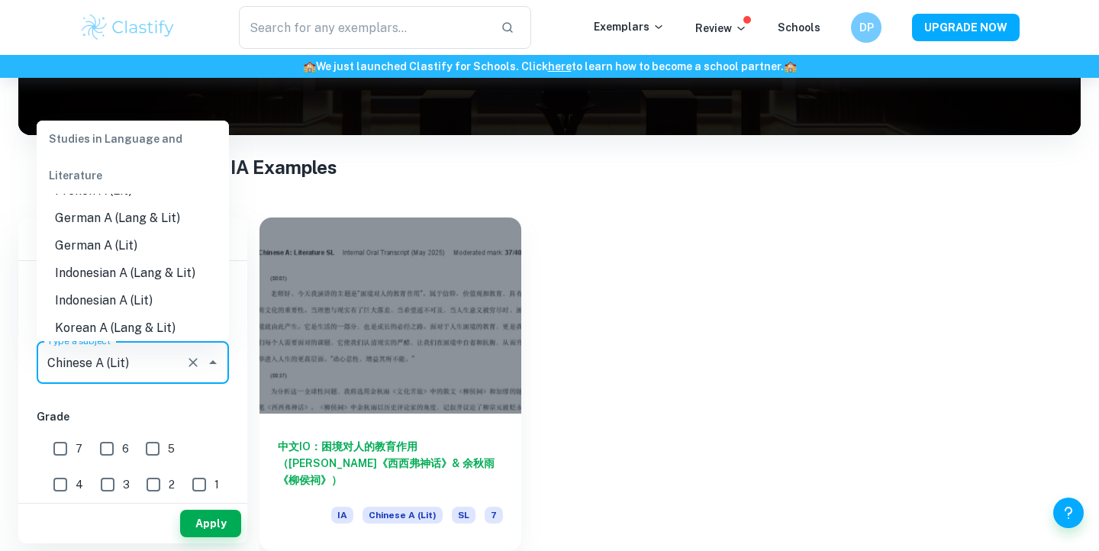
click at [144, 262] on li "Indonesian A (Lang & Lit)" at bounding box center [133, 273] width 192 height 27
type input "Indonesian A (Lang & Lit)"
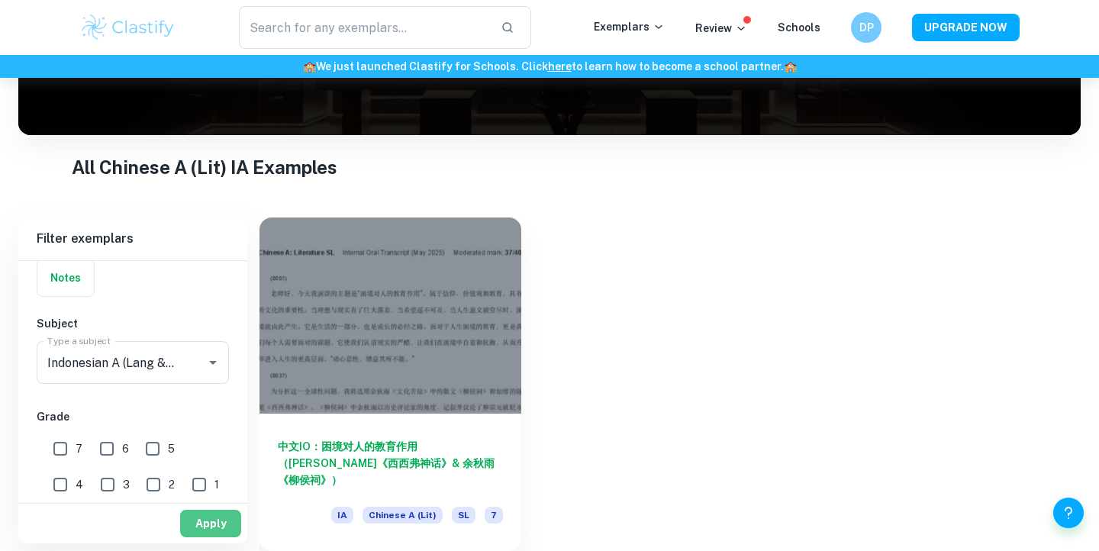
click at [205, 524] on button "Apply" at bounding box center [210, 523] width 61 height 27
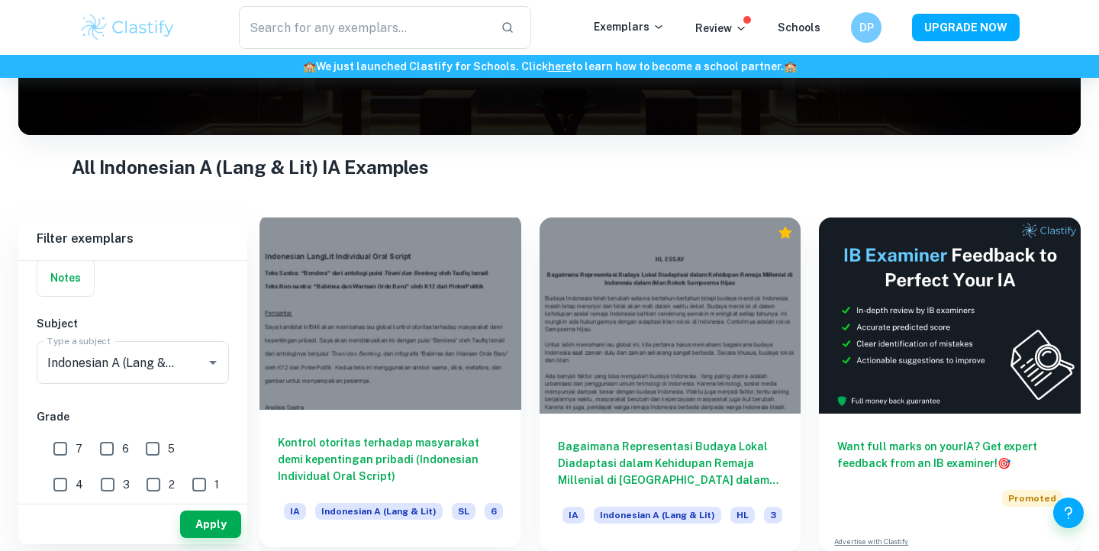
scroll to position [222, 0]
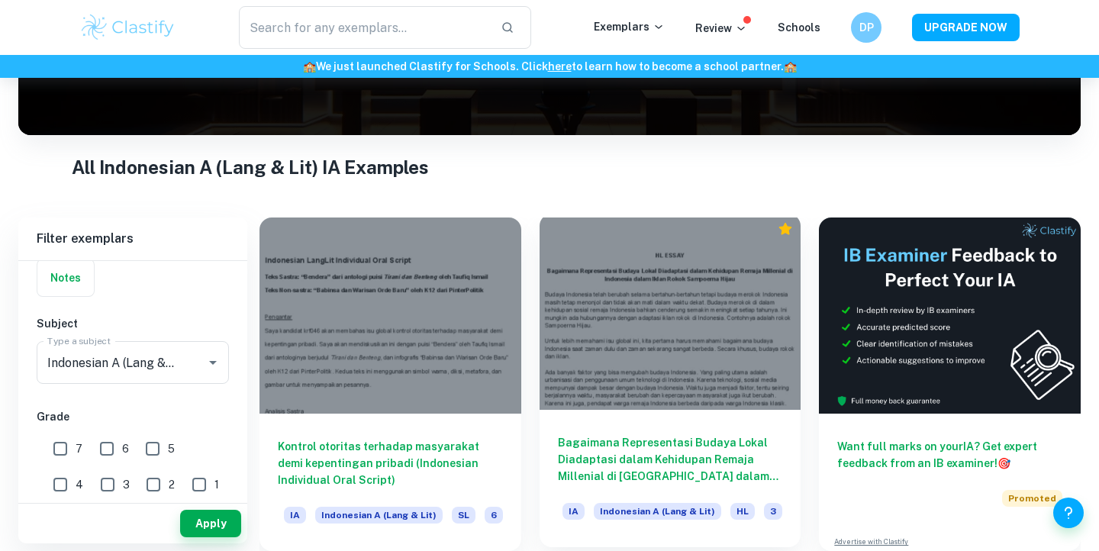
click at [646, 422] on div "Bagaimana Representasi Budaya Lokal Diadaptasi dalam Kehidupan Remaja Millenial…" at bounding box center [671, 478] width 262 height 137
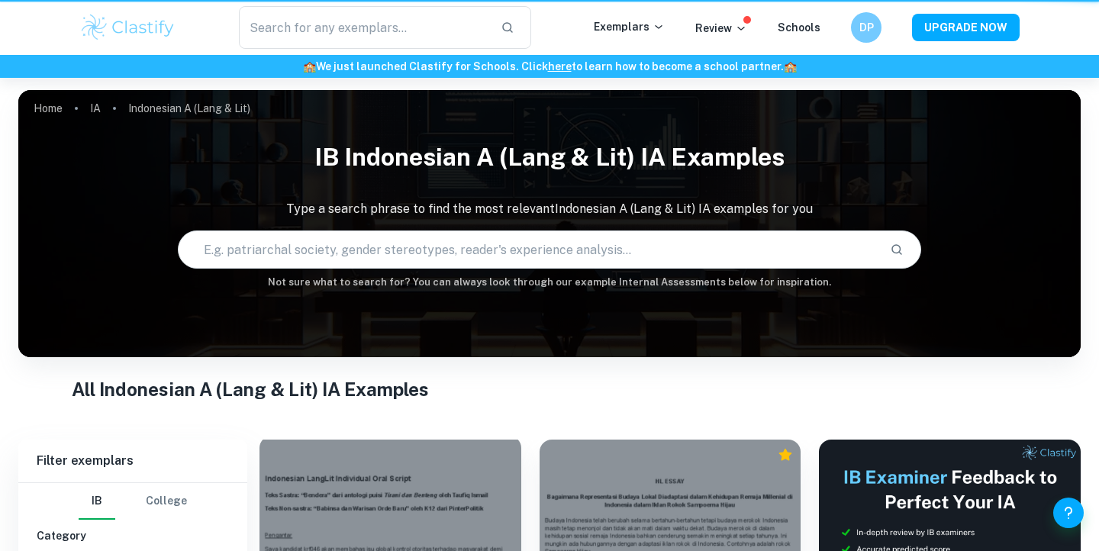
scroll to position [222, 0]
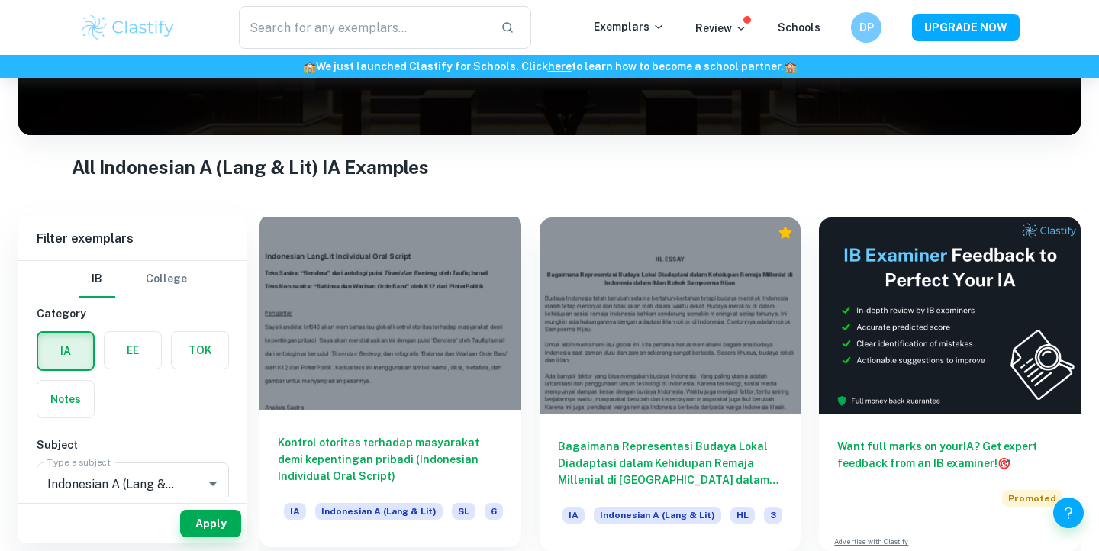
click at [461, 309] on div at bounding box center [391, 312] width 262 height 196
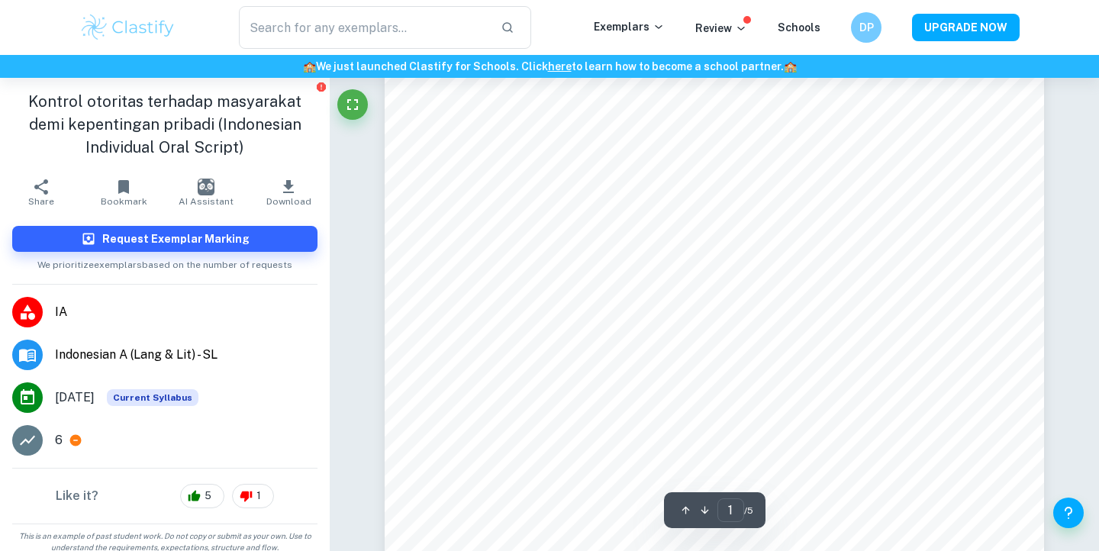
scroll to position [61, 1]
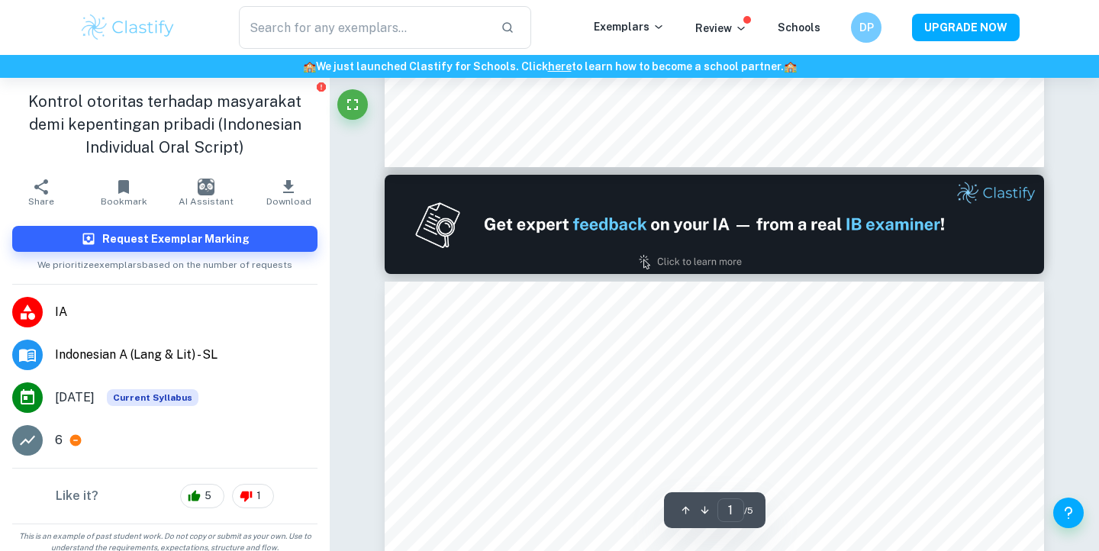
type input "2"
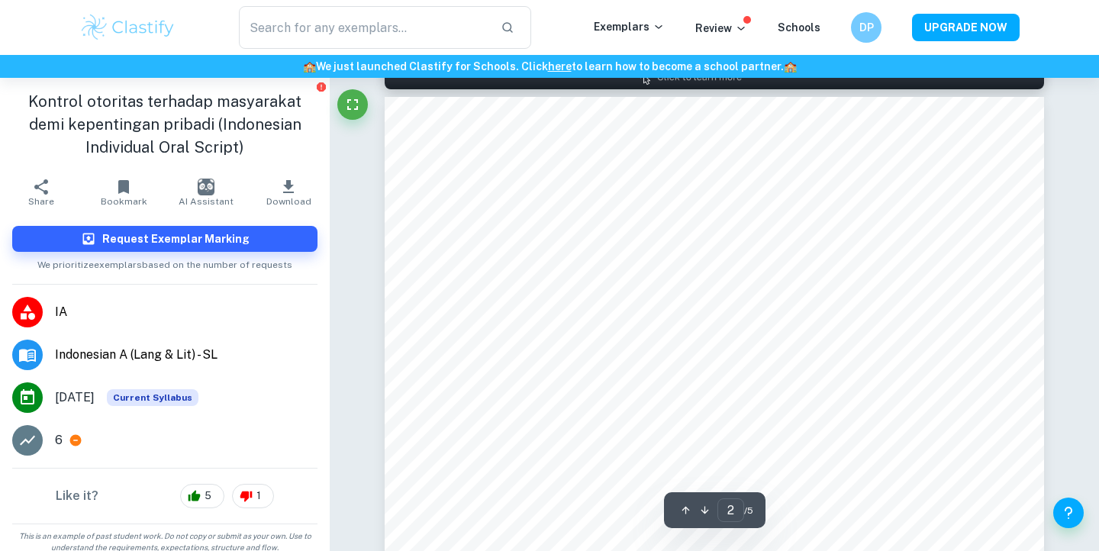
scroll to position [972, 0]
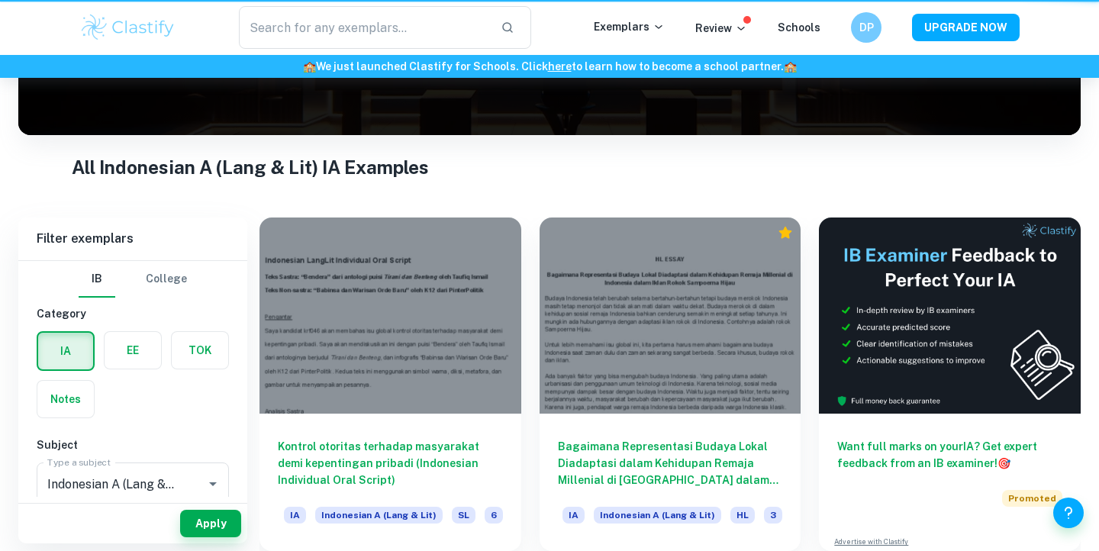
scroll to position [222, 0]
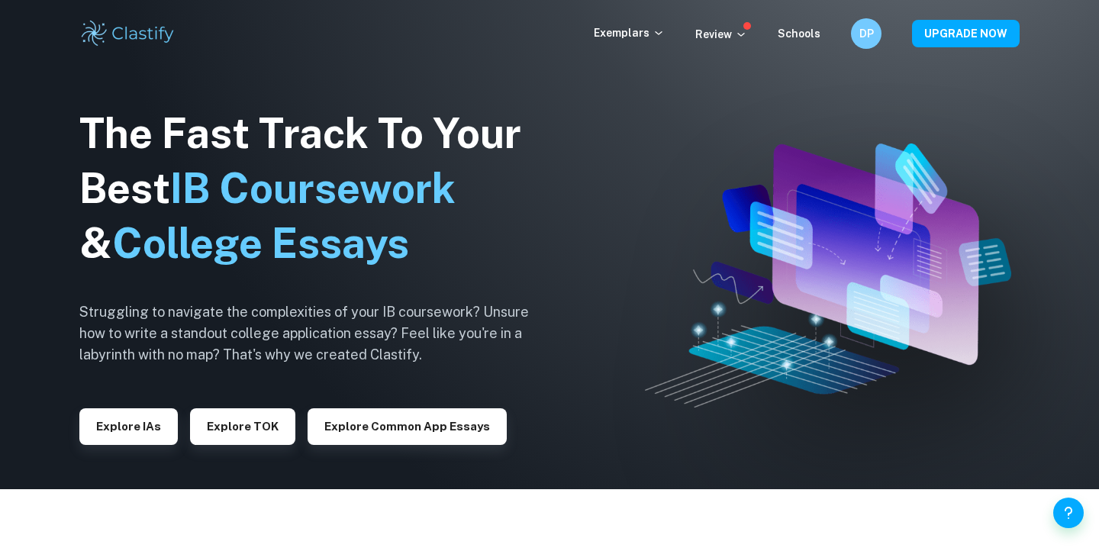
scroll to position [2, 0]
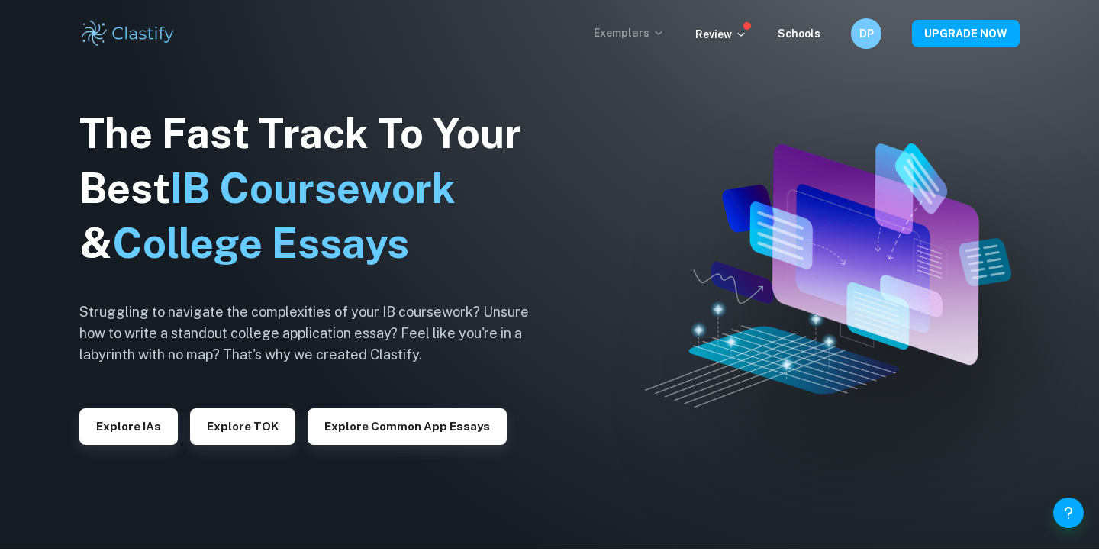
click at [628, 32] on p "Exemplars" at bounding box center [629, 32] width 71 height 17
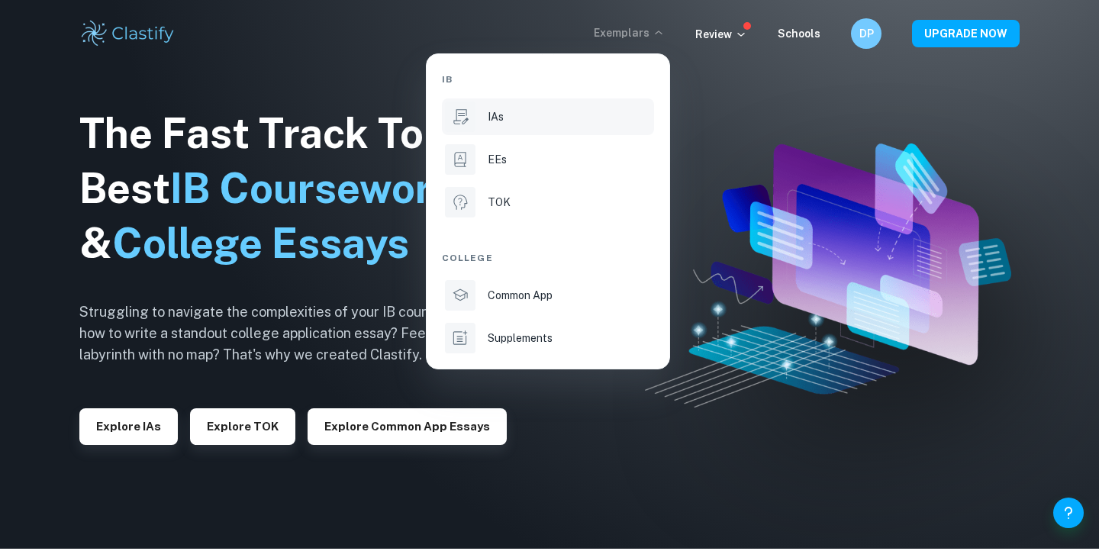
click at [526, 123] on div "IAs" at bounding box center [569, 116] width 163 height 17
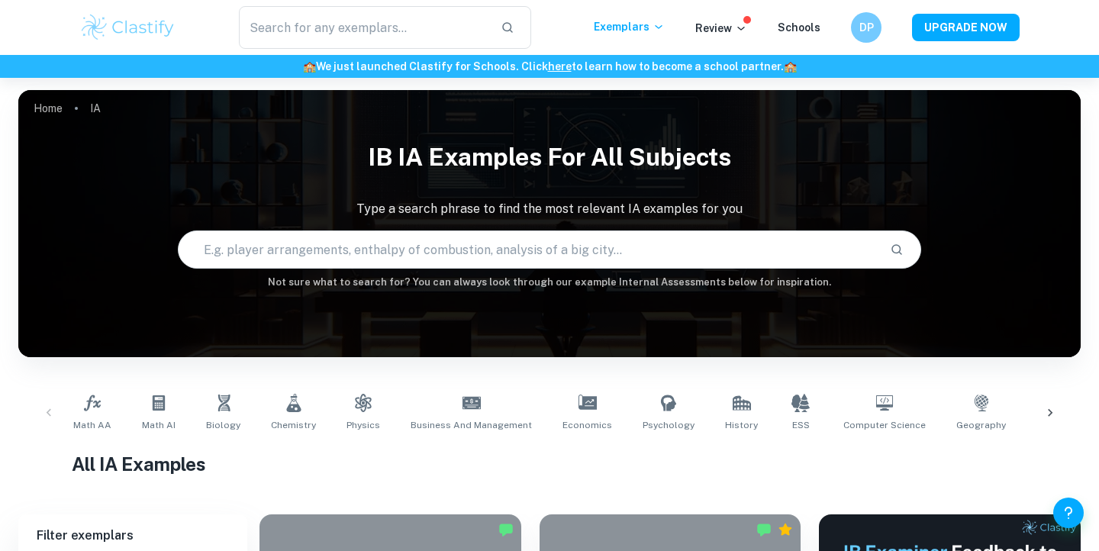
scroll to position [153, 0]
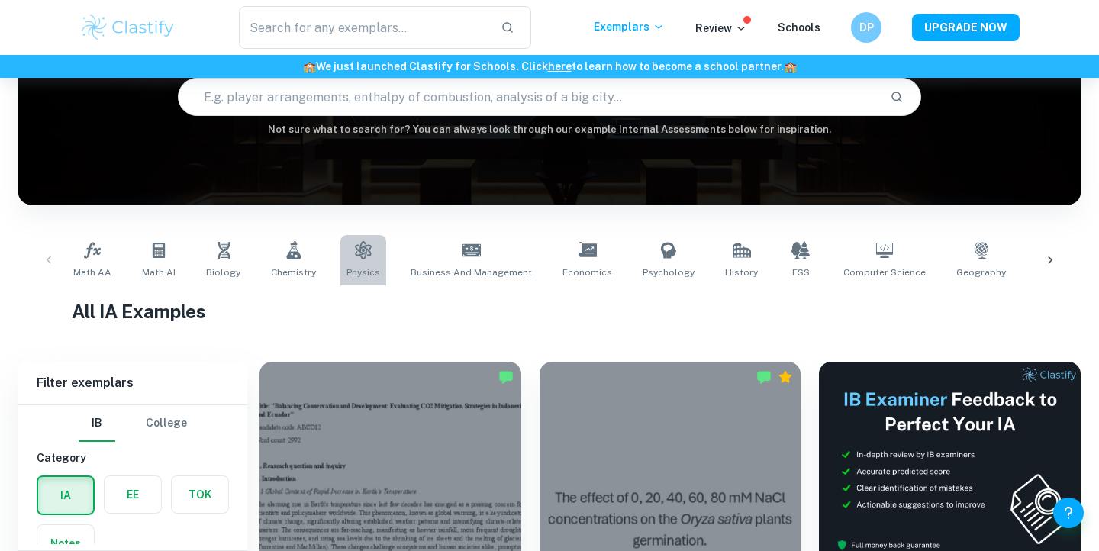
click at [353, 265] on link "Physics" at bounding box center [363, 260] width 46 height 50
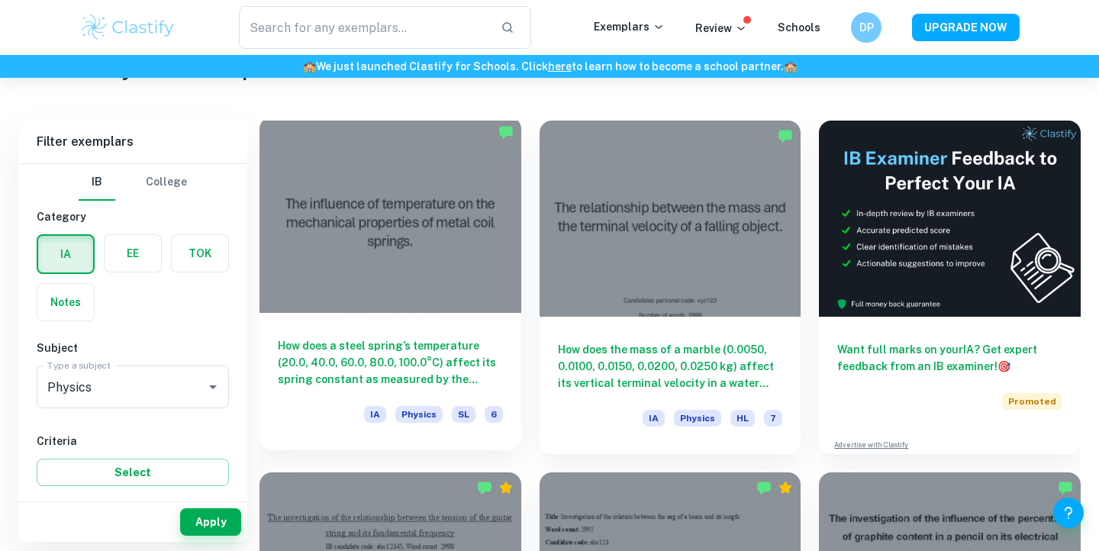
scroll to position [392, 0]
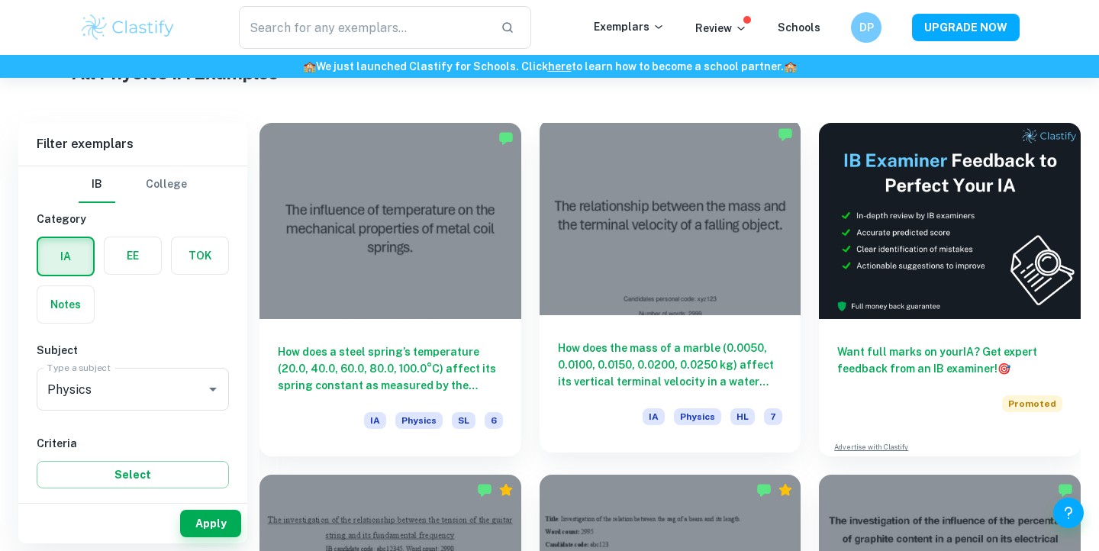
click at [660, 239] on div at bounding box center [671, 217] width 262 height 196
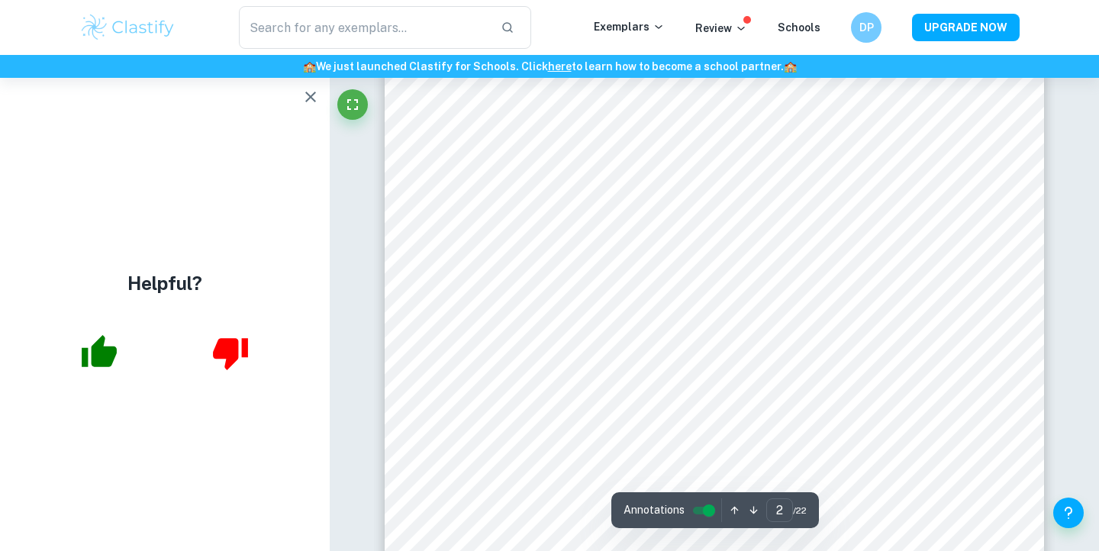
scroll to position [1129, 0]
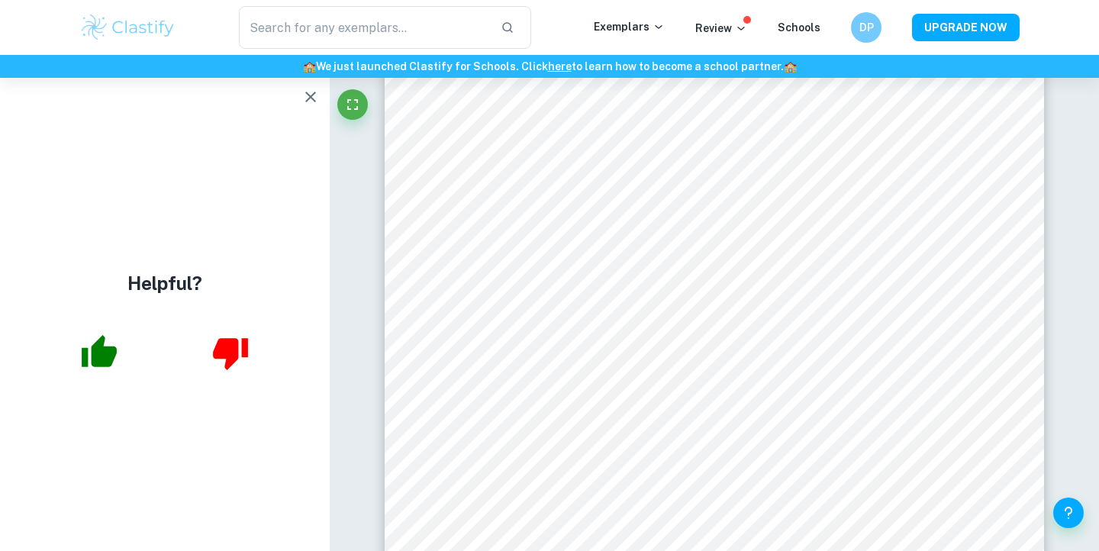
click at [424, 0] on div "​ Exemplars Review Schools DP UPGRADE NOW" at bounding box center [549, 27] width 1099 height 55
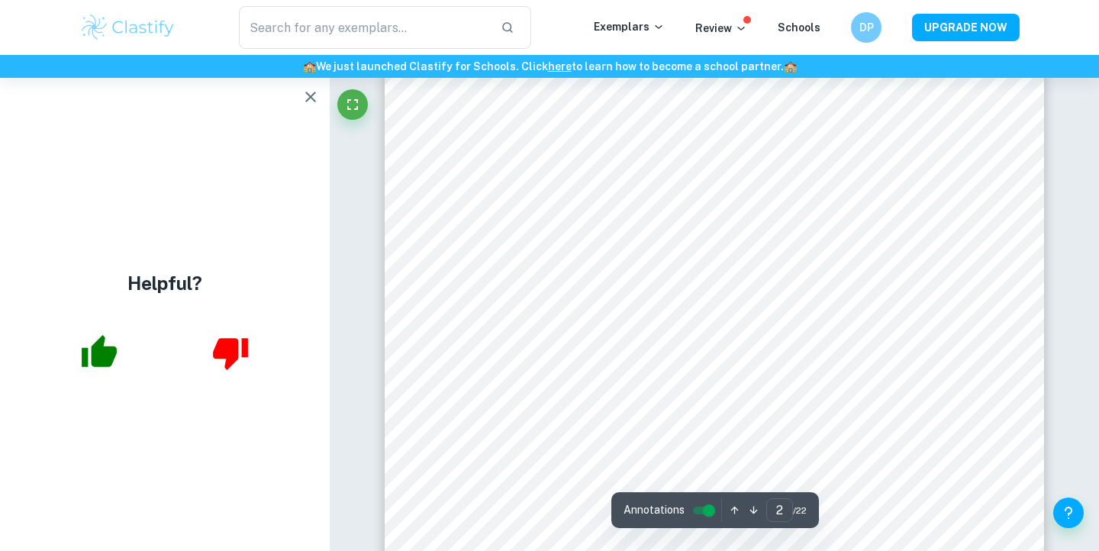
scroll to position [1194, 0]
click at [304, 86] on button "button" at bounding box center [310, 97] width 31 height 31
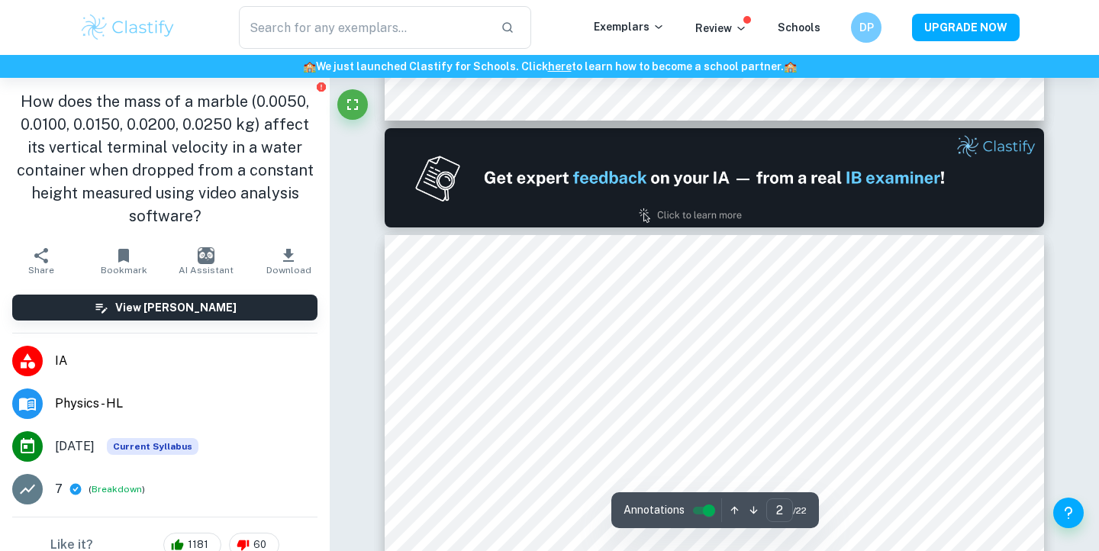
type input "1"
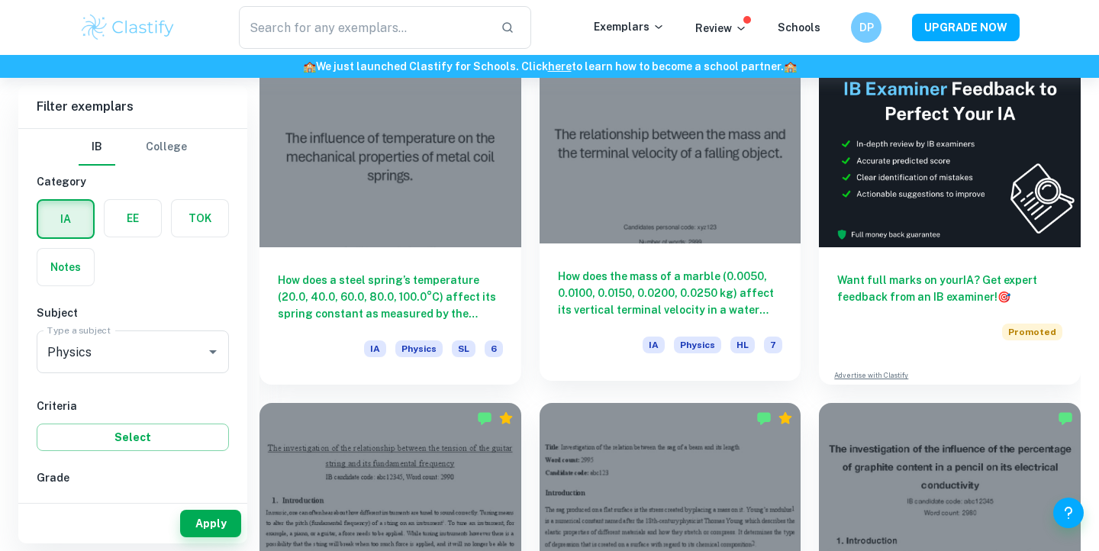
scroll to position [477, 0]
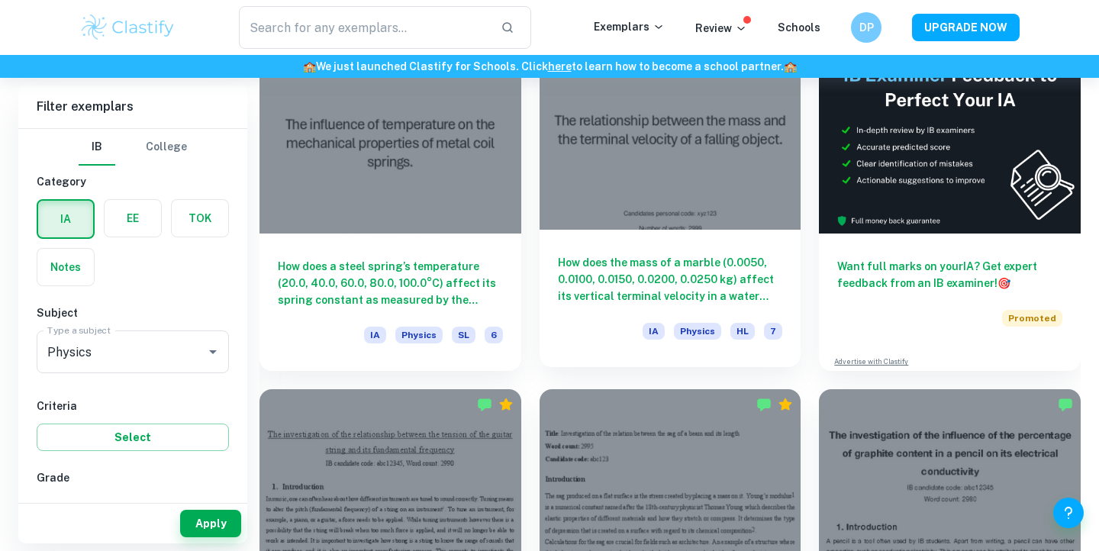
click at [602, 157] on div at bounding box center [671, 132] width 262 height 196
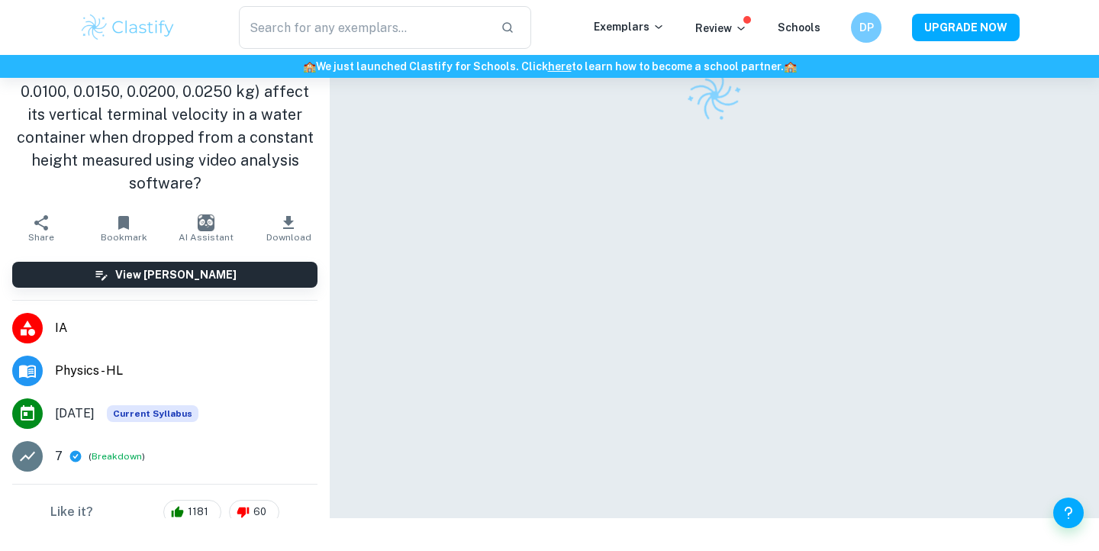
scroll to position [78, 0]
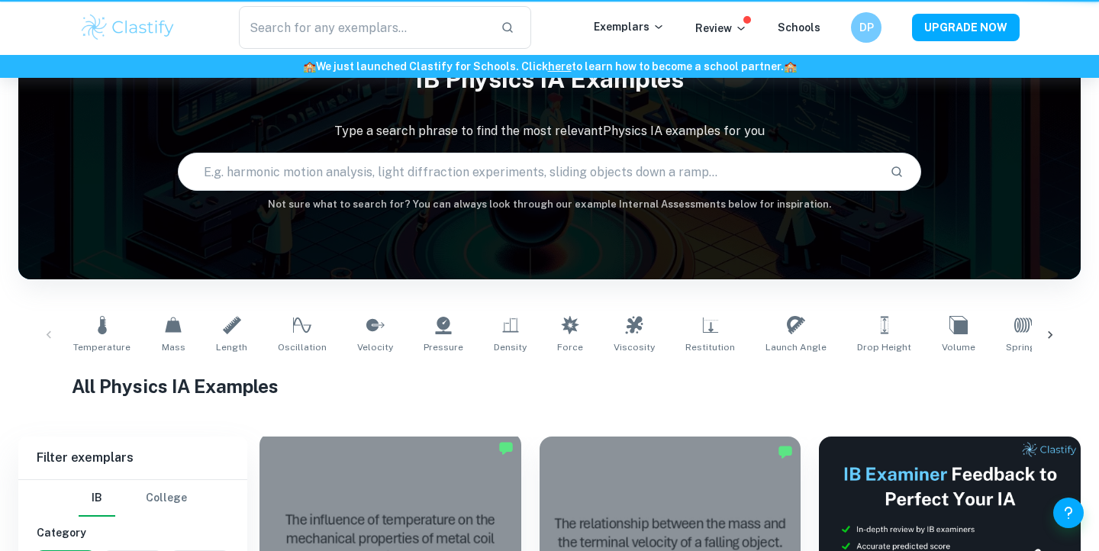
scroll to position [477, 0]
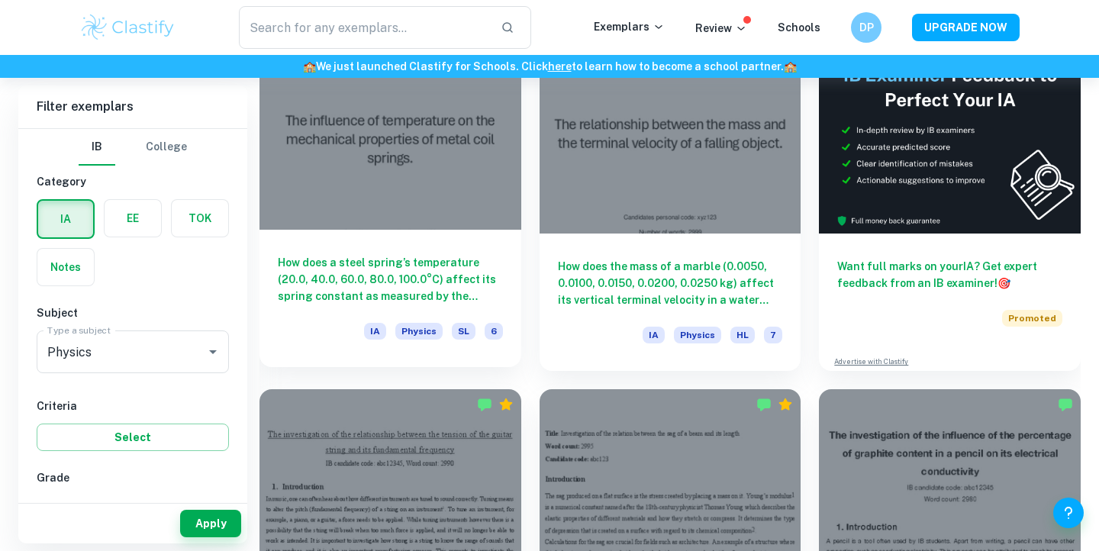
click at [372, 150] on div at bounding box center [391, 132] width 262 height 196
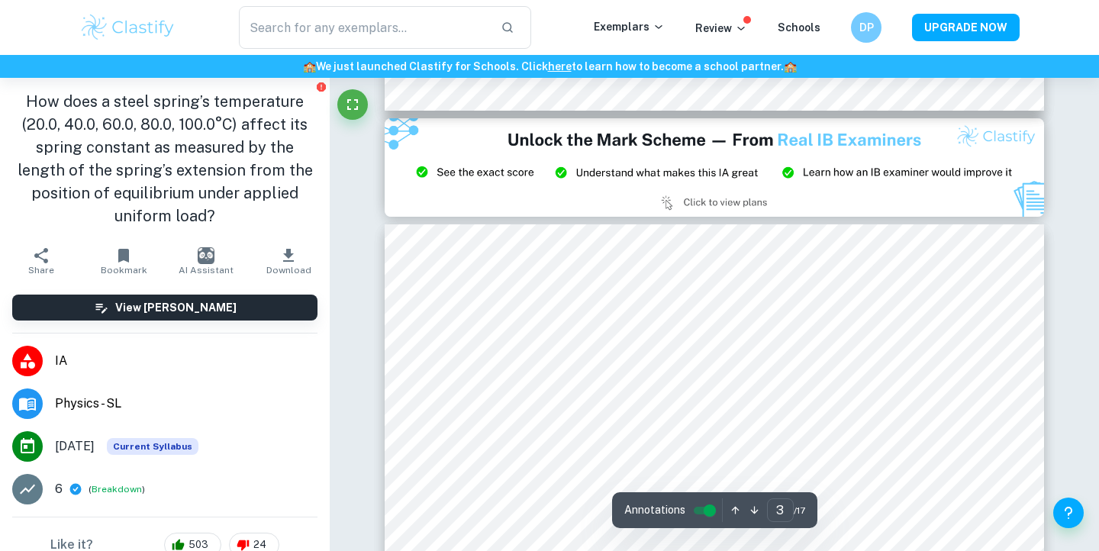
scroll to position [1973, 0]
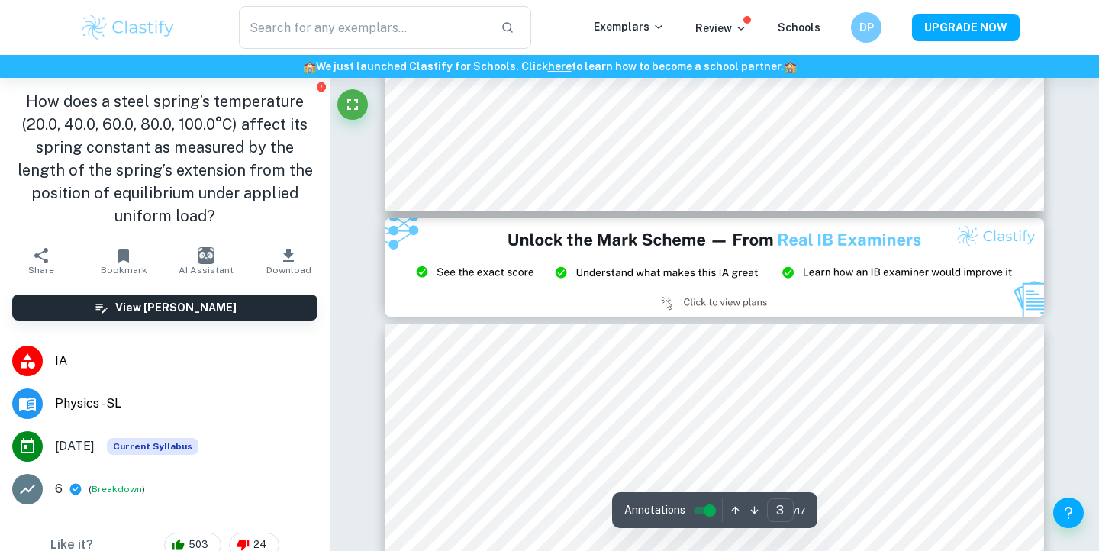
type input "2"
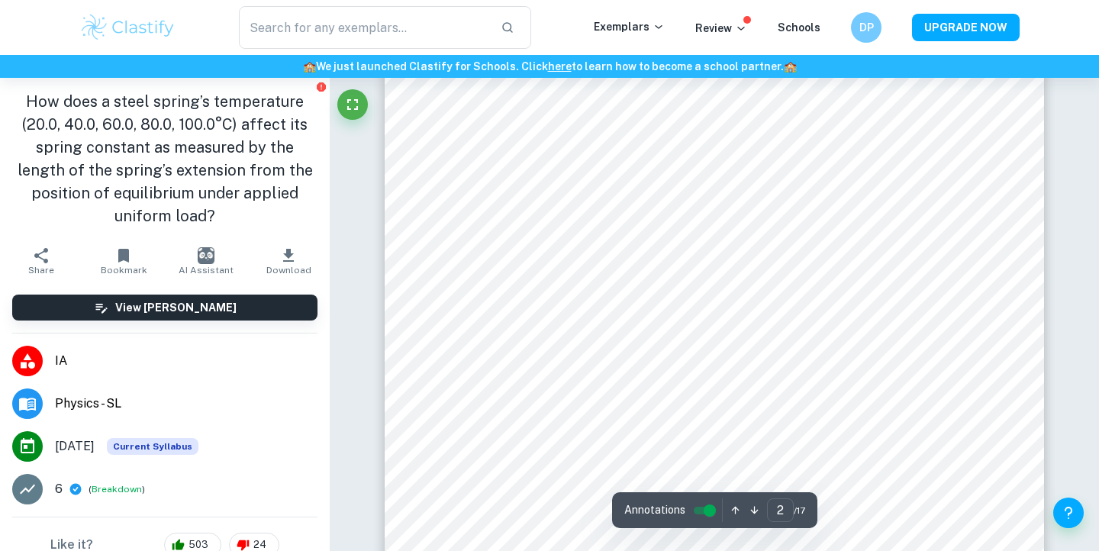
scroll to position [1339, 0]
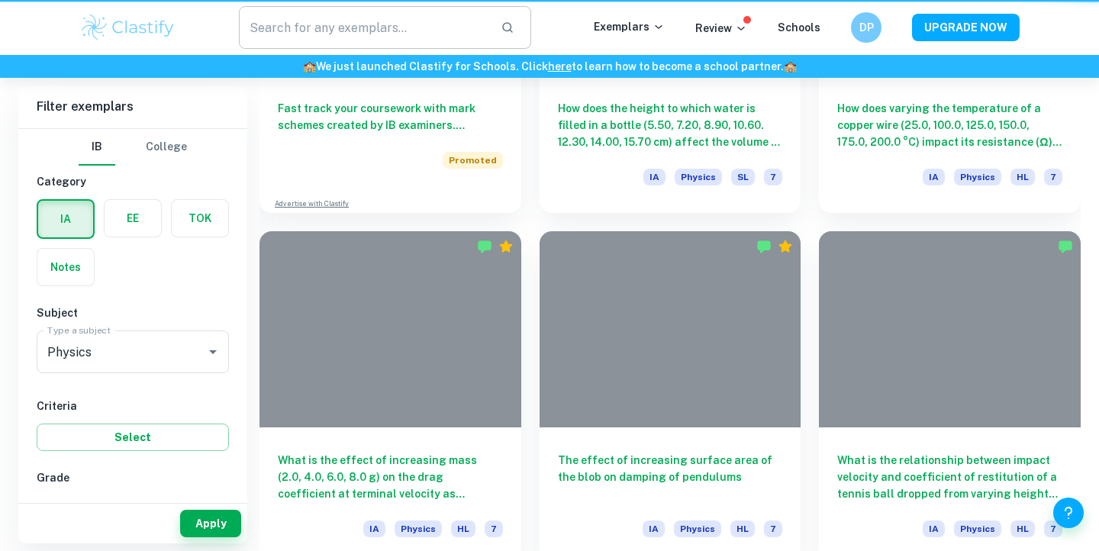
scroll to position [477, 0]
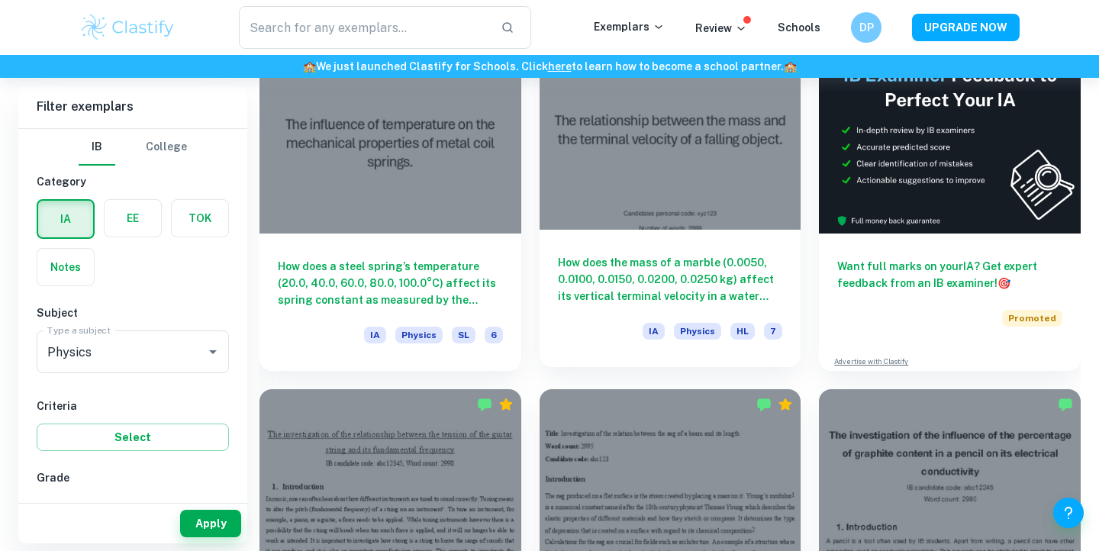
click at [633, 247] on div "How does the mass of a marble (0.0050, 0.0100, 0.0150, 0.0200, 0.0250 kg) affec…" at bounding box center [671, 298] width 262 height 137
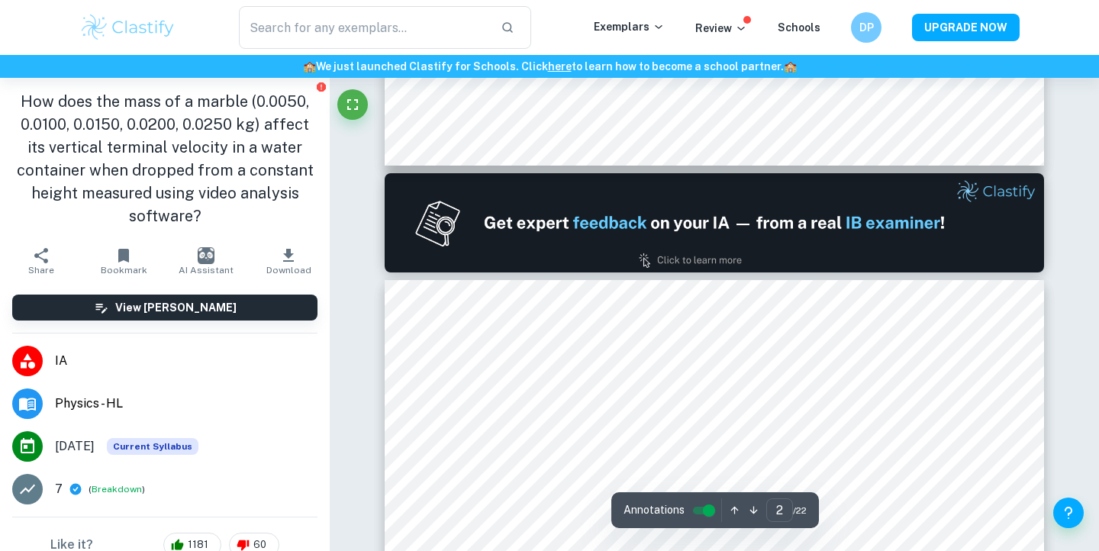
type input "2"
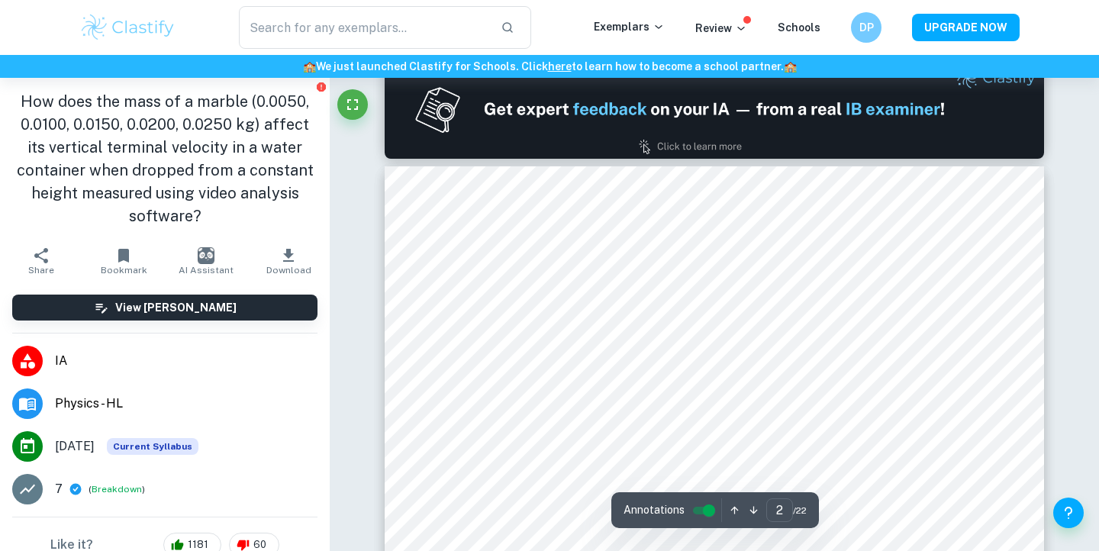
scroll to position [999, 0]
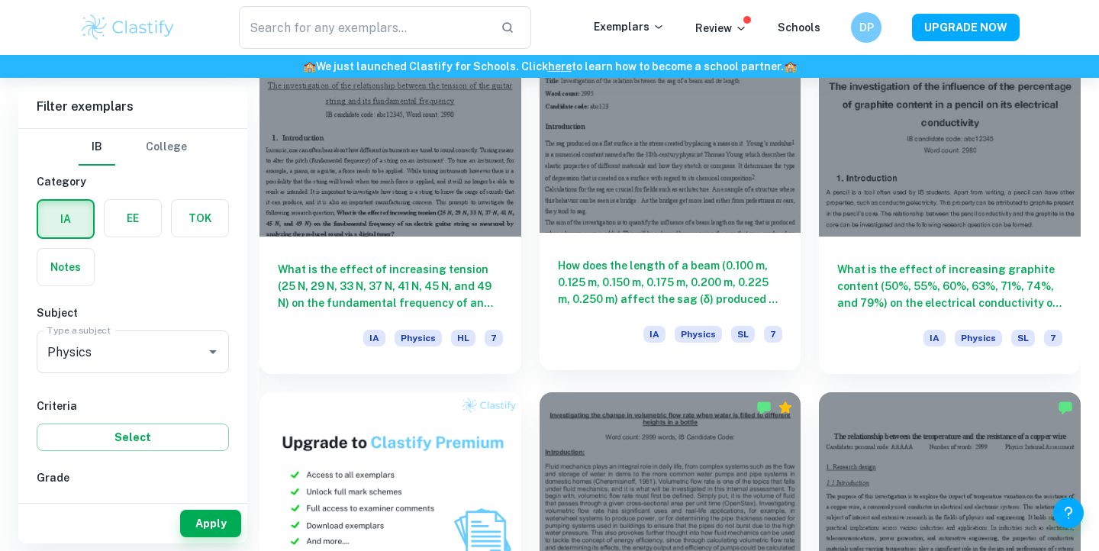
scroll to position [825, 0]
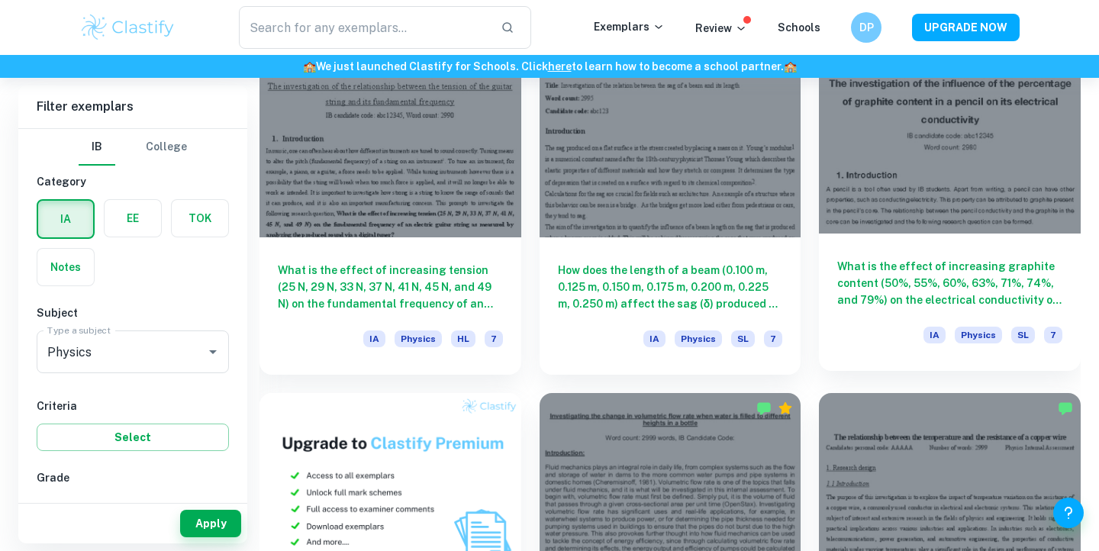
click at [924, 190] on div at bounding box center [950, 135] width 262 height 196
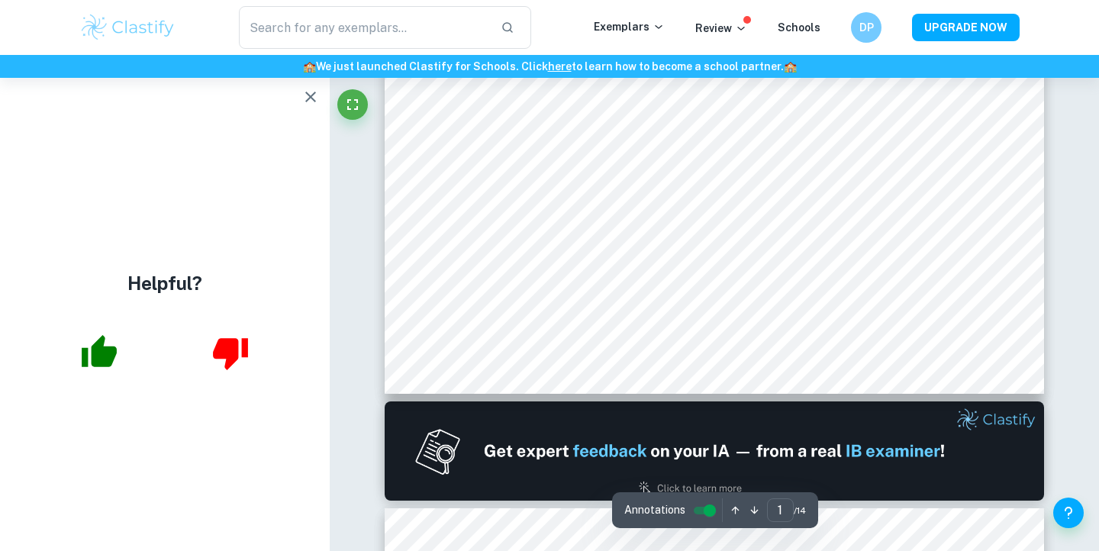
scroll to position [537, 0]
